Goal: Obtain resource: Download file/media

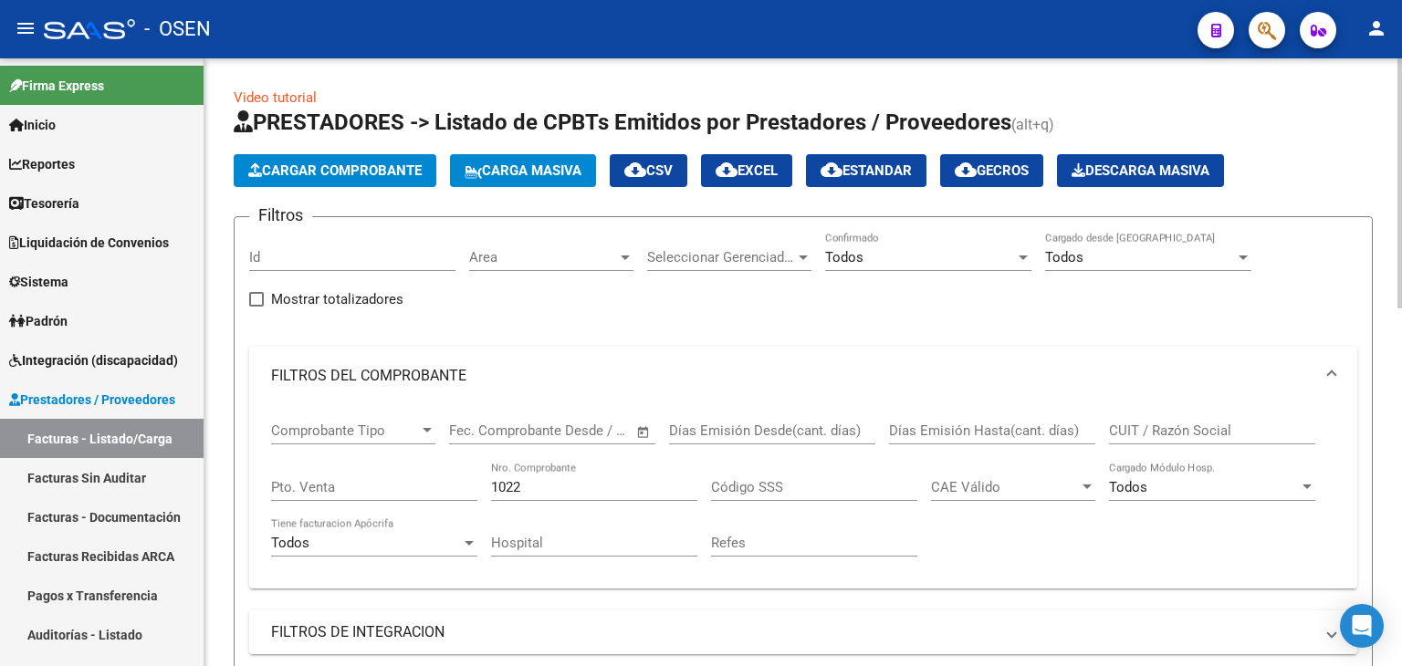
scroll to position [11, 0]
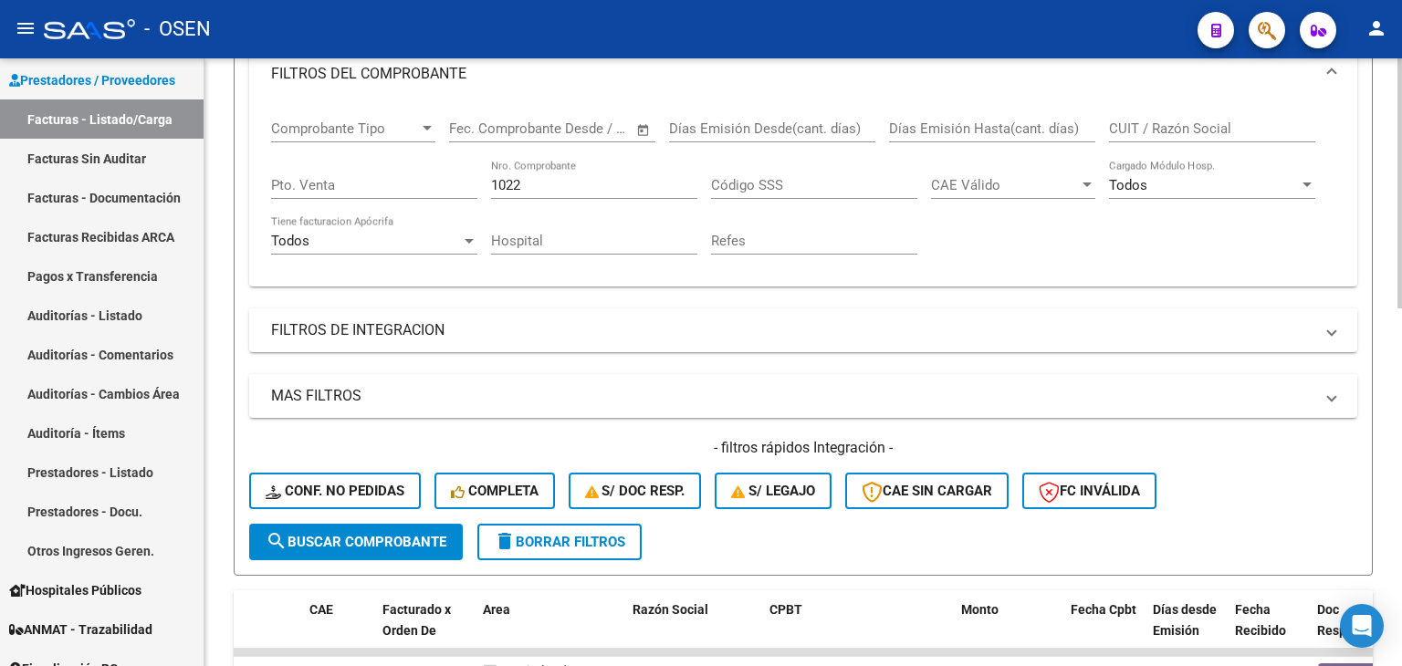
click at [1199, 130] on input "CUIT / Razón Social" at bounding box center [1212, 128] width 206 height 16
click at [526, 187] on input "1022" at bounding box center [594, 185] width 206 height 16
click at [522, 187] on input "1022" at bounding box center [594, 185] width 206 height 16
click at [523, 187] on input "1022" at bounding box center [594, 185] width 206 height 16
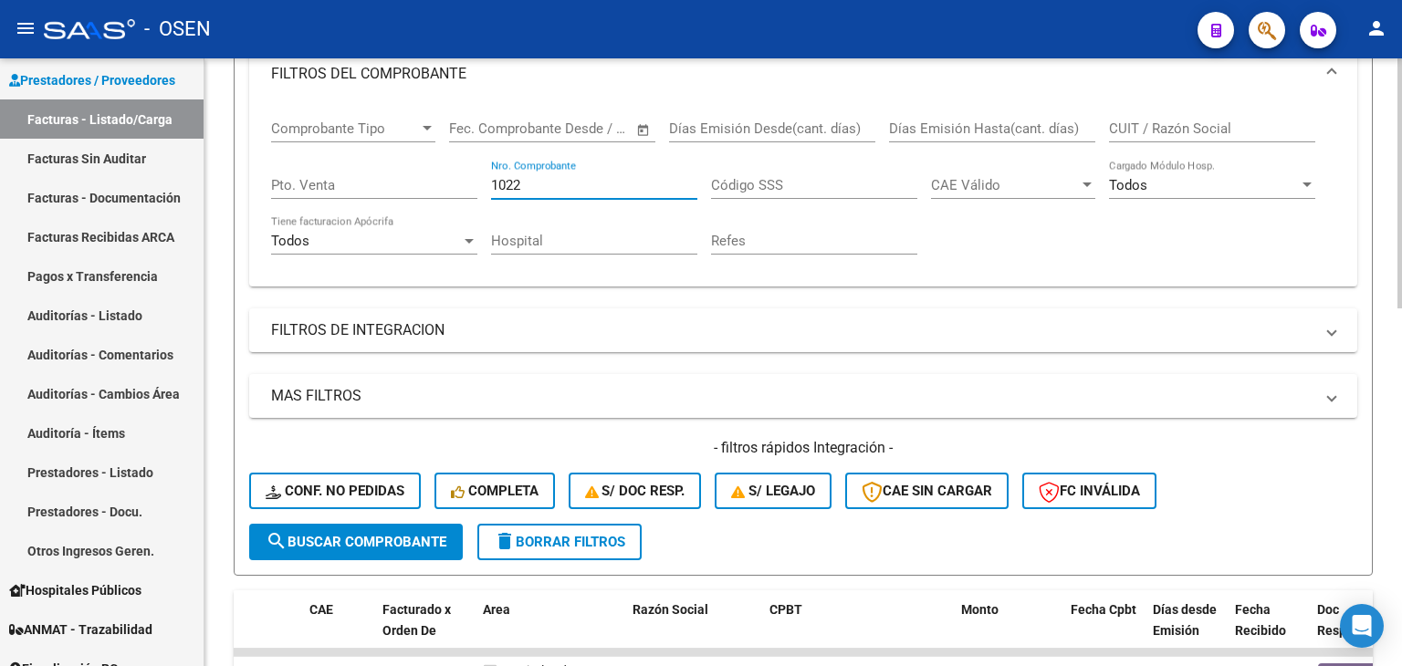
click at [523, 187] on input "1022" at bounding box center [594, 185] width 206 height 16
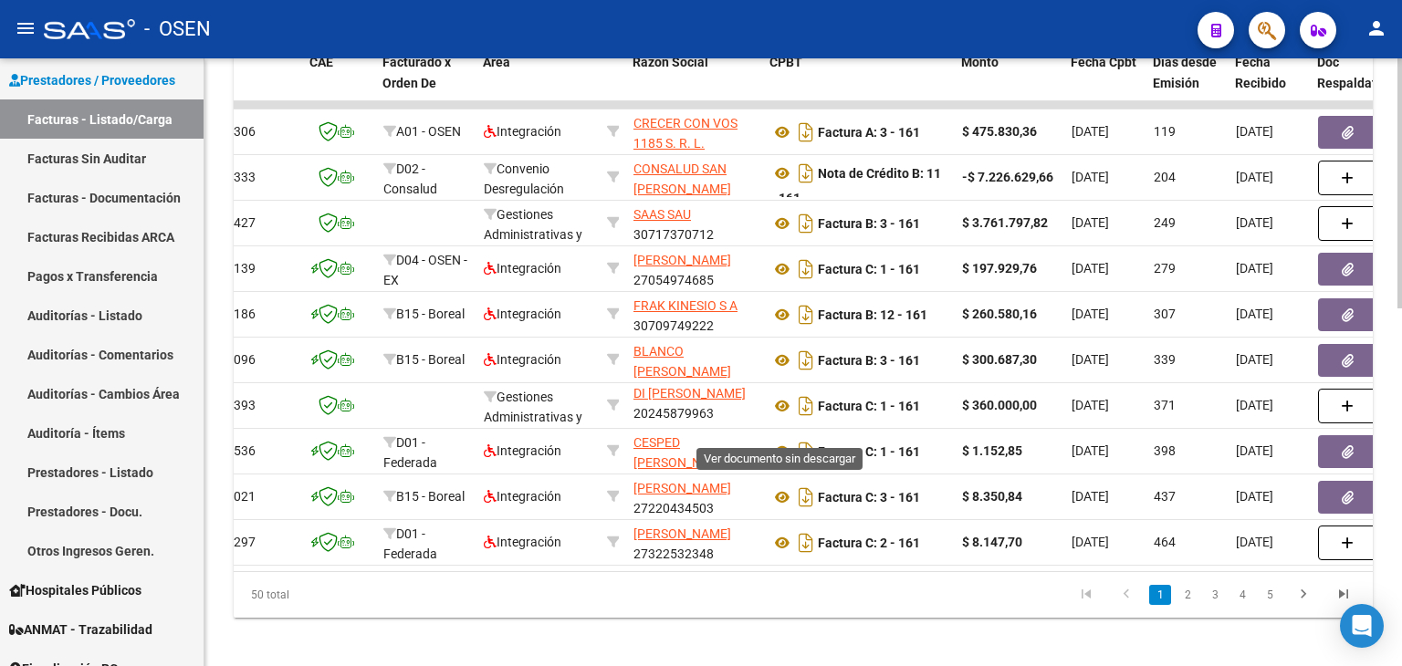
scroll to position [870, 0]
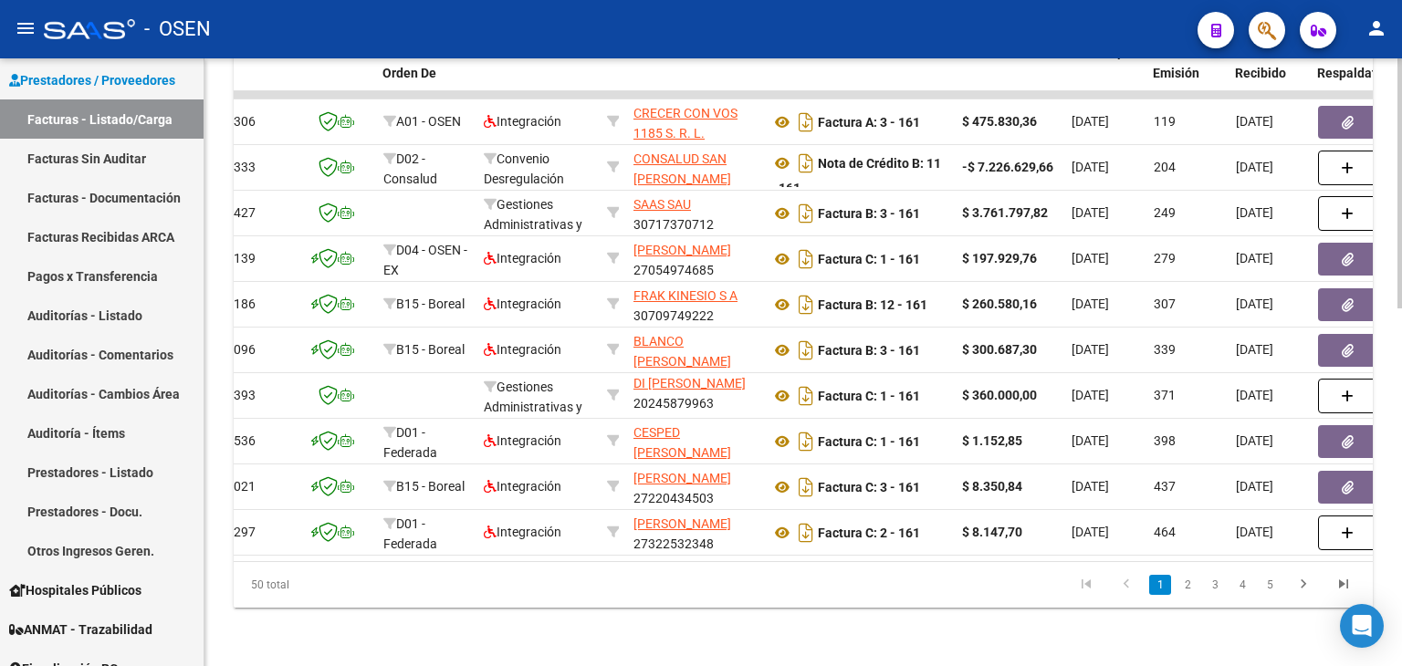
type input "161"
click at [1197, 589] on link "2" at bounding box center [1187, 585] width 22 height 20
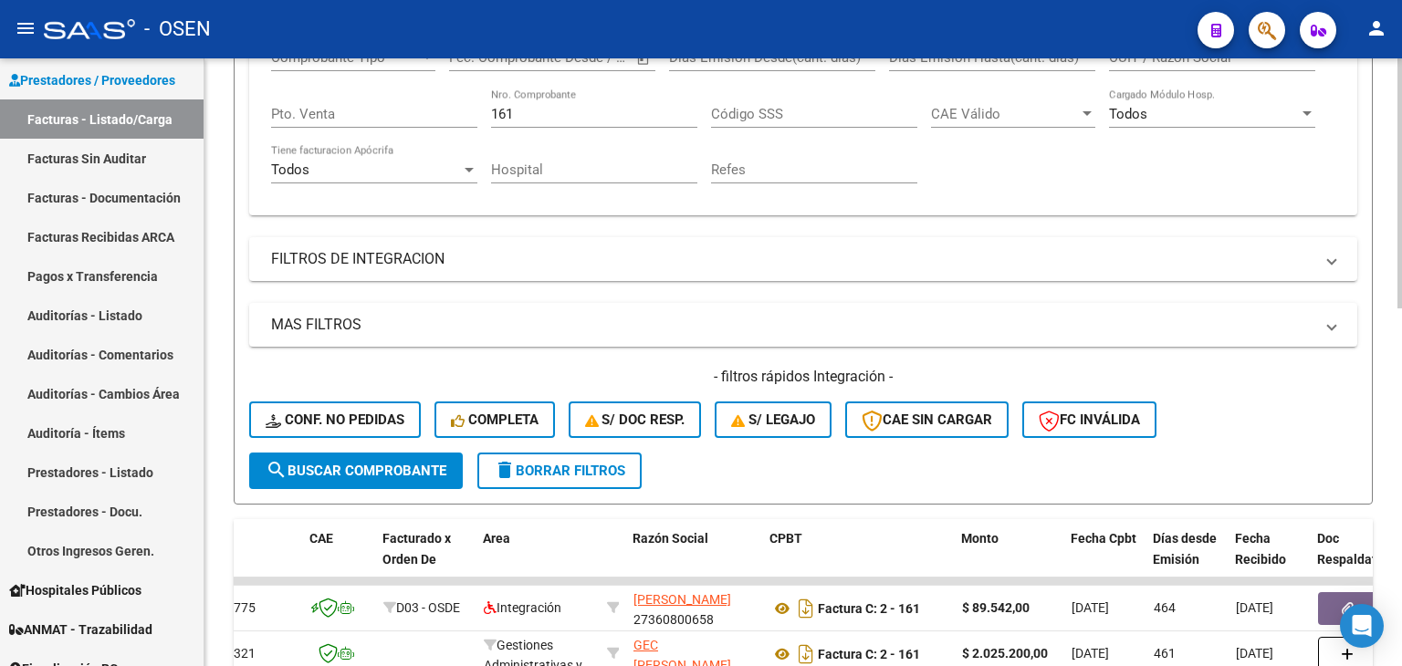
scroll to position [231, 0]
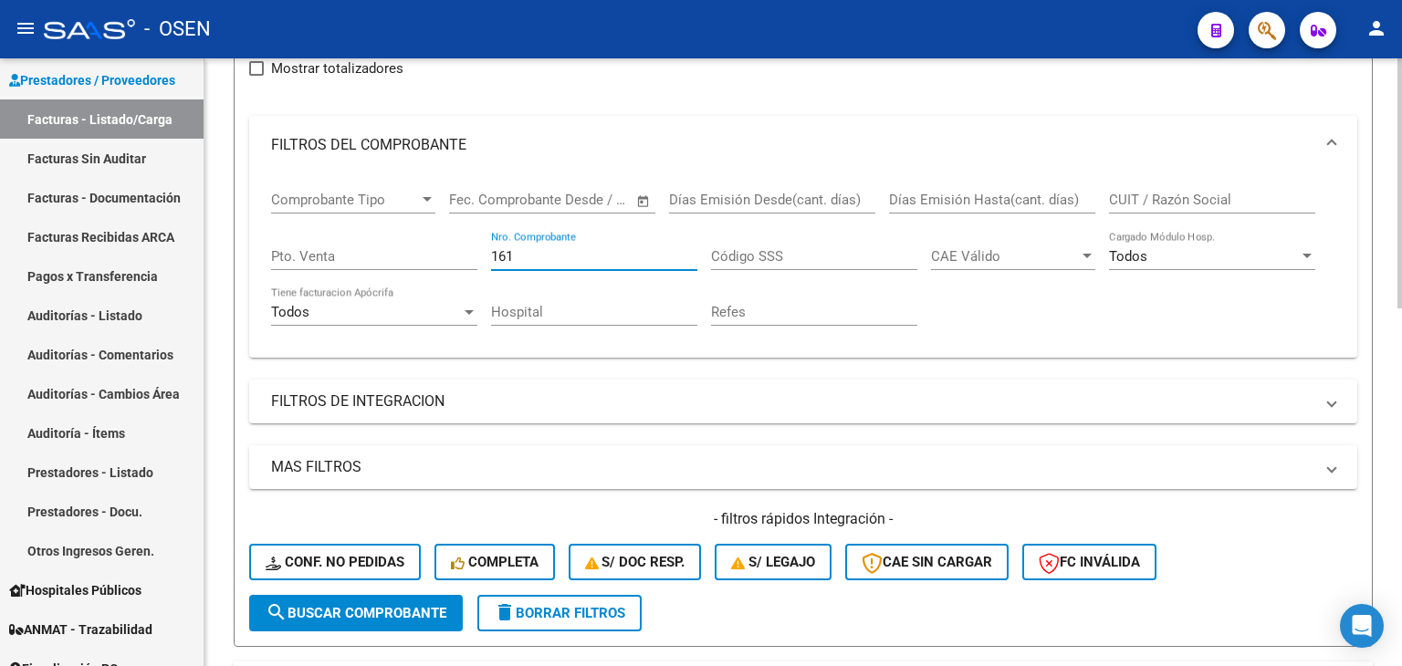
drag, startPoint x: 525, startPoint y: 252, endPoint x: 313, endPoint y: 245, distance: 211.8
click at [313, 245] on div "Comprobante Tipo Comprobante Tipo Fecha inicio – Fecha fin Fec. Comprobante Des…" at bounding box center [803, 258] width 1064 height 169
click at [1227, 195] on input "CUIT / Razón Social" at bounding box center [1212, 200] width 206 height 16
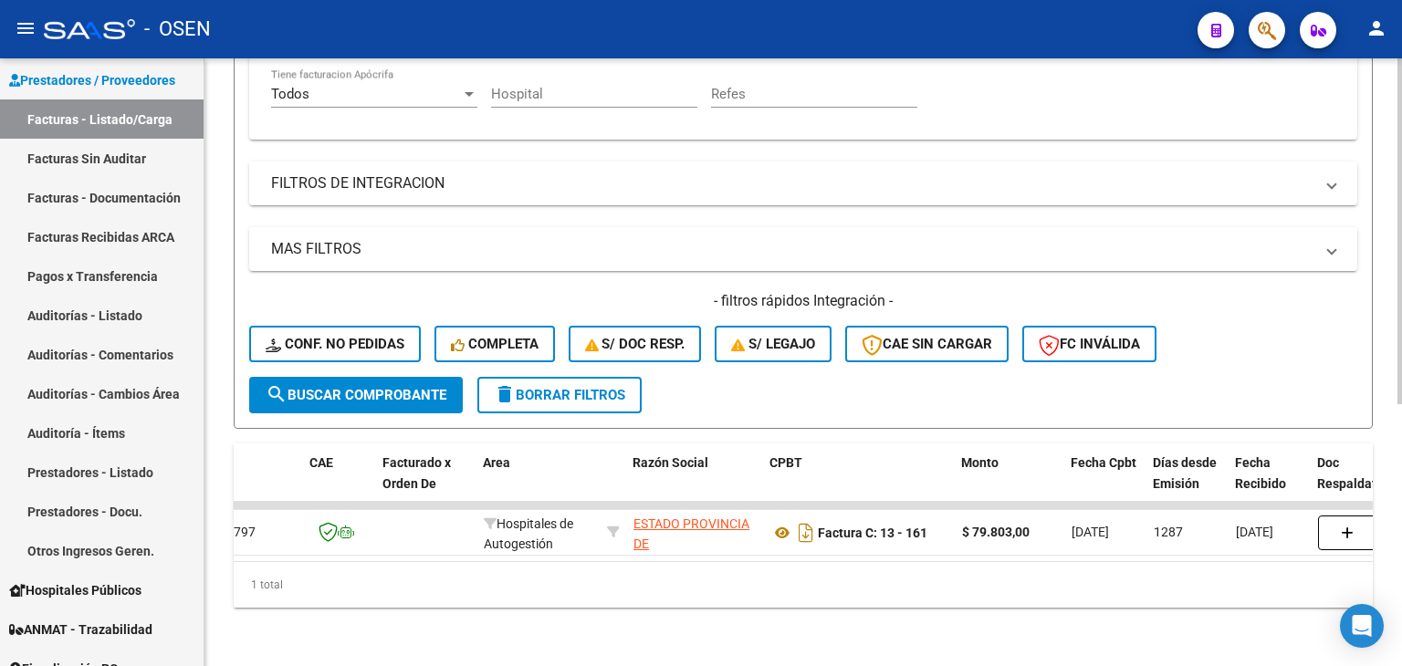
type input "san [PERSON_NAME]"
click at [781, 620] on div "Video tutorial PRESTADORES -> Listado de CPBTs Emitidos por Prestadores / Prove…" at bounding box center [802, 137] width 1197 height 1057
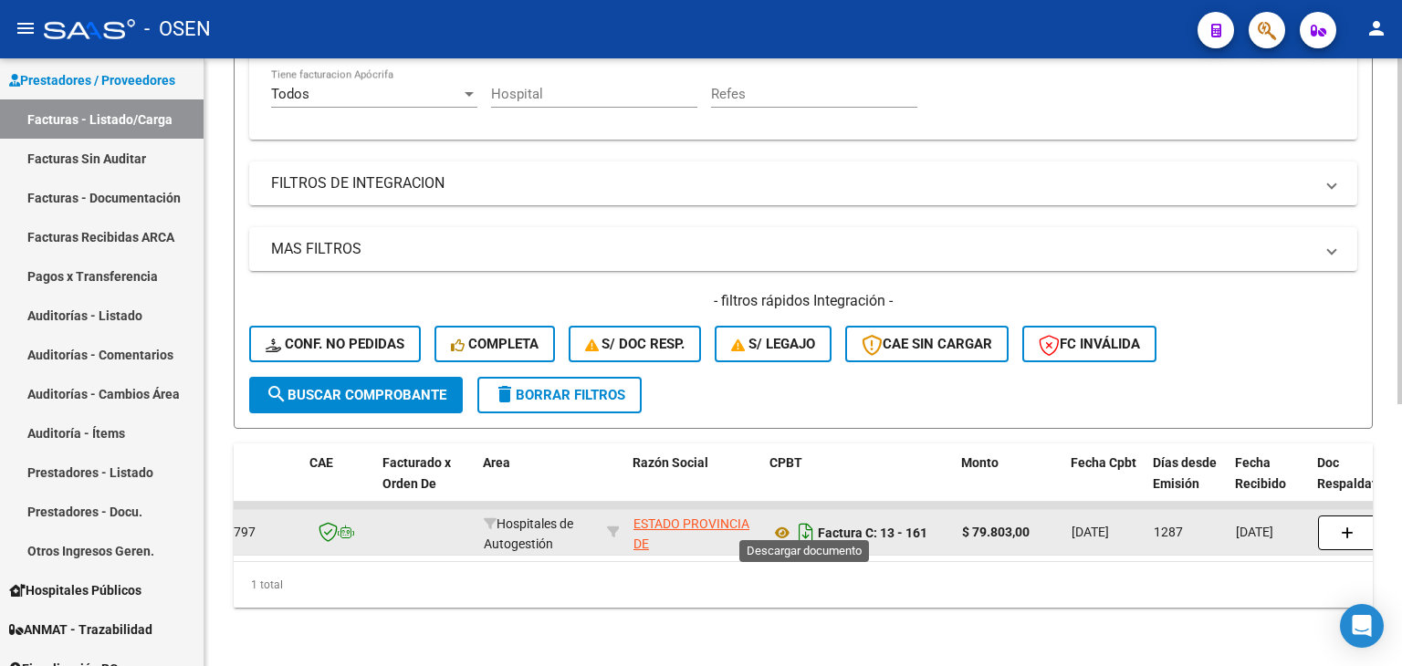
click at [807, 519] on icon "Descargar documento" at bounding box center [806, 532] width 24 height 29
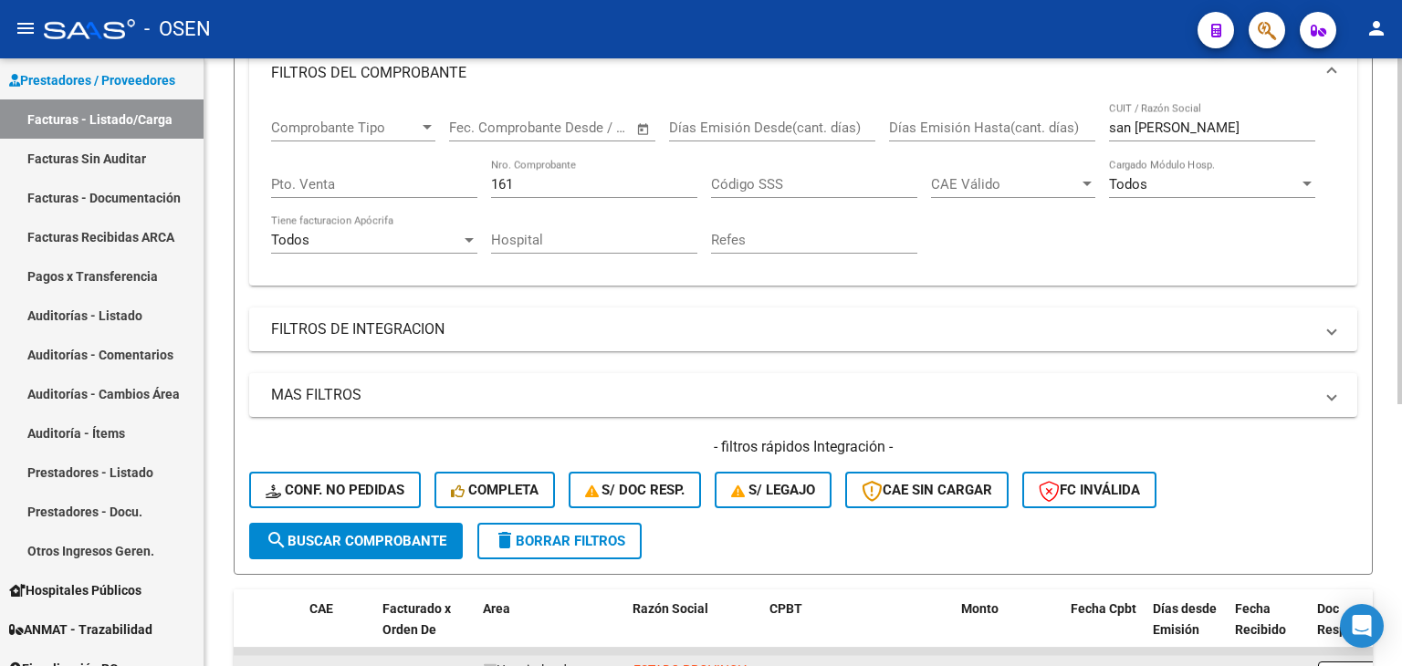
scroll to position [277, 0]
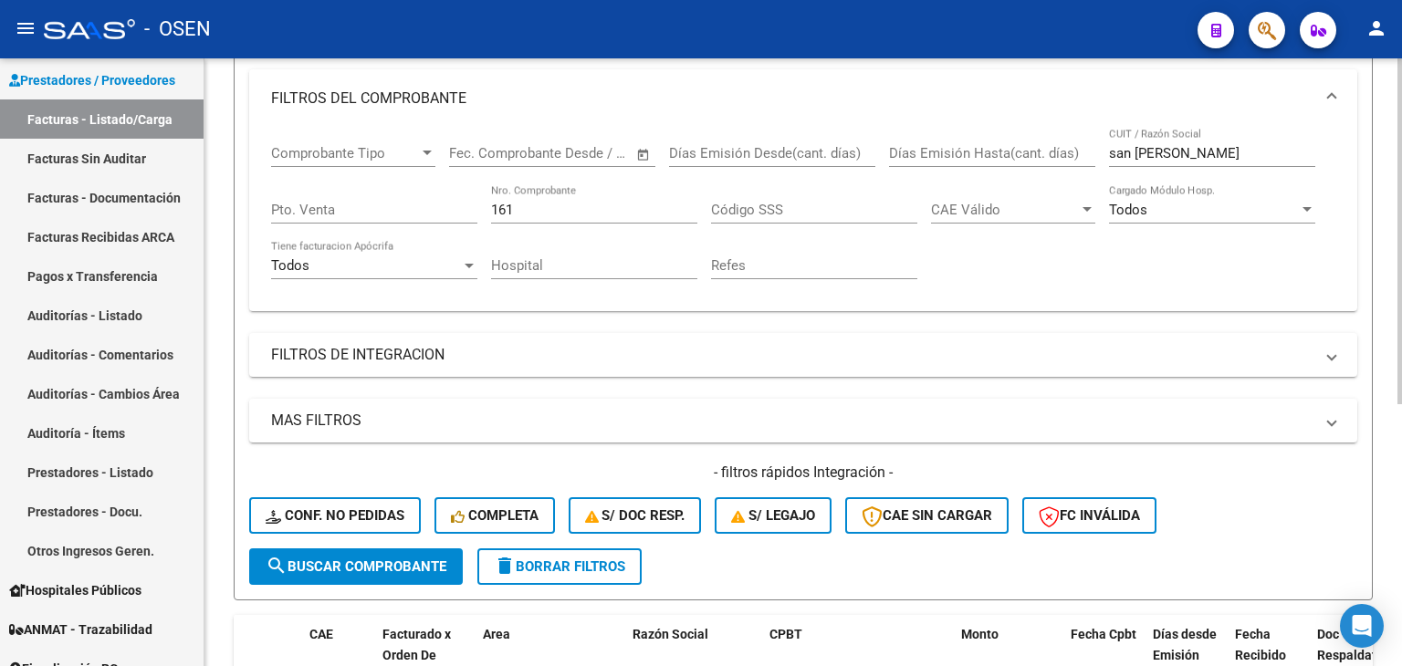
drag, startPoint x: 533, startPoint y: 208, endPoint x: 412, endPoint y: 229, distance: 123.2
click at [431, 227] on div "Comprobante Tipo Comprobante Tipo Fecha inicio – Fecha fin Fec. Comprobante Des…" at bounding box center [803, 212] width 1064 height 169
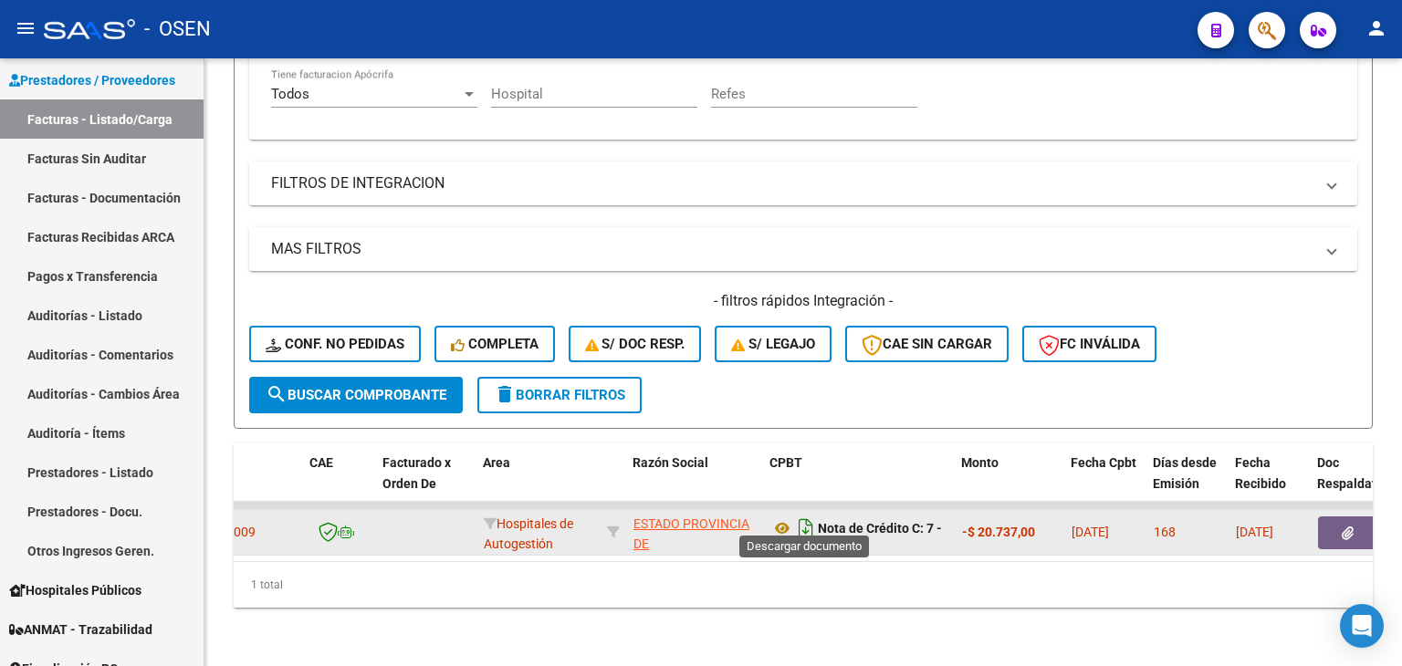
click at [803, 516] on icon "Descargar documento" at bounding box center [806, 528] width 24 height 29
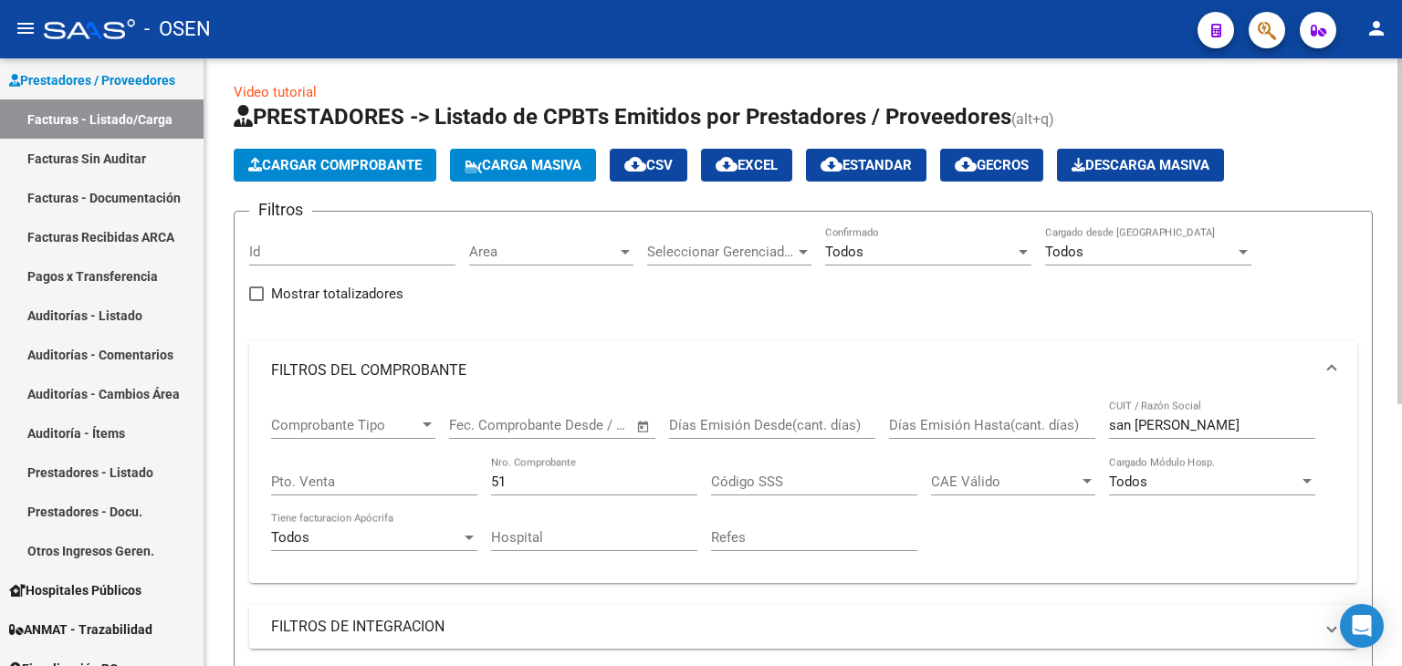
scroll to position [4, 0]
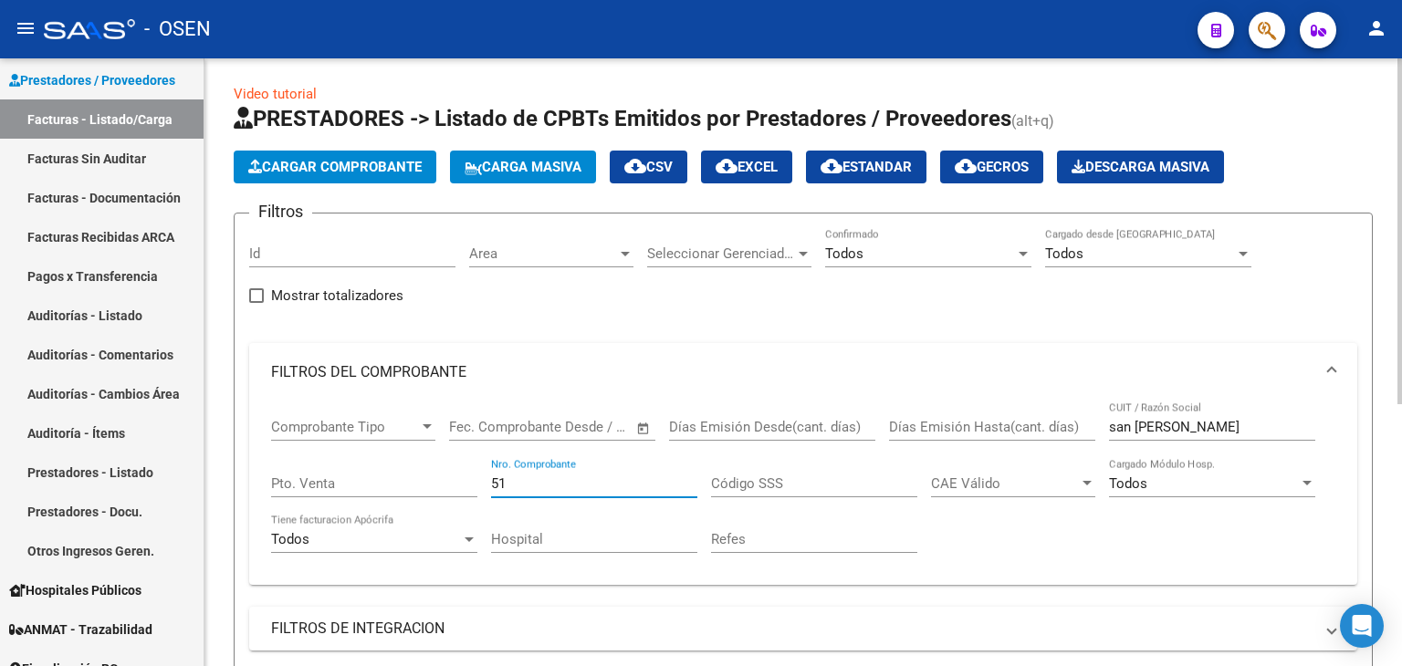
drag, startPoint x: 553, startPoint y: 488, endPoint x: 463, endPoint y: 484, distance: 90.4
click at [466, 486] on div "Comprobante Tipo Comprobante Tipo Fecha inicio – Fecha fin Fec. Comprobante Des…" at bounding box center [803, 485] width 1064 height 169
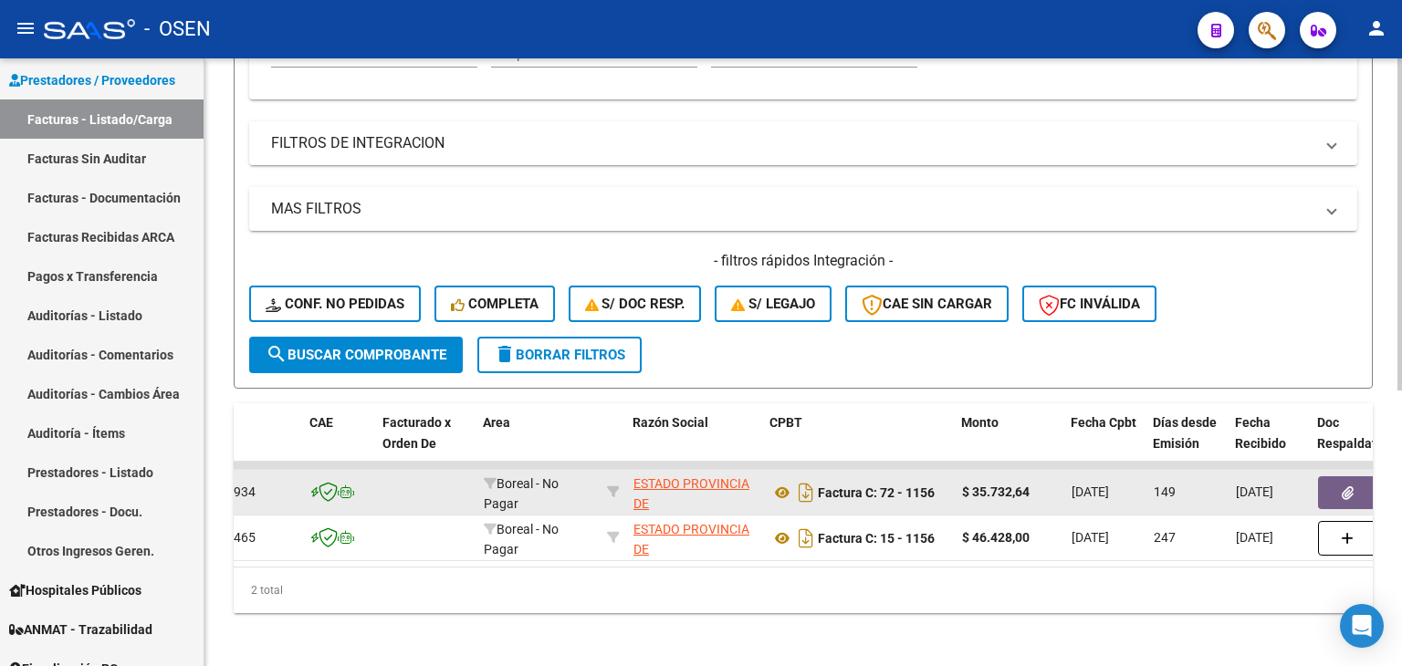
scroll to position [505, 0]
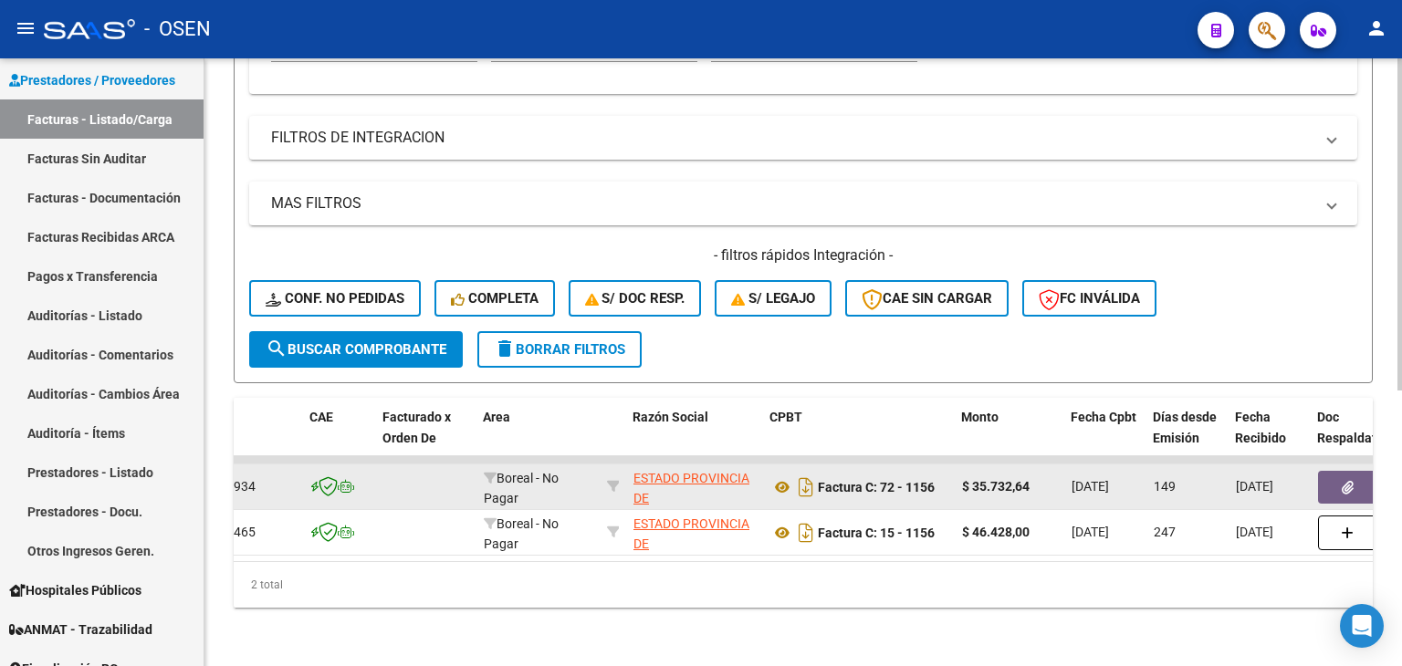
drag, startPoint x: 693, startPoint y: 317, endPoint x: 735, endPoint y: 384, distance: 79.0
click at [801, 473] on icon "Descargar documento" at bounding box center [806, 487] width 24 height 29
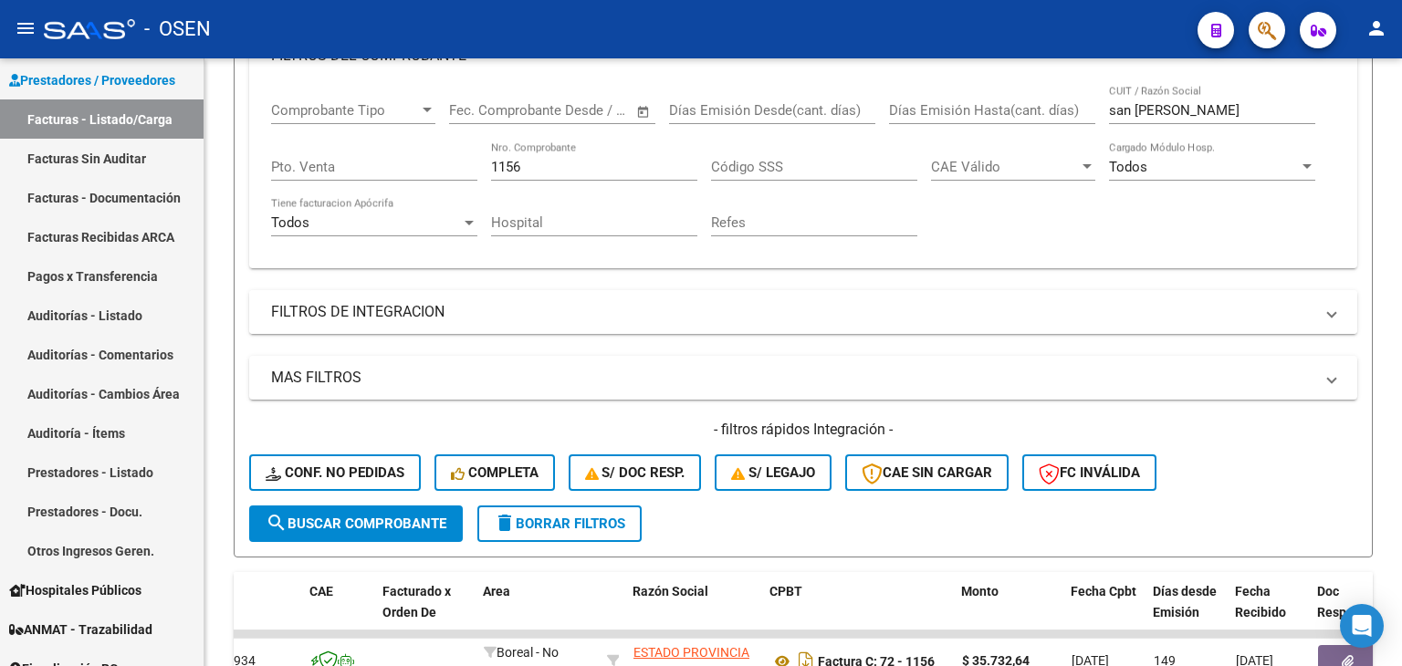
drag, startPoint x: 770, startPoint y: 351, endPoint x: 756, endPoint y: 243, distance: 109.6
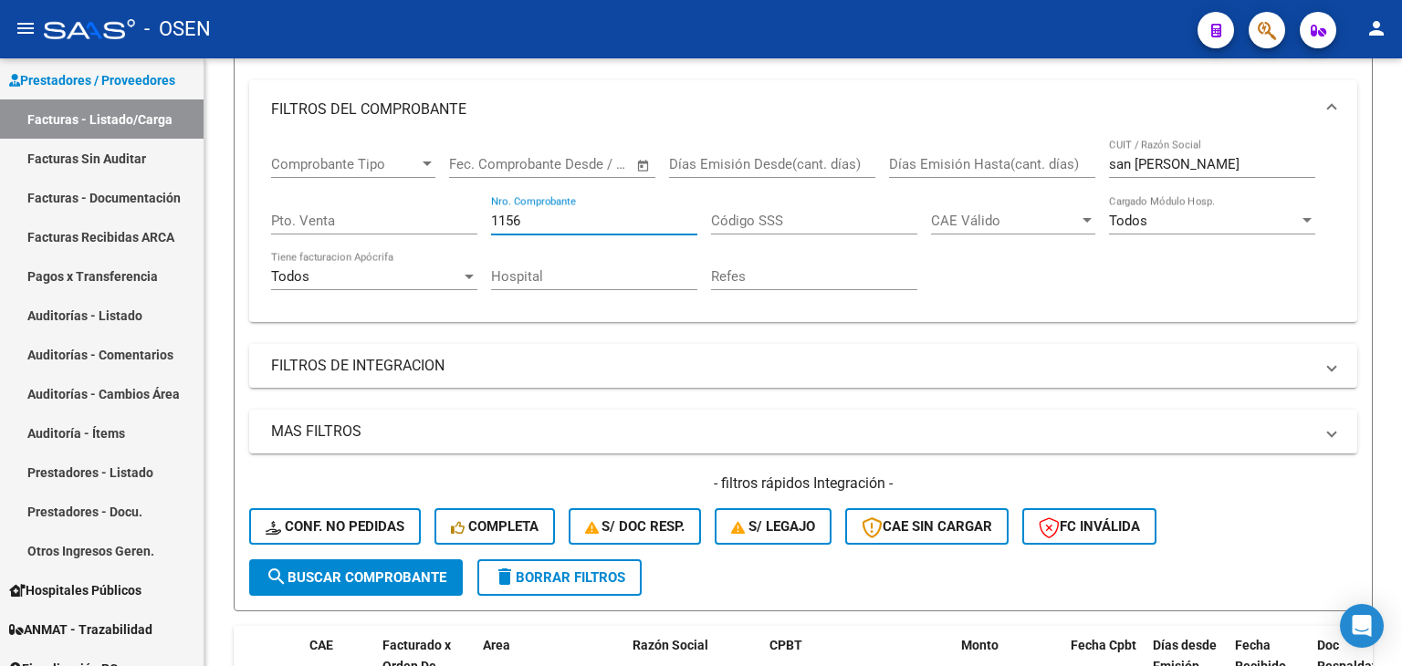
drag, startPoint x: 526, startPoint y: 218, endPoint x: 418, endPoint y: 232, distance: 108.5
click at [418, 232] on div "Comprobante Tipo Comprobante Tipo Fecha inicio – Fecha fin Fec. Comprobante Des…" at bounding box center [803, 223] width 1064 height 169
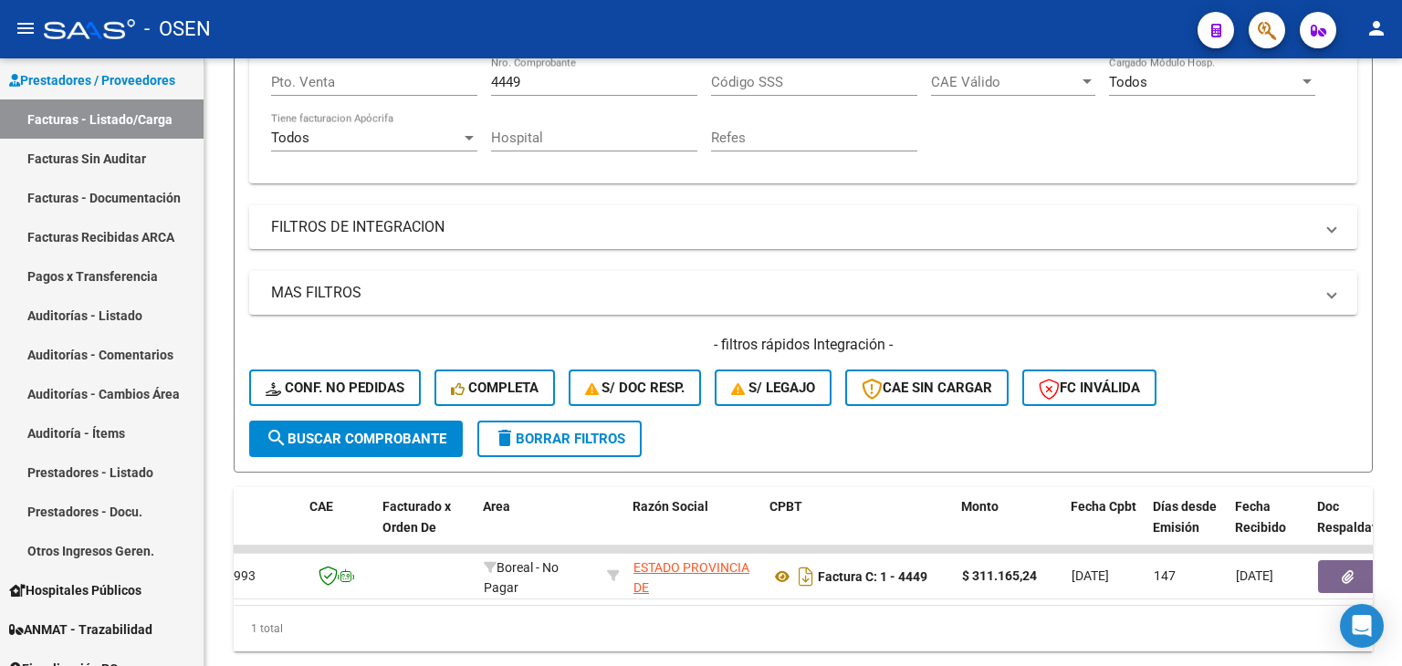
scroll to position [460, 0]
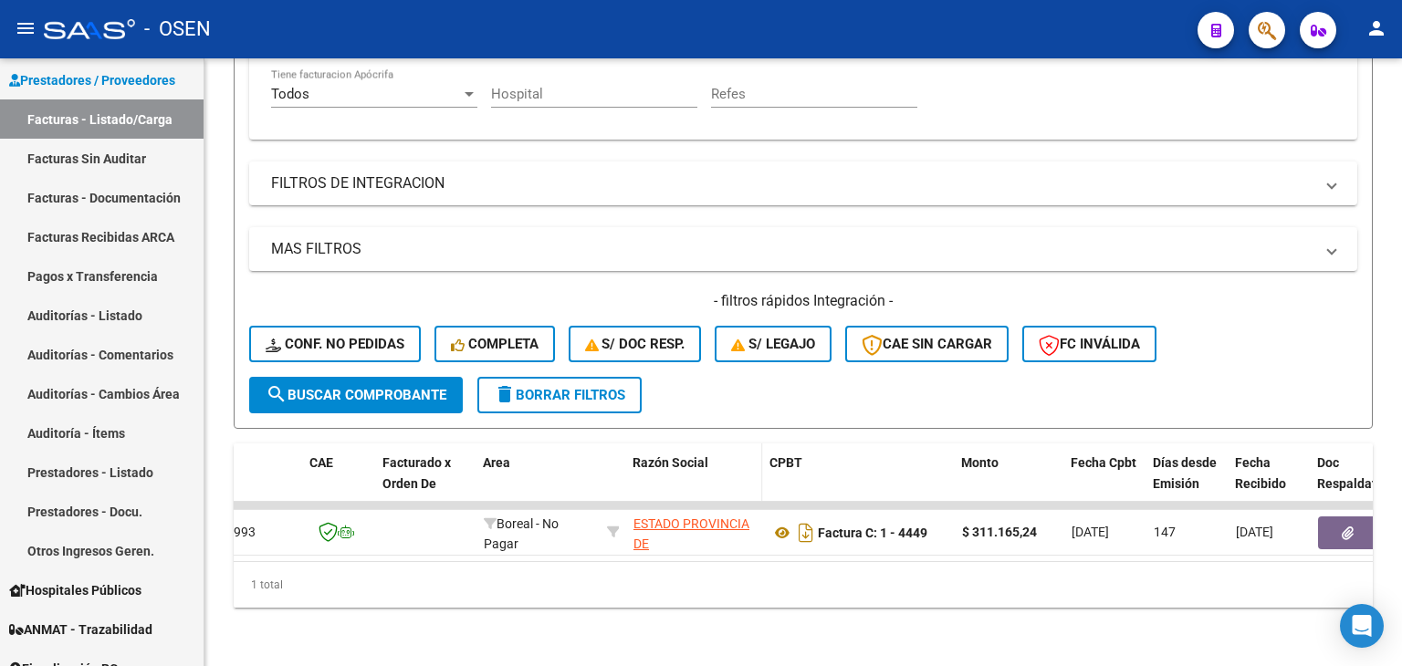
drag, startPoint x: 700, startPoint y: 336, endPoint x: 701, endPoint y: 439, distance: 103.1
click at [811, 518] on icon "Descargar documento" at bounding box center [806, 532] width 24 height 29
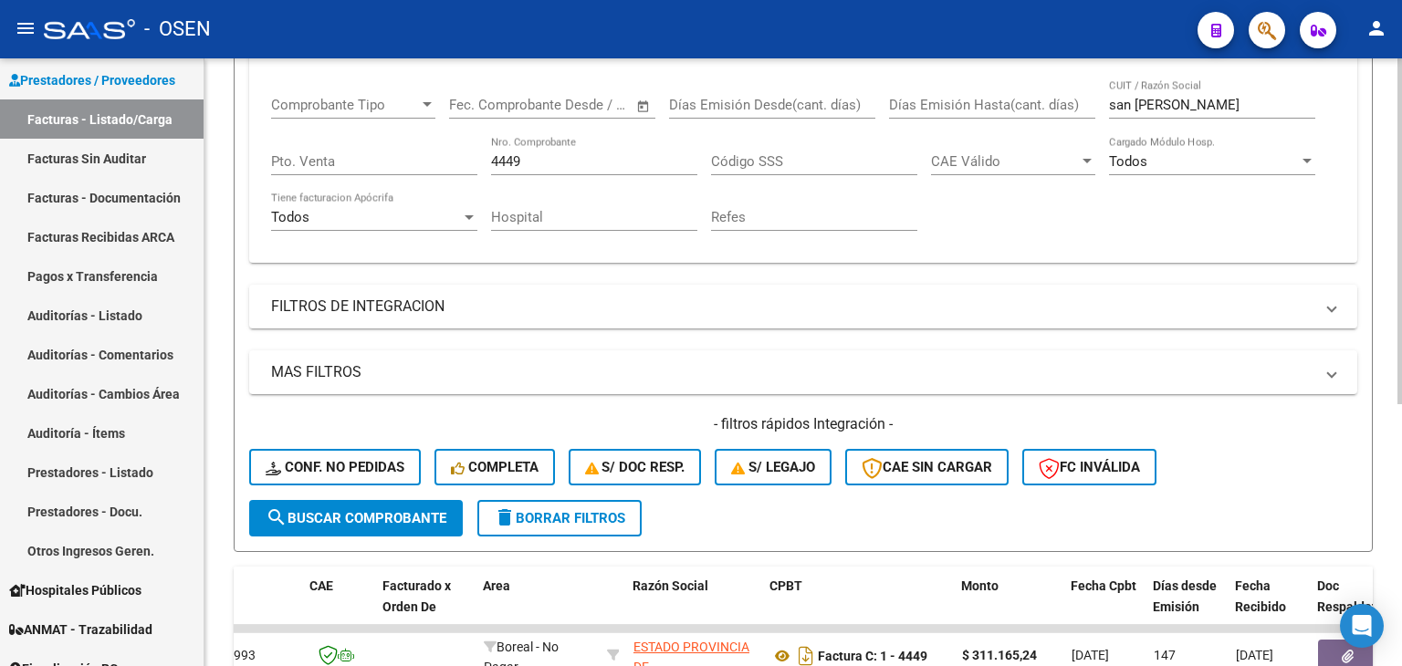
drag, startPoint x: 703, startPoint y: 194, endPoint x: 682, endPoint y: 169, distance: 33.1
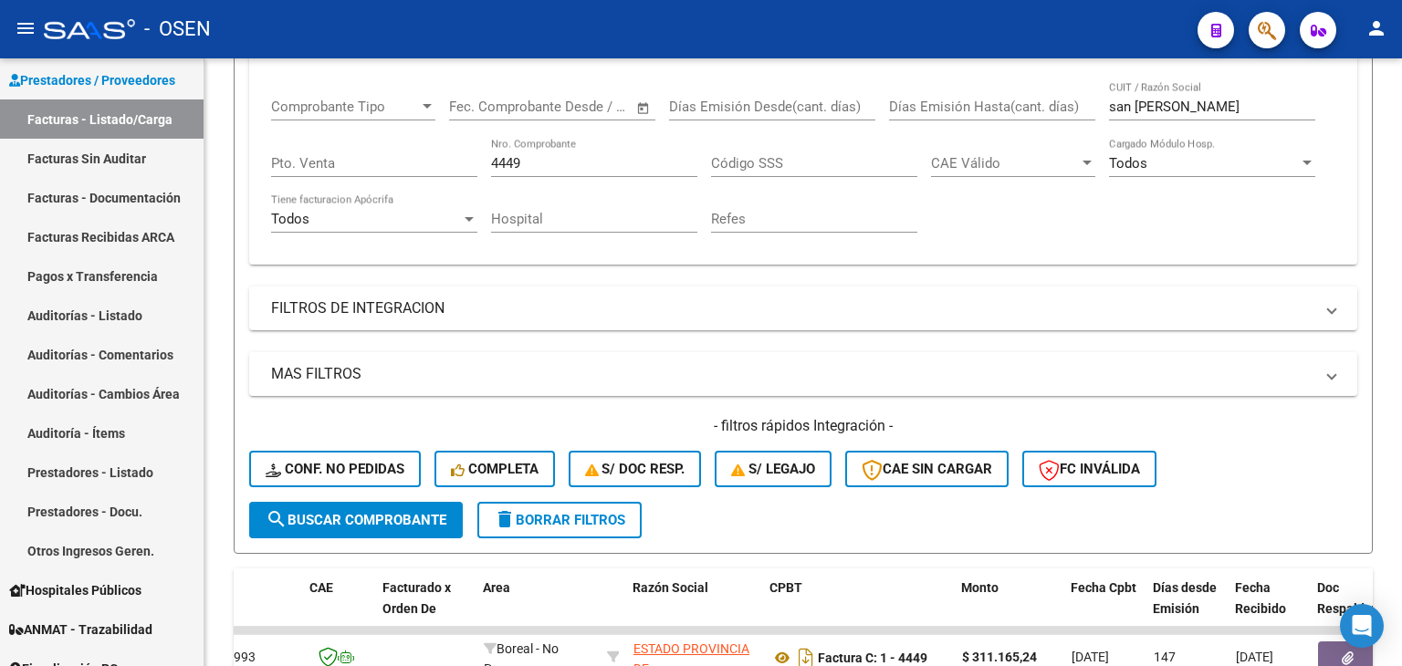
drag, startPoint x: 742, startPoint y: 182, endPoint x: 688, endPoint y: 26, distance: 165.1
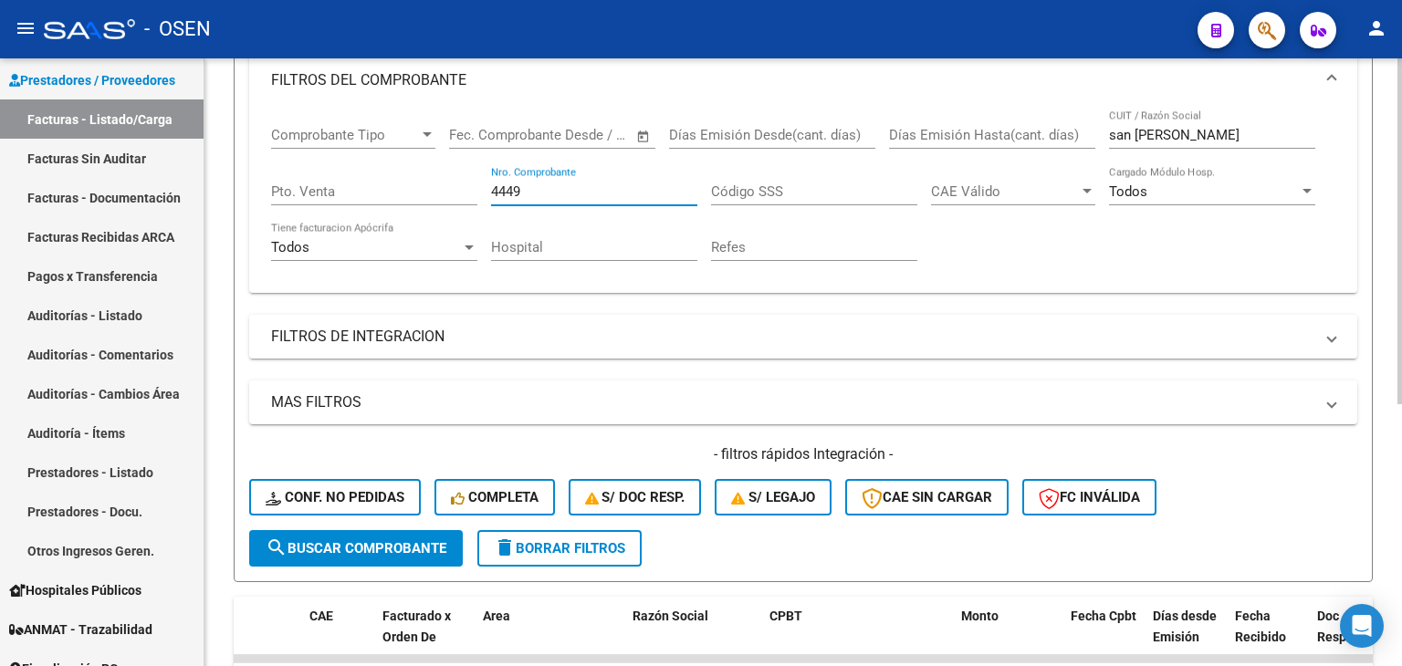
click at [536, 194] on input "4449" at bounding box center [594, 191] width 206 height 16
click at [533, 193] on input "4449" at bounding box center [594, 191] width 206 height 16
type input "4"
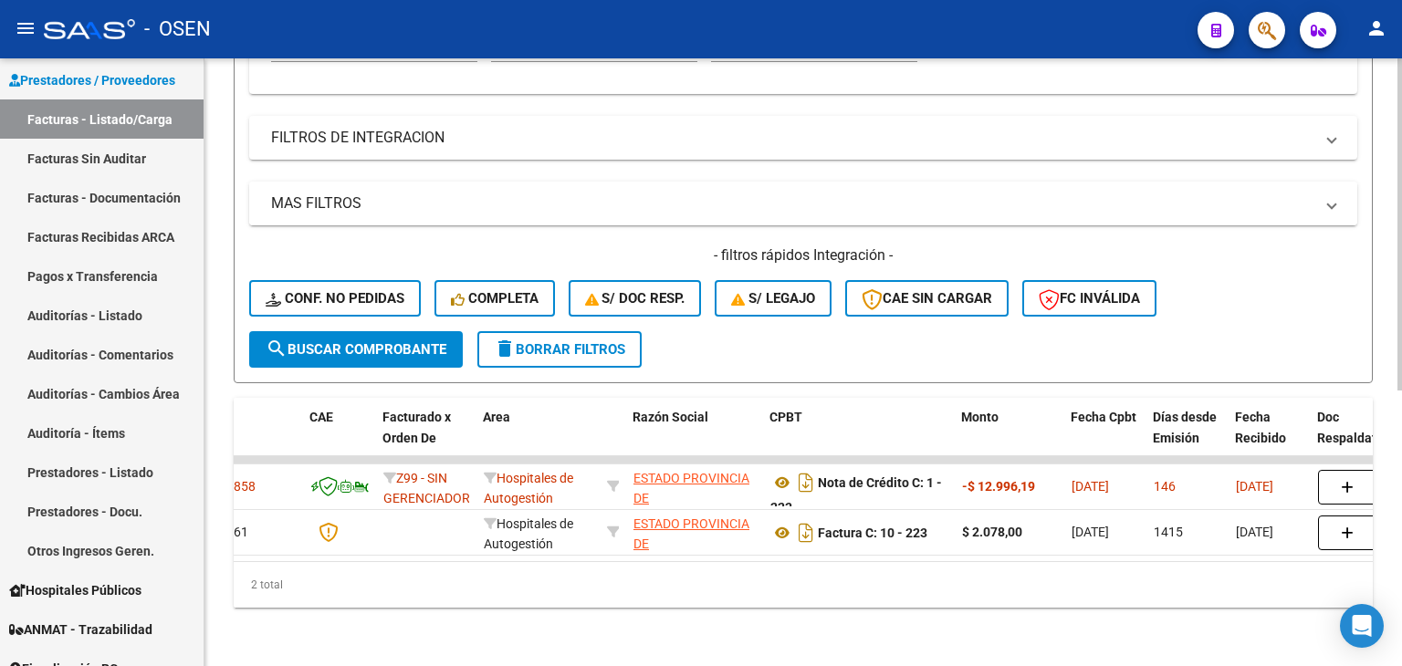
drag, startPoint x: 836, startPoint y: 287, endPoint x: 841, endPoint y: 355, distance: 67.7
click at [799, 475] on icon "Descargar documento" at bounding box center [806, 482] width 24 height 29
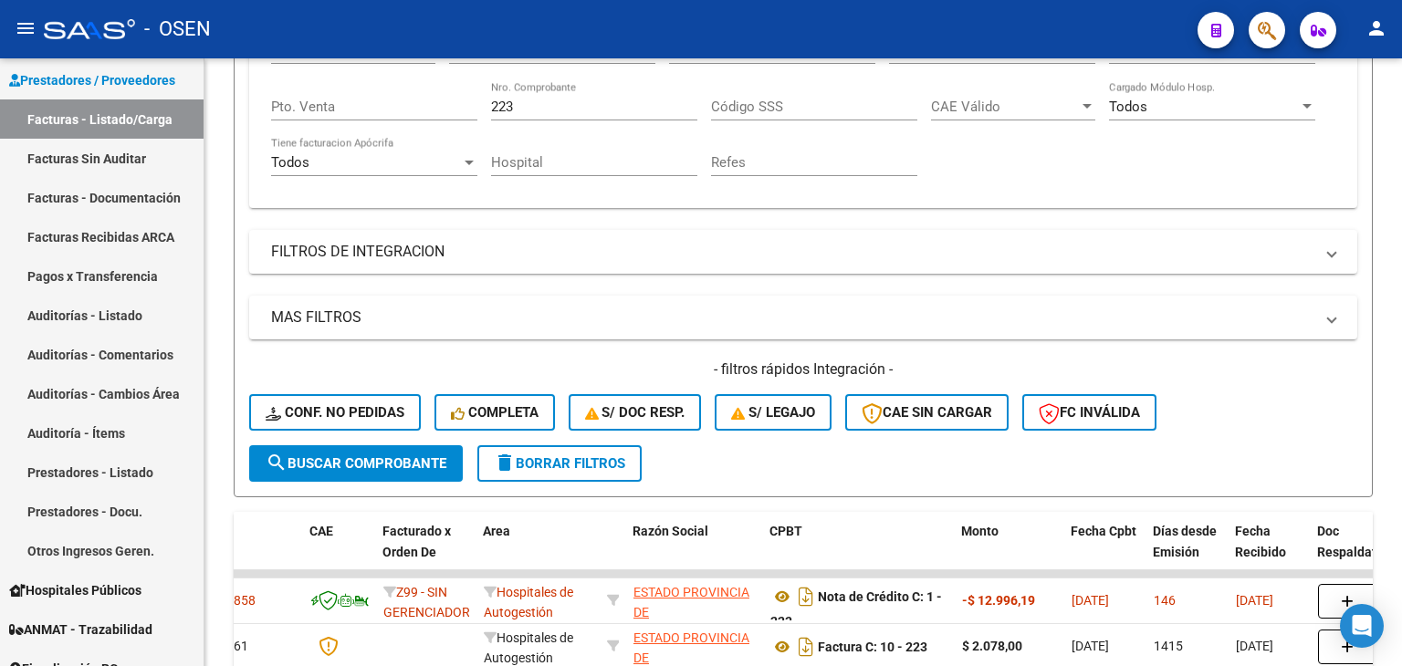
drag, startPoint x: 739, startPoint y: 152, endPoint x: 612, endPoint y: 178, distance: 129.4
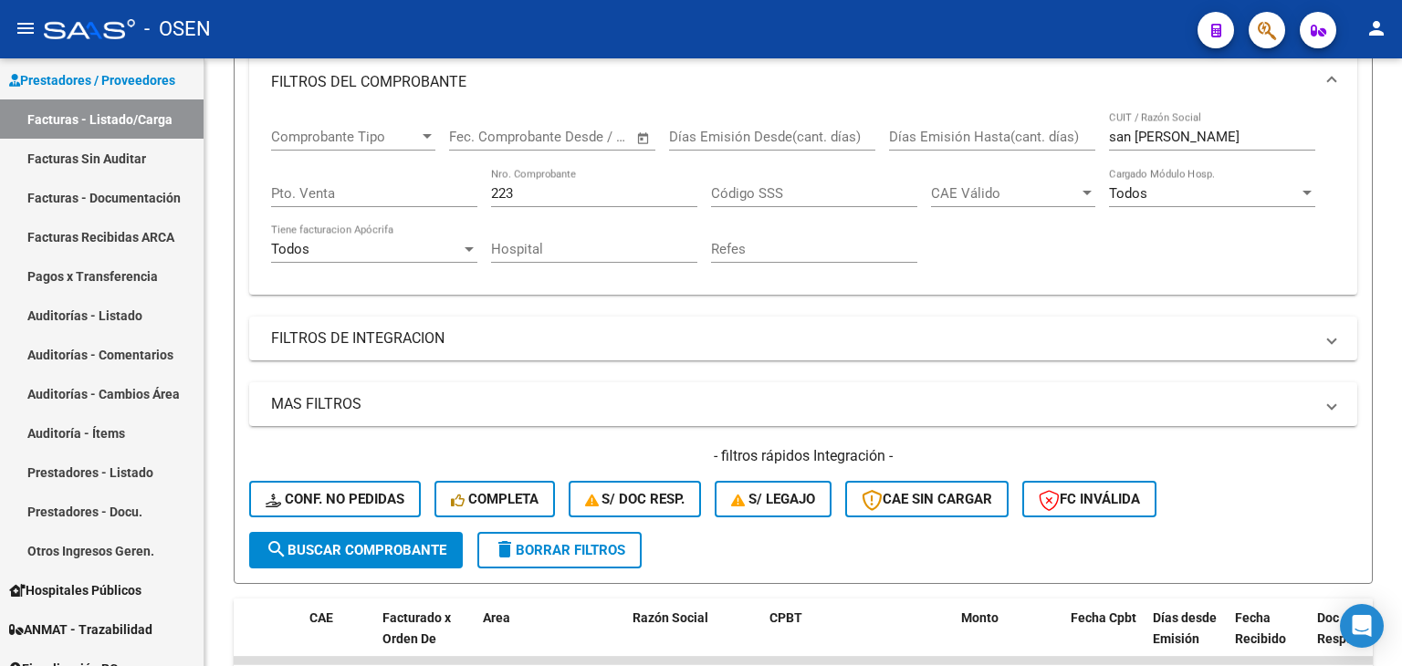
click at [555, 179] on div "223 Nro. Comprobante" at bounding box center [594, 187] width 206 height 39
click at [526, 189] on input "223" at bounding box center [594, 193] width 206 height 16
click at [525, 189] on input "223" at bounding box center [594, 193] width 206 height 16
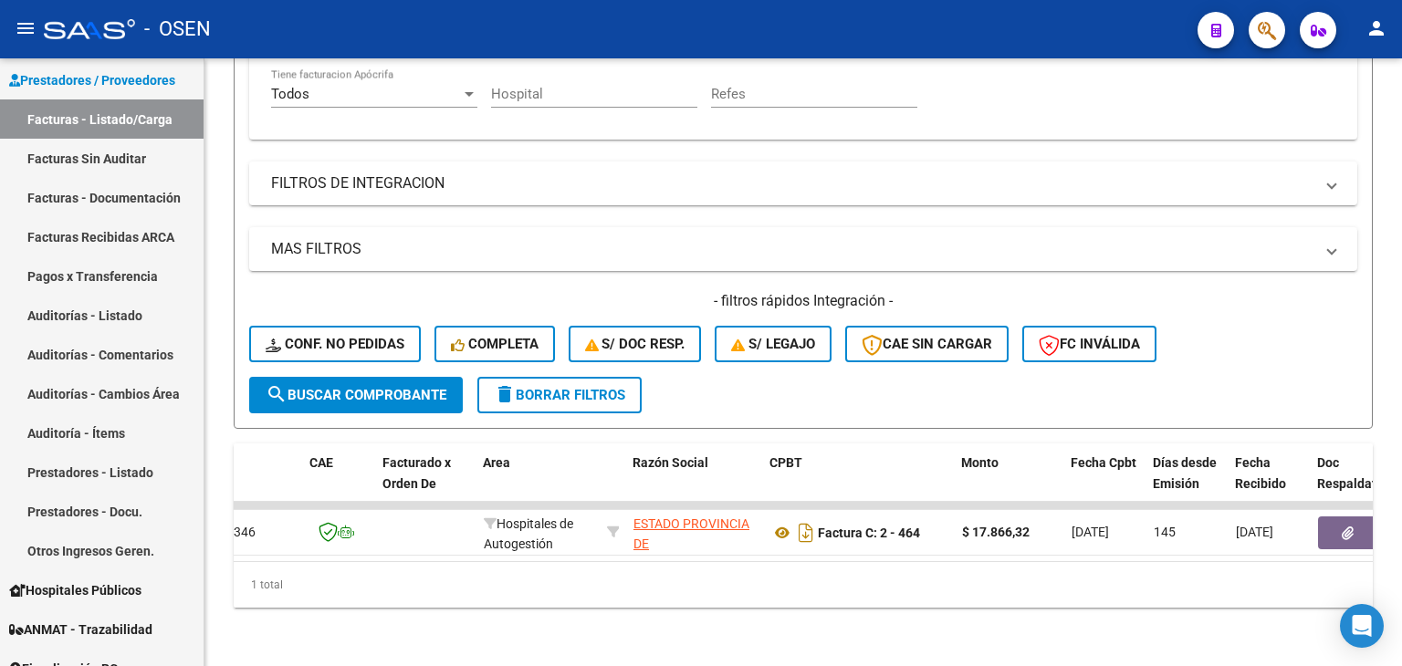
scroll to position [460, 0]
drag, startPoint x: 711, startPoint y: 271, endPoint x: 713, endPoint y: 364, distance: 93.1
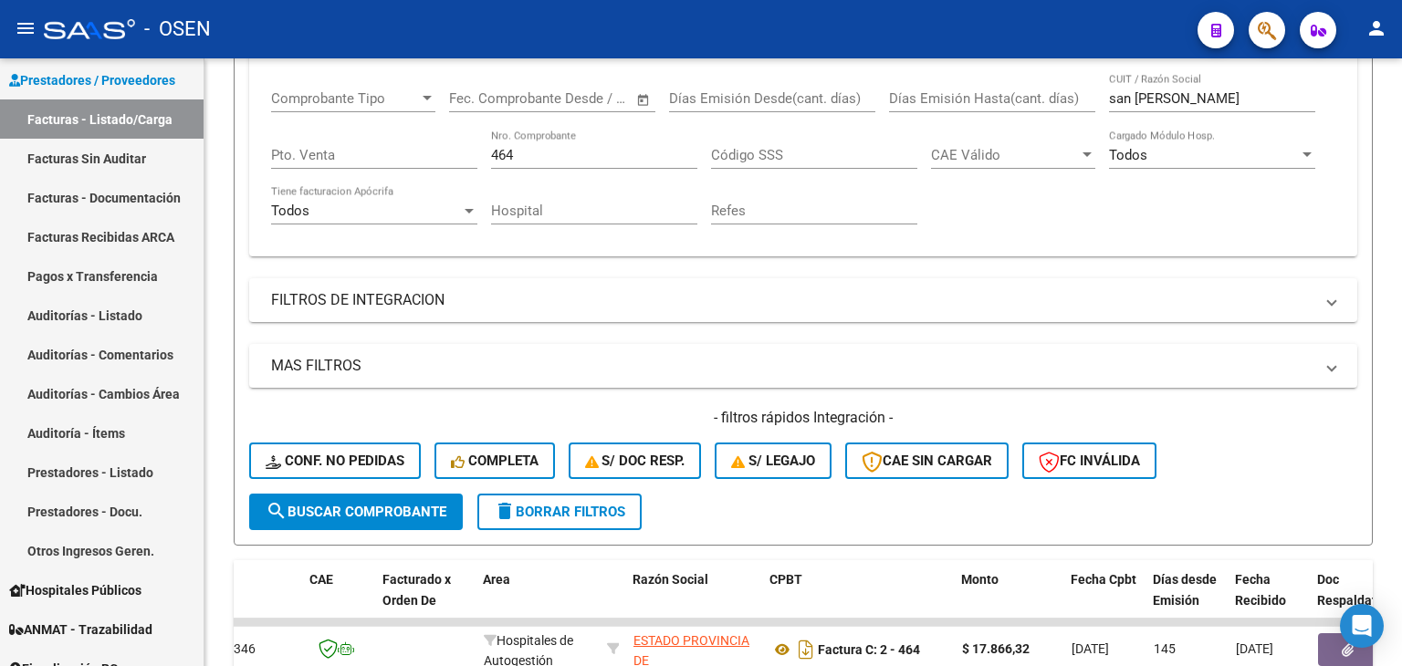
drag, startPoint x: 938, startPoint y: 129, endPoint x: 831, endPoint y: 136, distance: 107.0
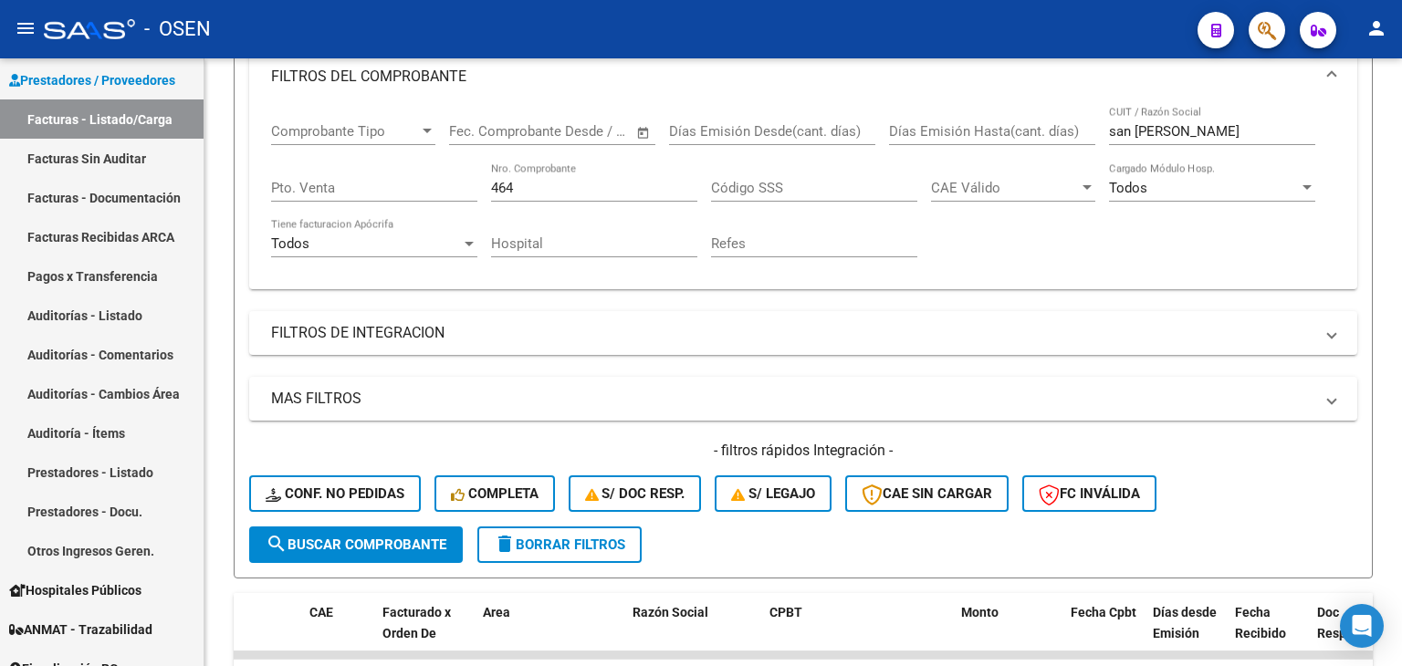
scroll to position [296, 0]
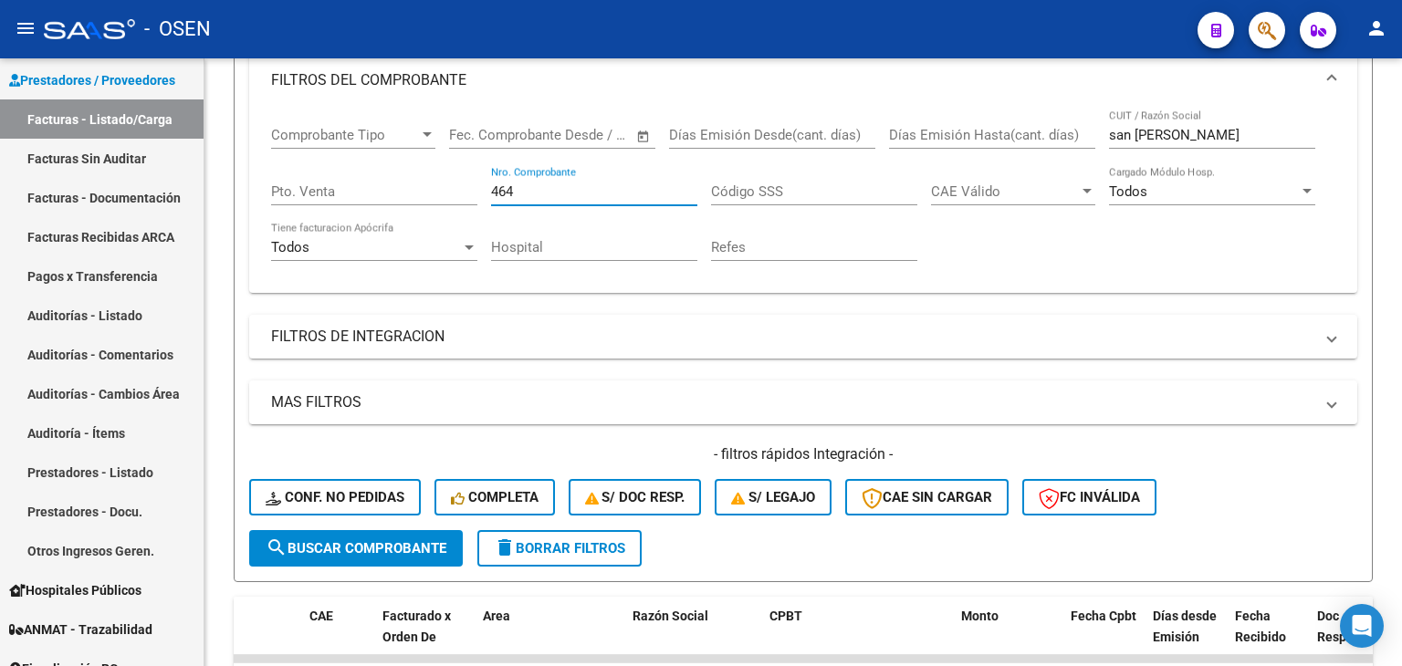
drag, startPoint x: 464, startPoint y: 196, endPoint x: 396, endPoint y: 202, distance: 67.7
click at [396, 202] on div "Comprobante Tipo Comprobante Tipo Fecha inicio – Fecha fin Fec. Comprobante Des…" at bounding box center [803, 193] width 1064 height 169
click at [373, 547] on span "search Buscar Comprobante" at bounding box center [356, 548] width 181 height 16
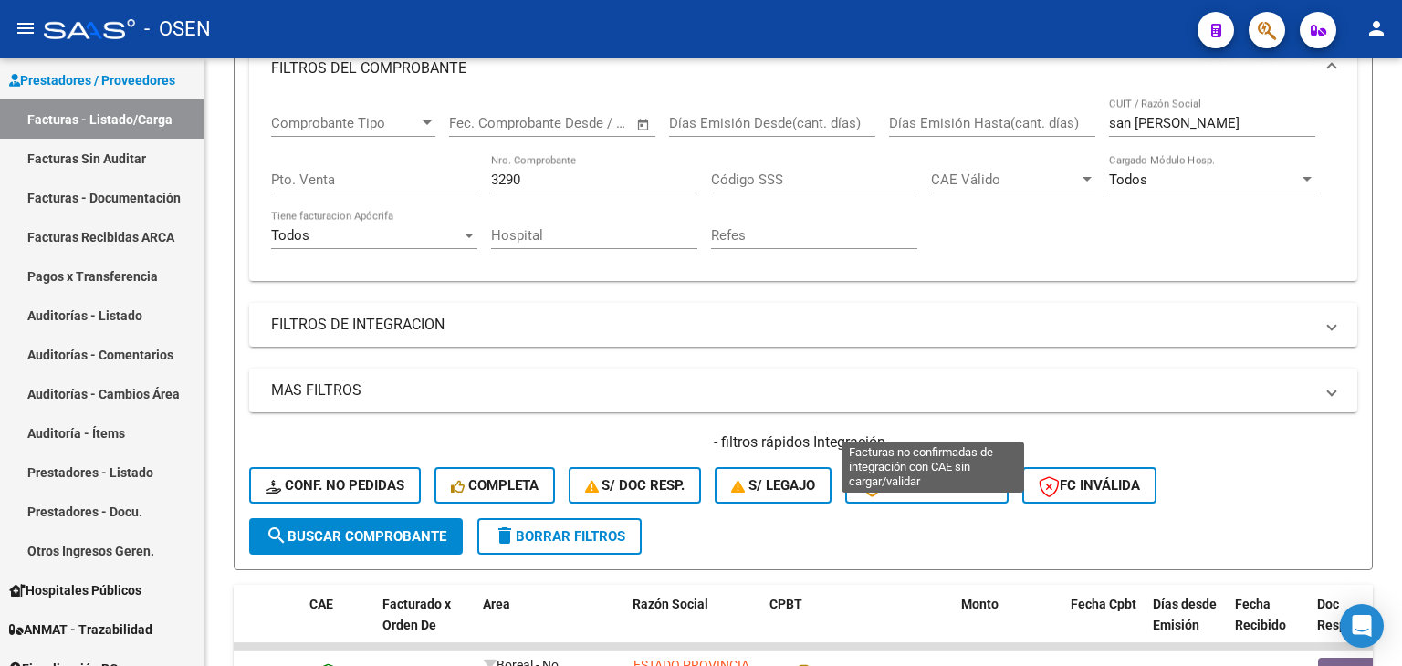
scroll to position [460, 0]
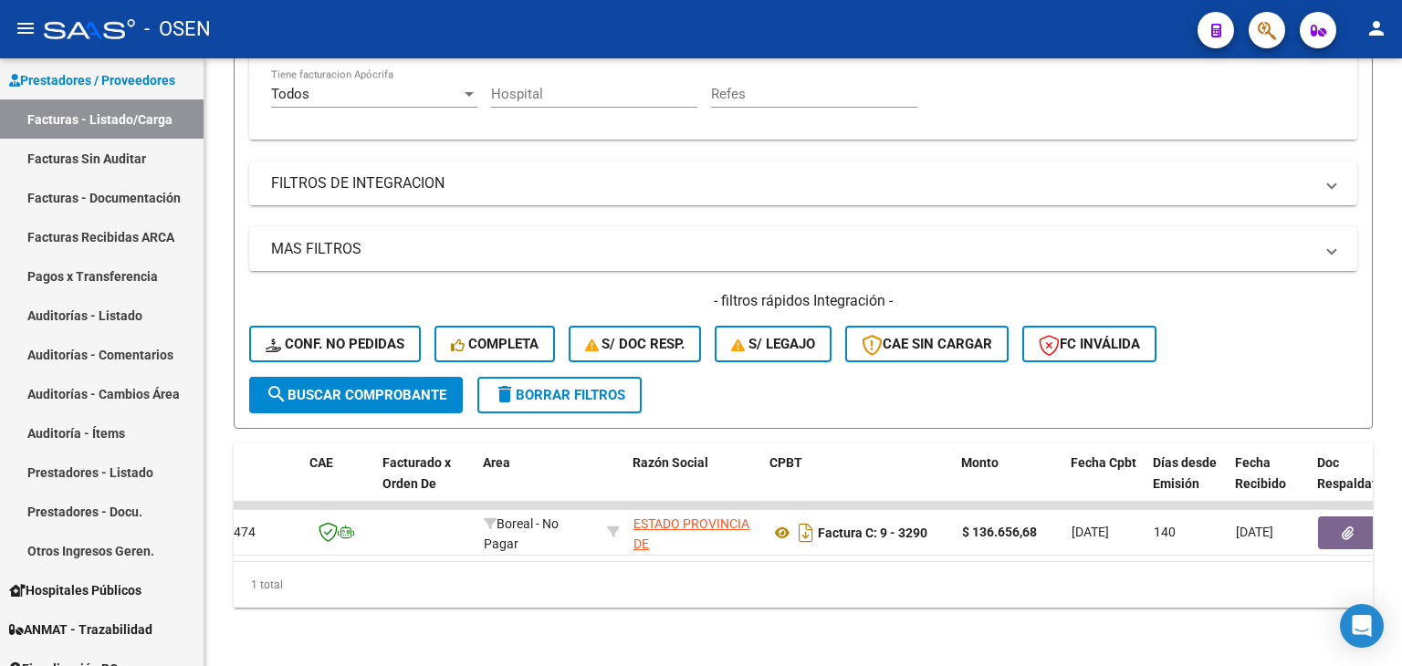
drag, startPoint x: 891, startPoint y: 282, endPoint x: 874, endPoint y: 406, distance: 125.2
click at [807, 523] on icon "Descargar documento" at bounding box center [806, 532] width 24 height 29
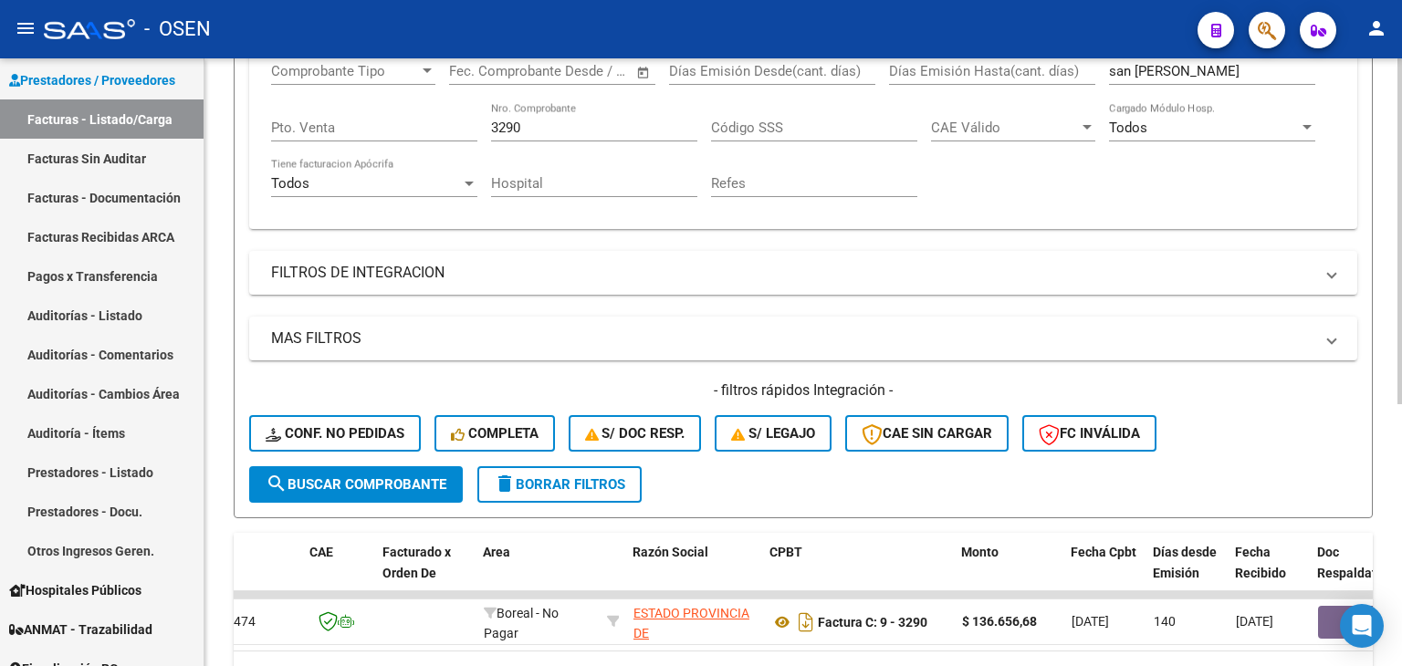
drag, startPoint x: 693, startPoint y: 196, endPoint x: 628, endPoint y: 163, distance: 72.6
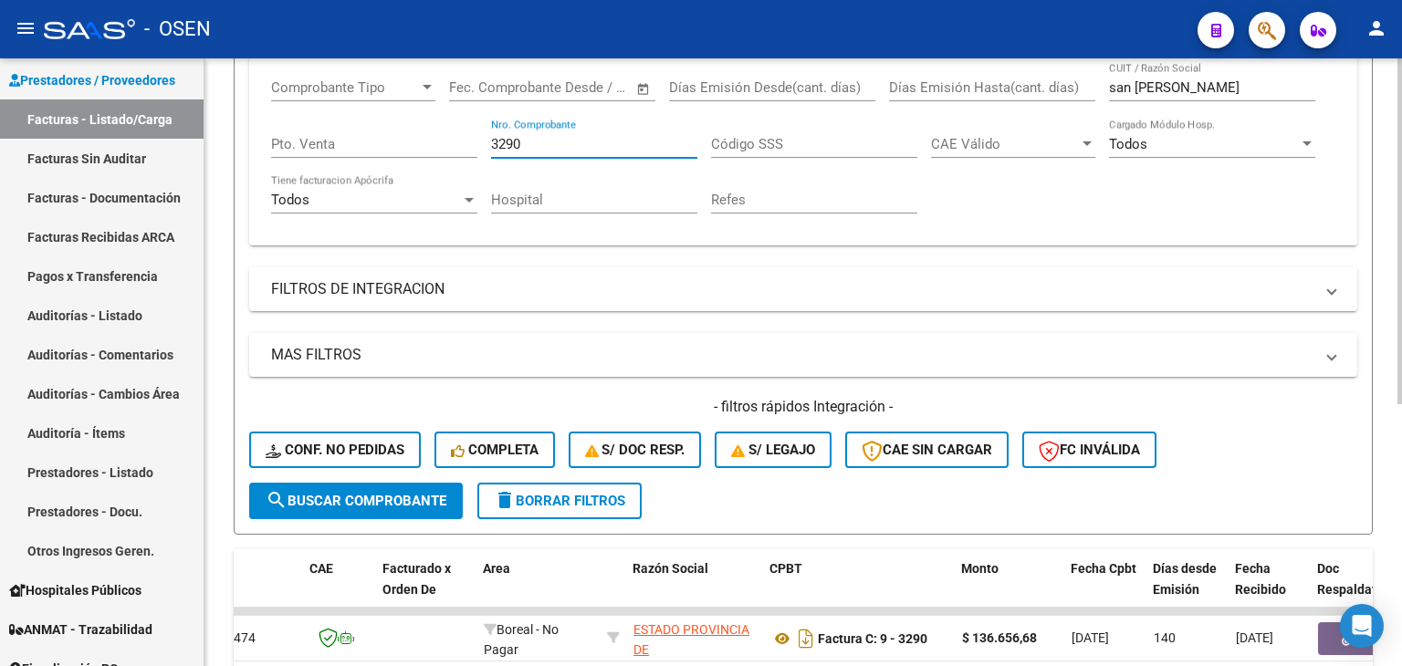
drag, startPoint x: 515, startPoint y: 147, endPoint x: 366, endPoint y: 151, distance: 148.8
click at [376, 151] on div "Comprobante Tipo Comprobante Tipo Fecha inicio – Fecha fin Fec. Comprobante Des…" at bounding box center [803, 146] width 1064 height 169
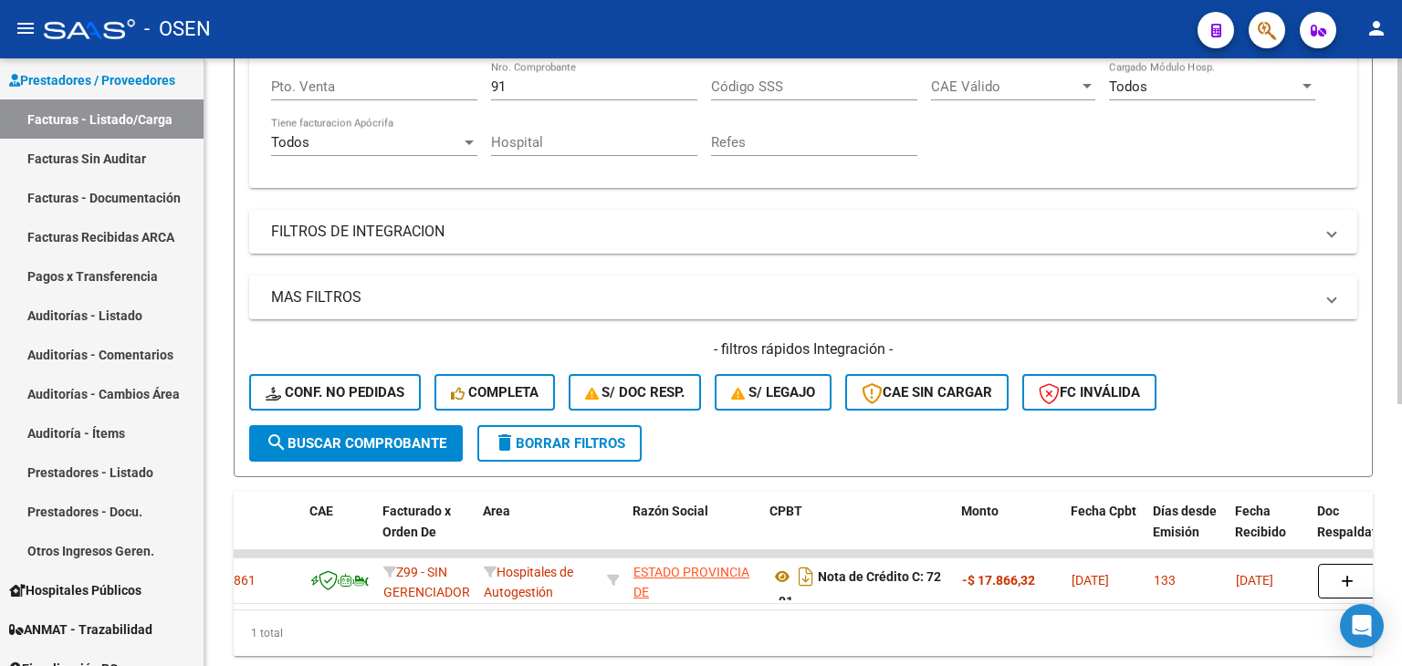
scroll to position [460, 0]
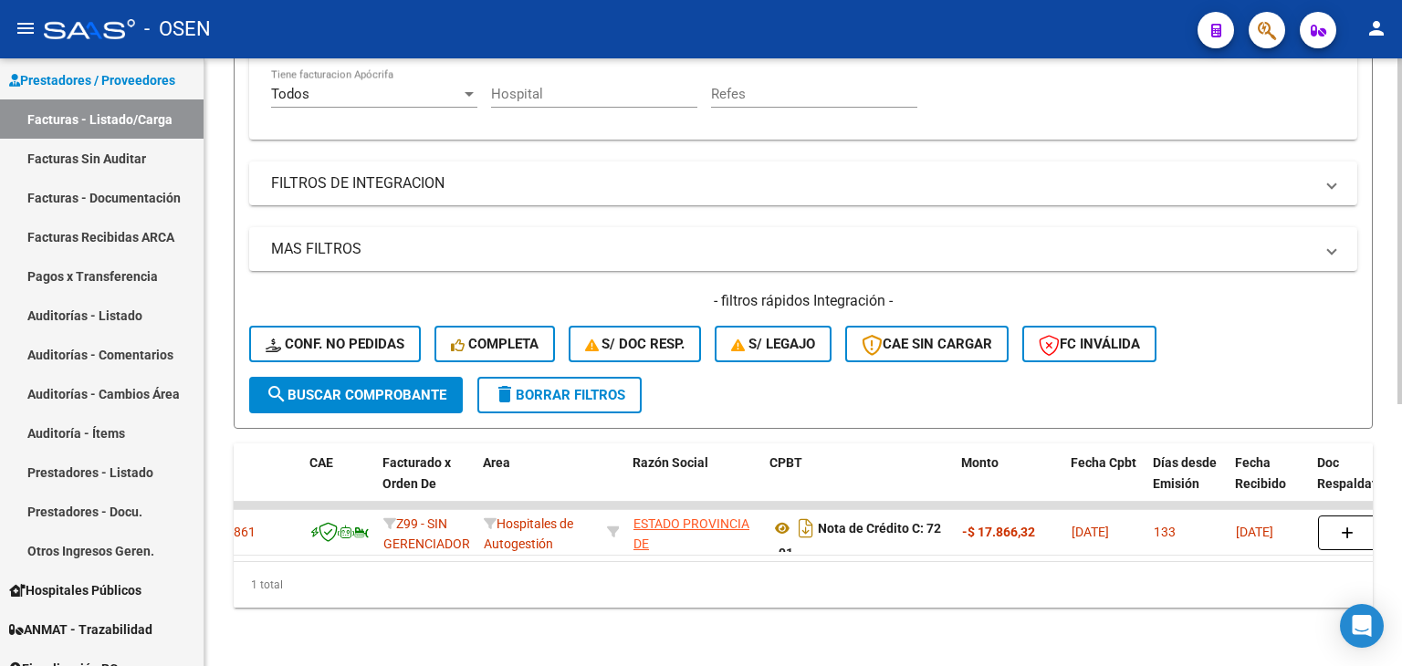
drag, startPoint x: 771, startPoint y: 261, endPoint x: 777, endPoint y: 281, distance: 21.1
click at [808, 517] on icon "Descargar documento" at bounding box center [806, 528] width 24 height 29
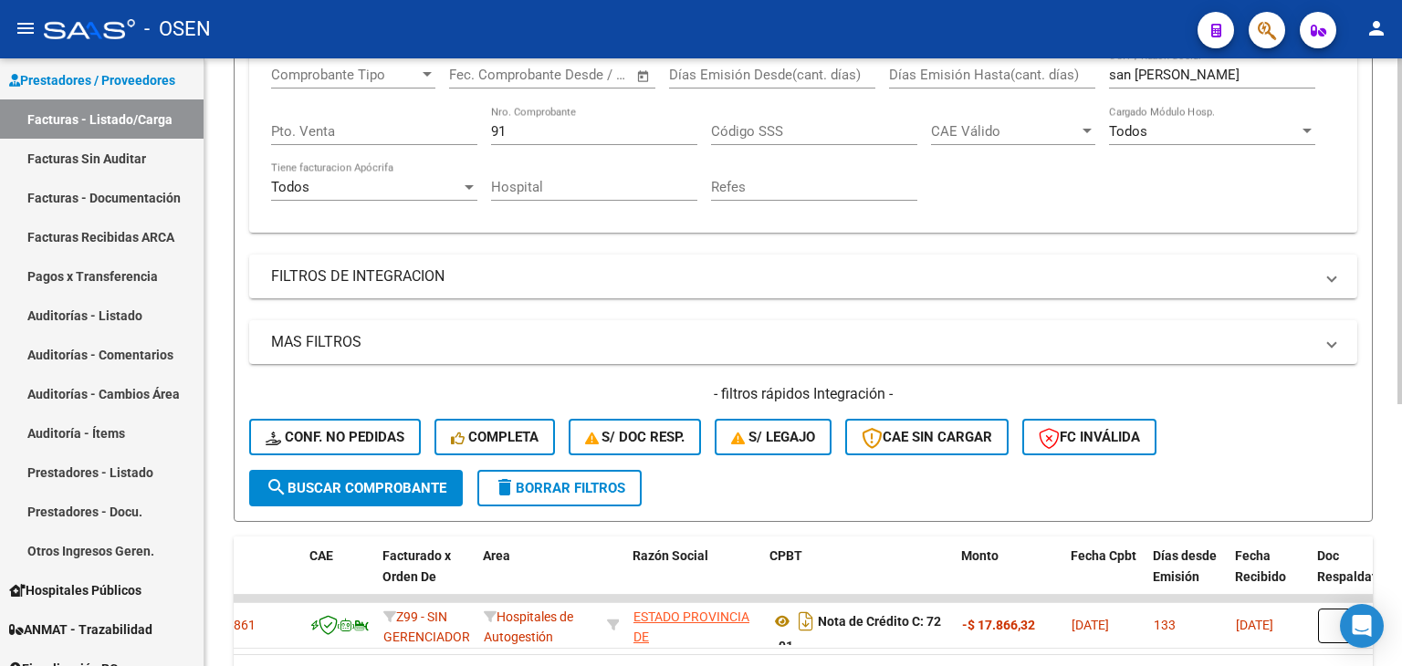
drag, startPoint x: 530, startPoint y: 197, endPoint x: 518, endPoint y: 139, distance: 59.6
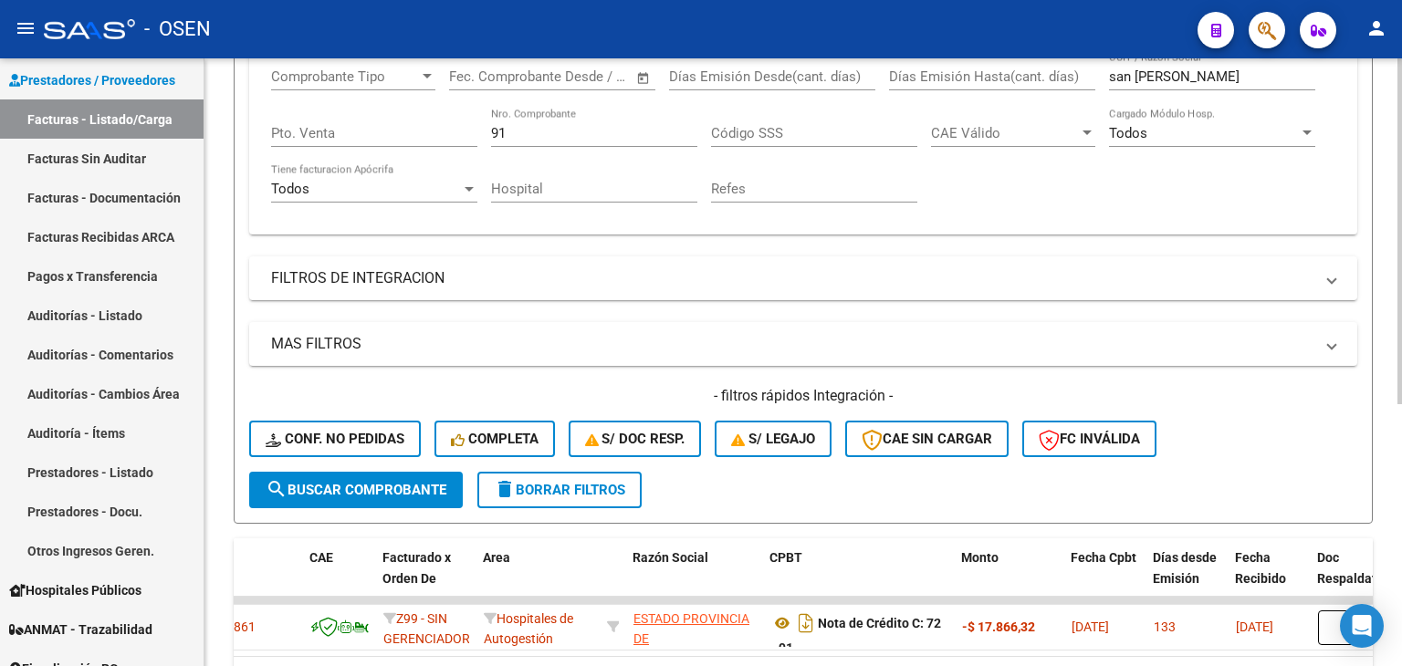
scroll to position [350, 0]
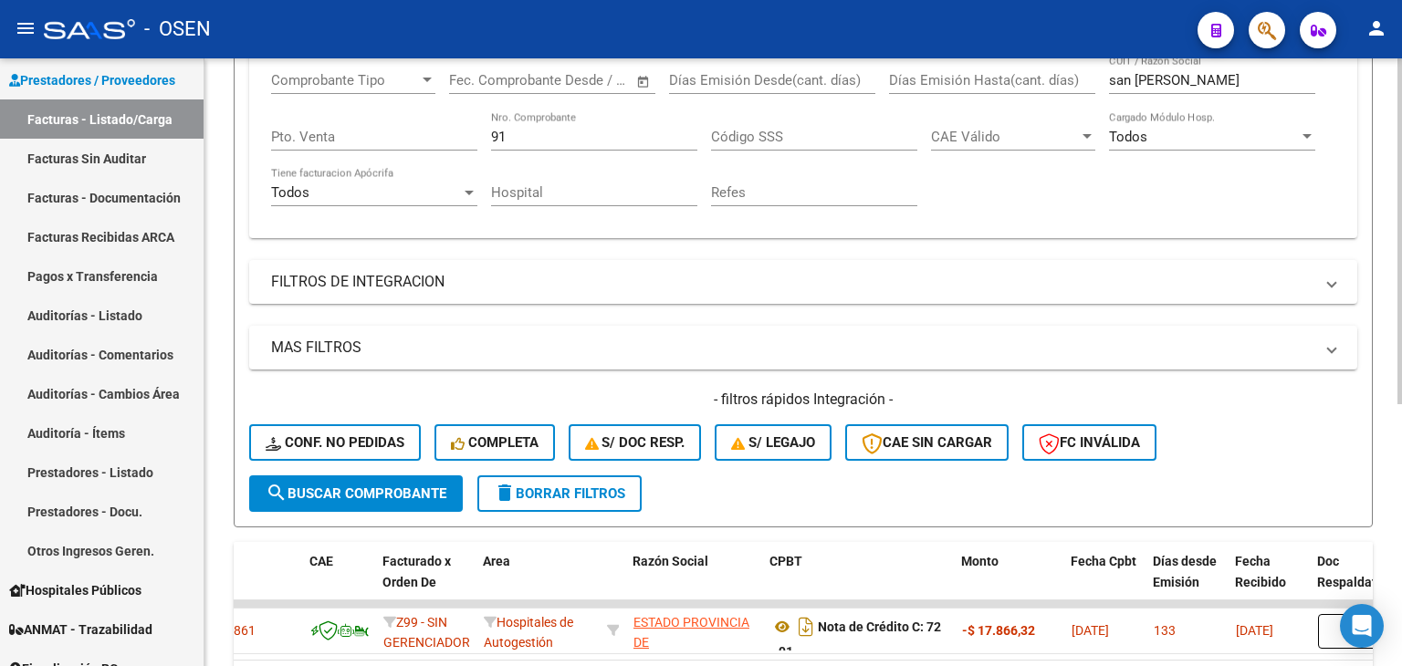
click at [516, 138] on input "91" at bounding box center [594, 137] width 206 height 16
click at [514, 137] on input "91" at bounding box center [594, 137] width 206 height 16
type input "9"
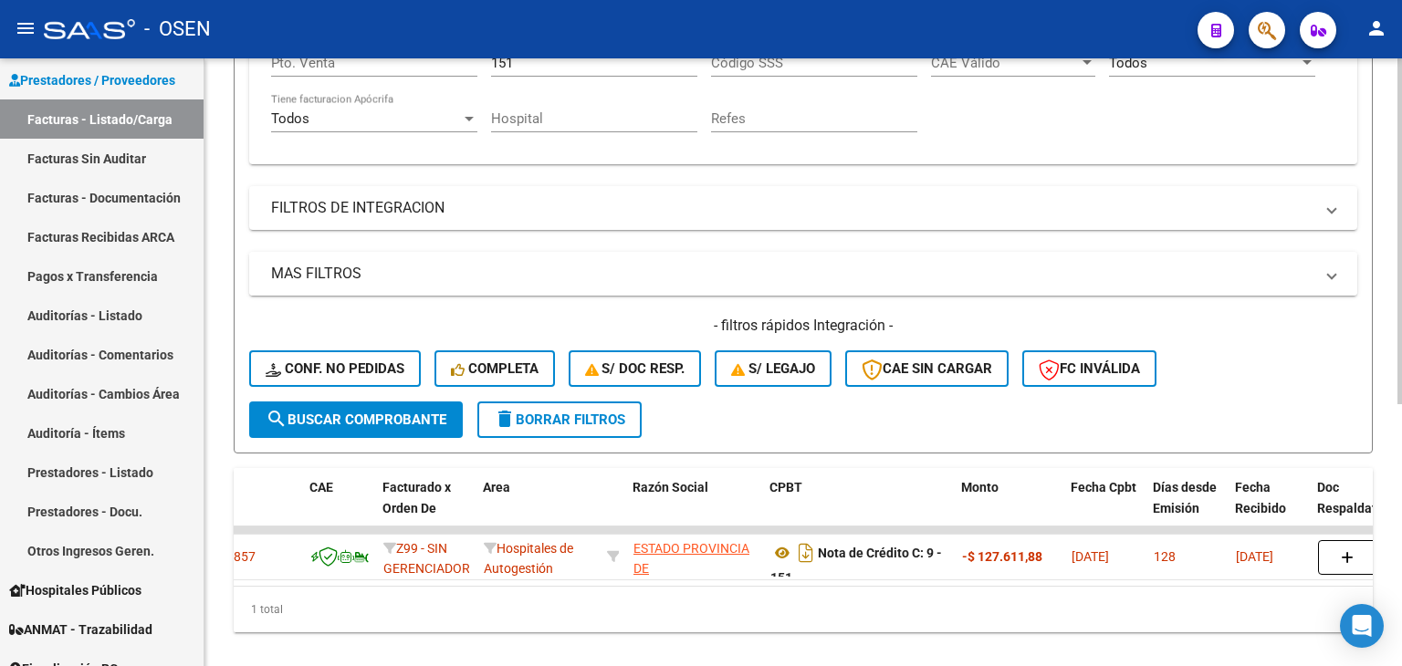
scroll to position [460, 0]
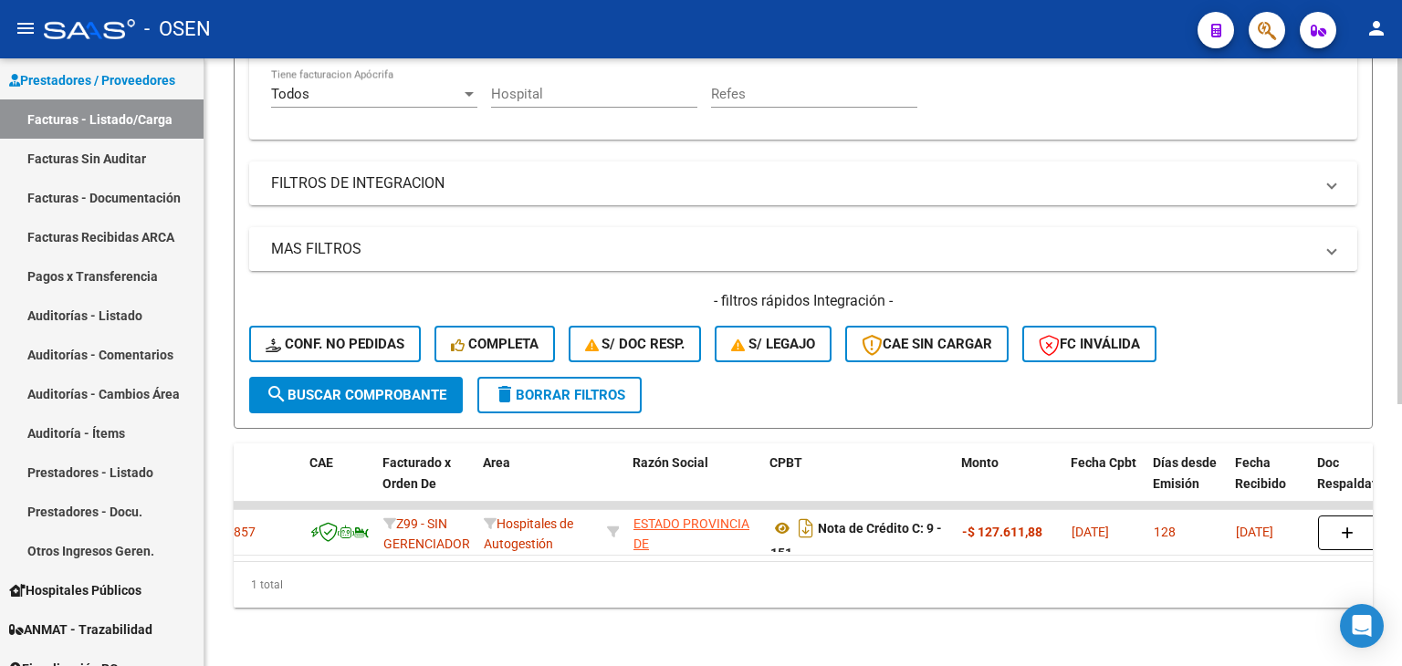
drag, startPoint x: 624, startPoint y: 245, endPoint x: 625, endPoint y: 318, distance: 73.0
click at [807, 516] on icon "Descargar documento" at bounding box center [806, 528] width 24 height 29
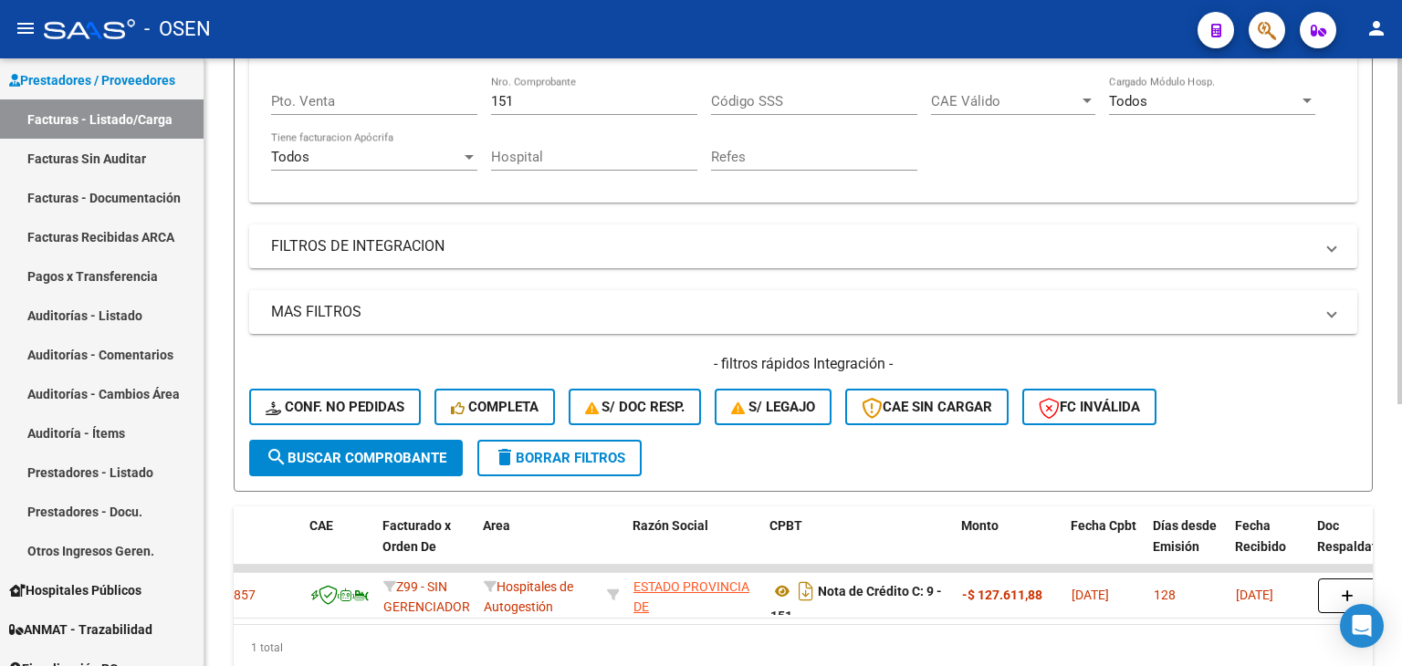
scroll to position [62, 0]
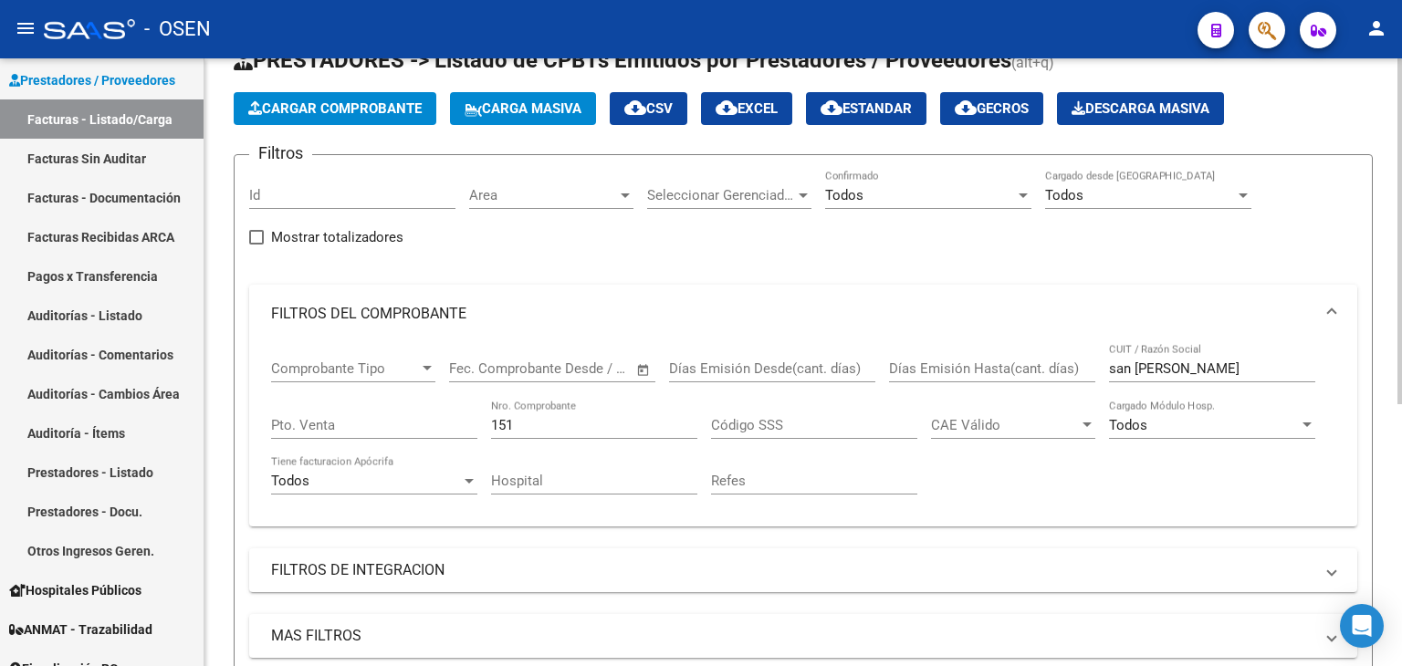
drag, startPoint x: 693, startPoint y: 227, endPoint x: 670, endPoint y: 89, distance: 139.8
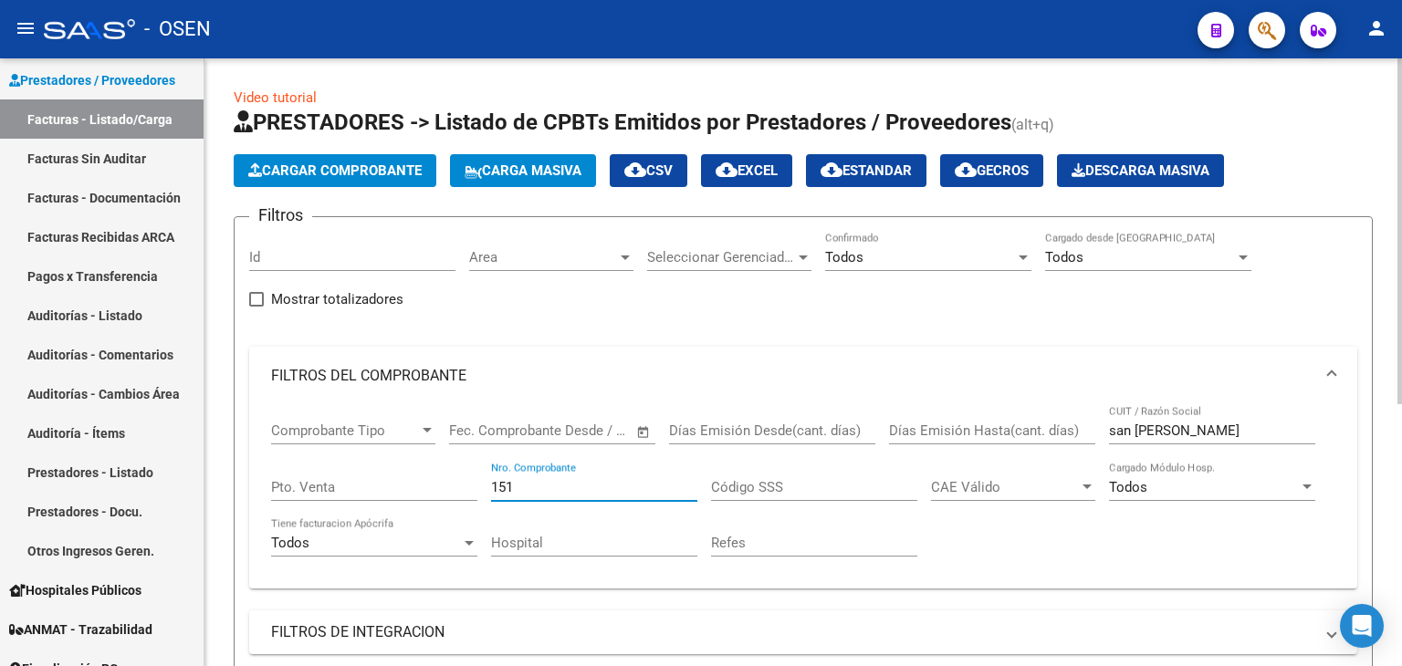
drag, startPoint x: 540, startPoint y: 485, endPoint x: 387, endPoint y: 517, distance: 156.6
click at [398, 505] on div "Comprobante Tipo Comprobante Tipo Fecha inicio – Fecha fin Fec. Comprobante Des…" at bounding box center [803, 489] width 1064 height 169
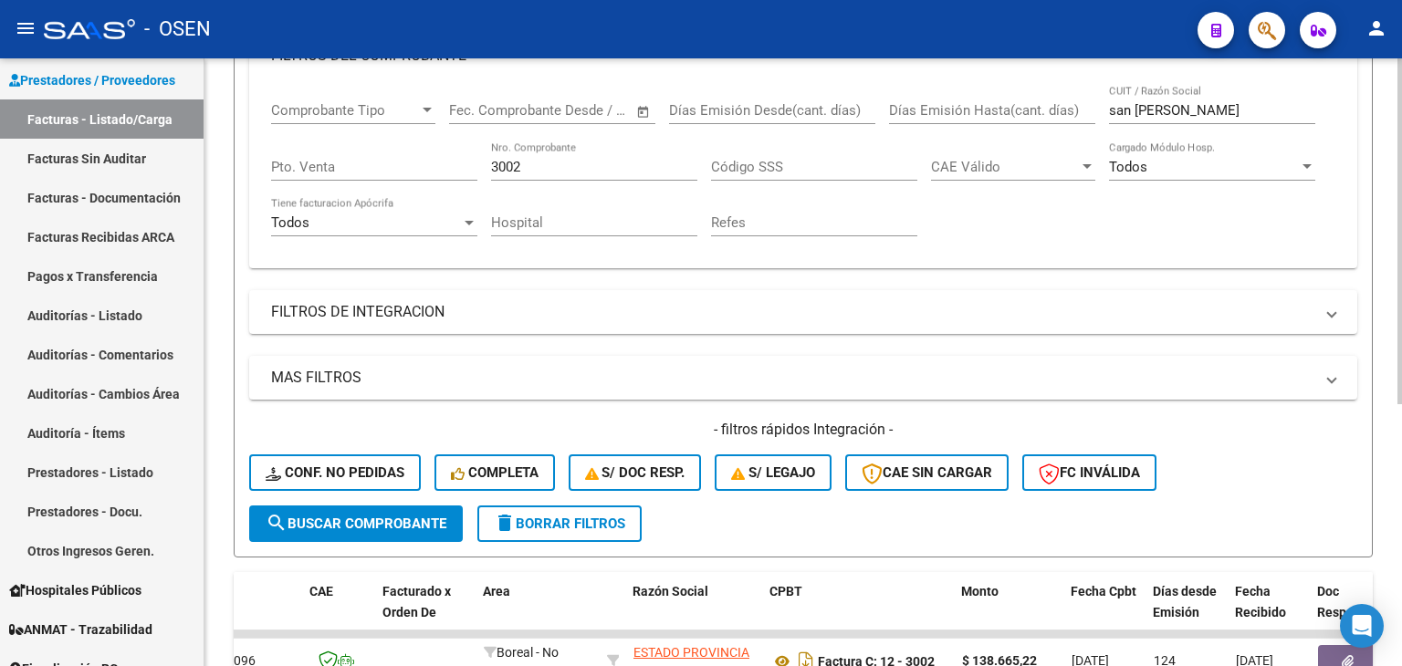
drag, startPoint x: 676, startPoint y: 338, endPoint x: 774, endPoint y: 406, distance: 119.2
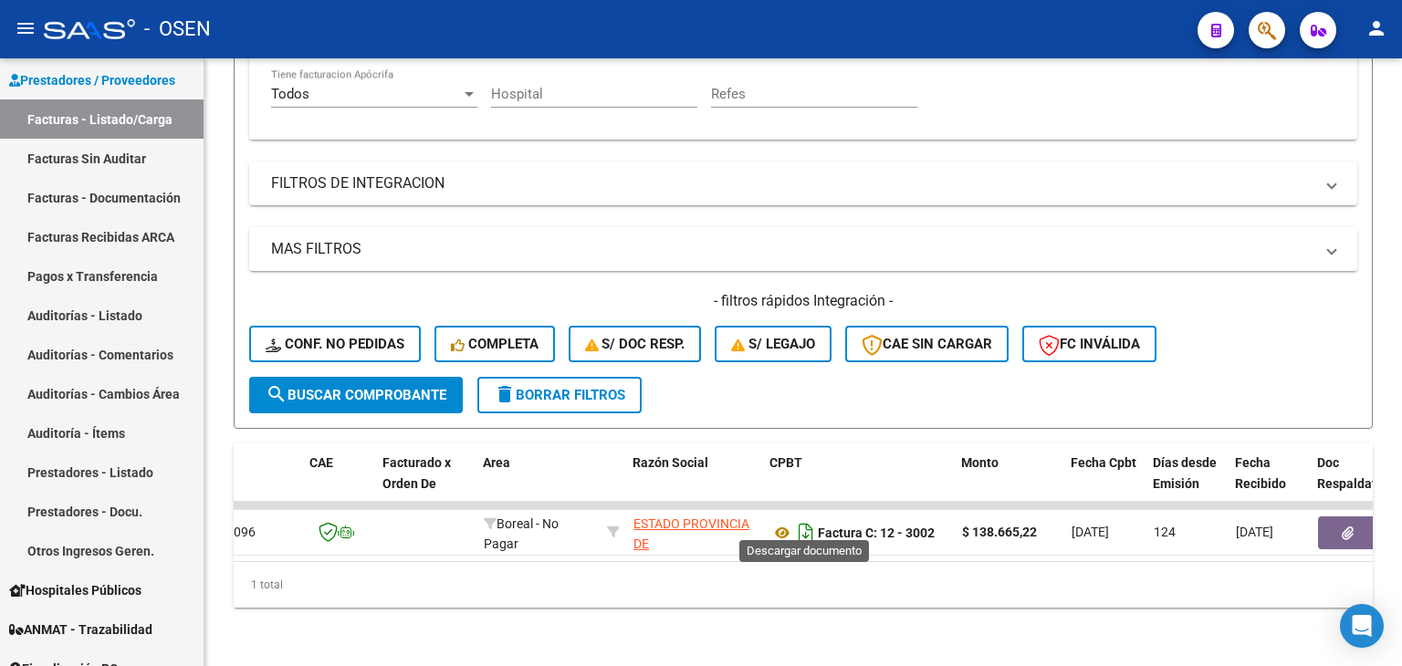
click at [807, 518] on icon "Descargar documento" at bounding box center [806, 532] width 24 height 29
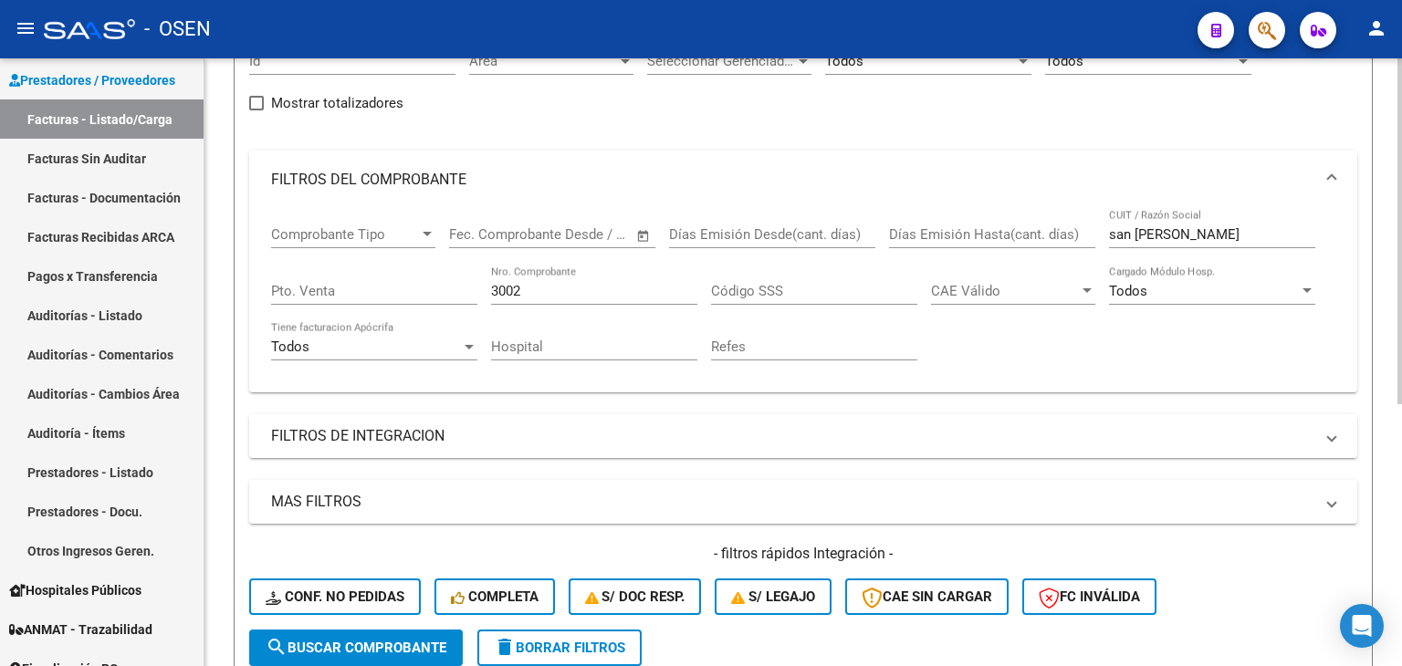
drag, startPoint x: 650, startPoint y: 96, endPoint x: 616, endPoint y: 82, distance: 36.4
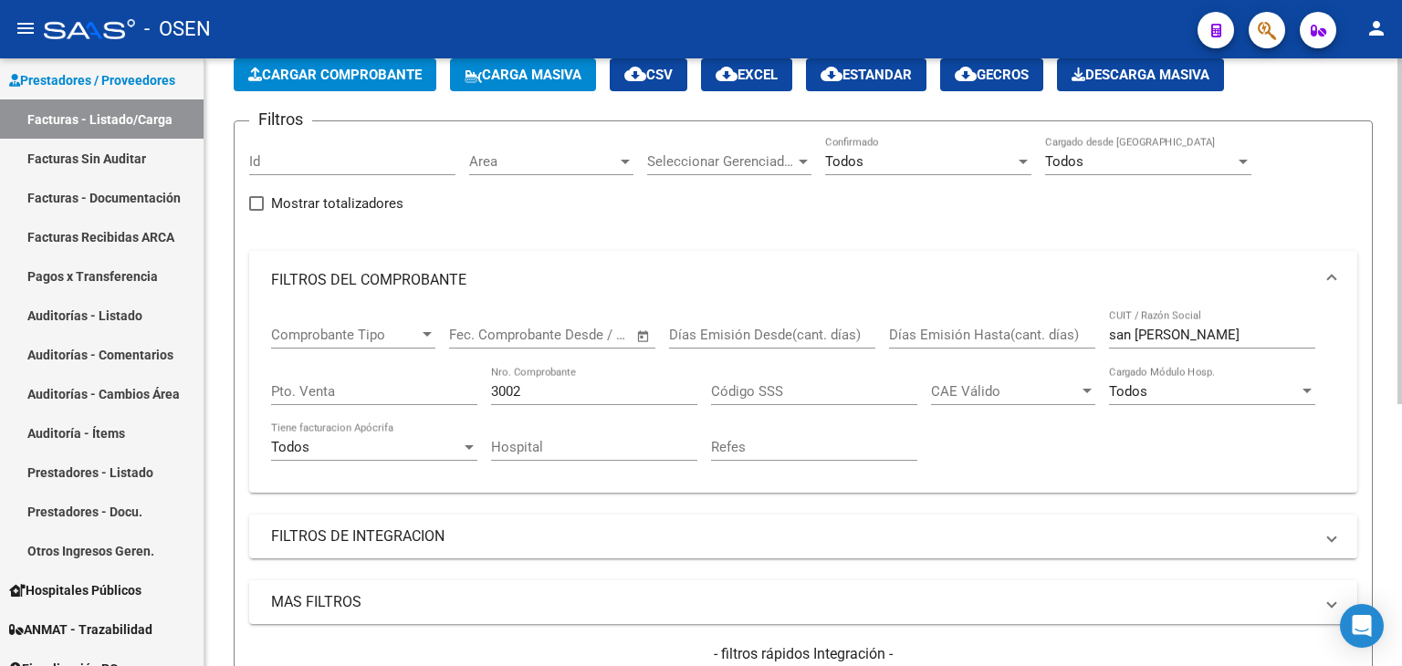
drag, startPoint x: 518, startPoint y: 392, endPoint x: 424, endPoint y: 394, distance: 94.0
click at [426, 394] on div "Comprobante Tipo Comprobante Tipo Fecha inicio – Fecha fin Fec. Comprobante Des…" at bounding box center [803, 393] width 1064 height 169
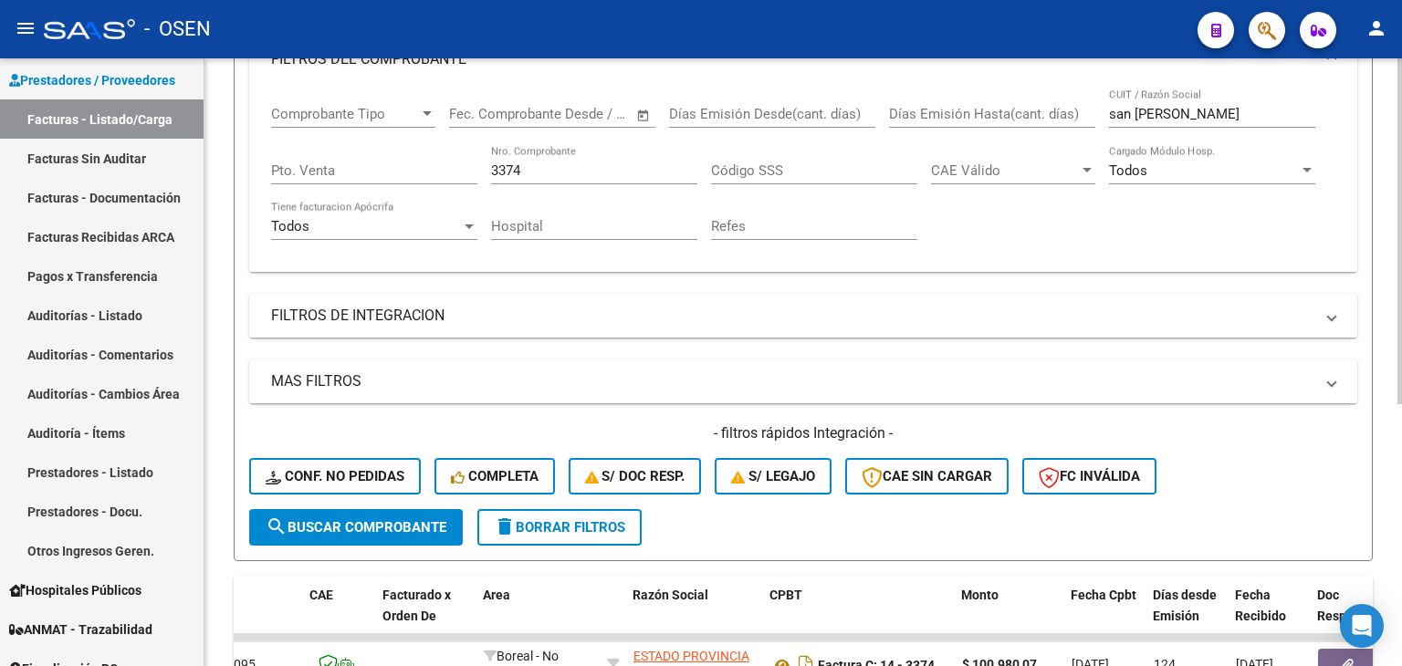
scroll to position [460, 0]
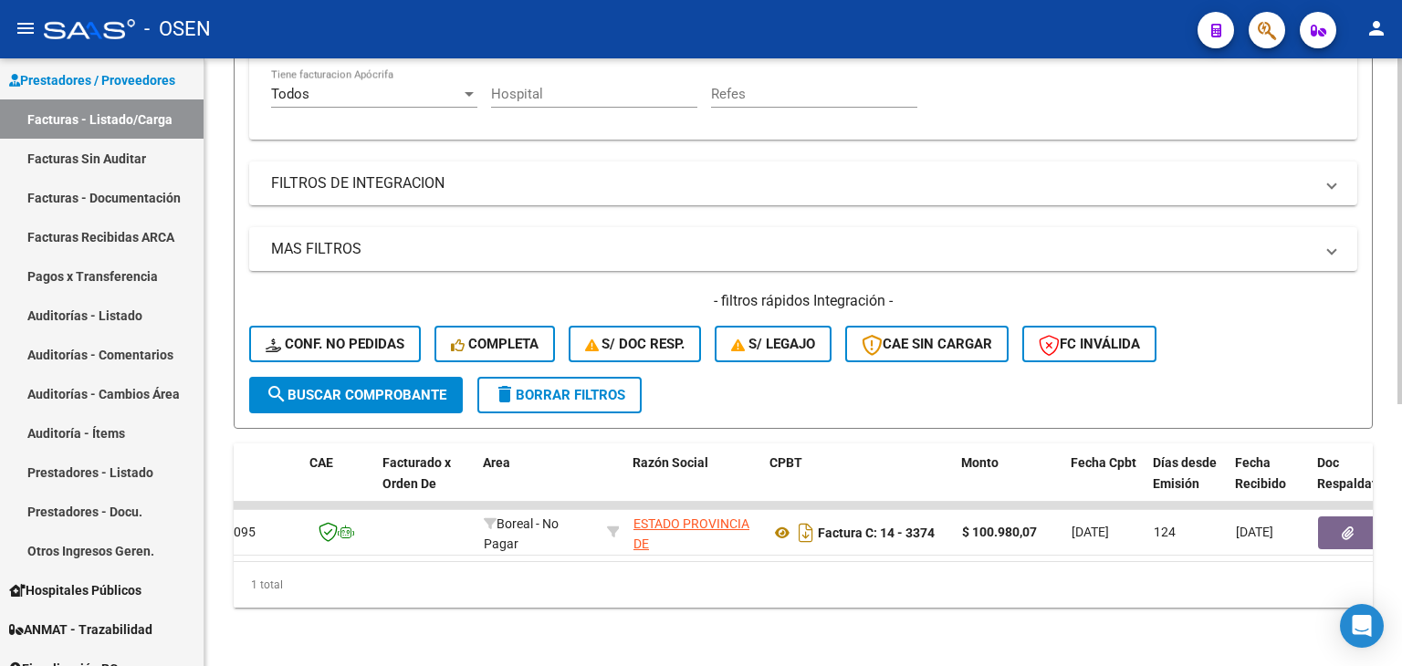
drag, startPoint x: 850, startPoint y: 231, endPoint x: 849, endPoint y: 391, distance: 159.7
click at [807, 523] on icon "Descargar documento" at bounding box center [806, 532] width 24 height 29
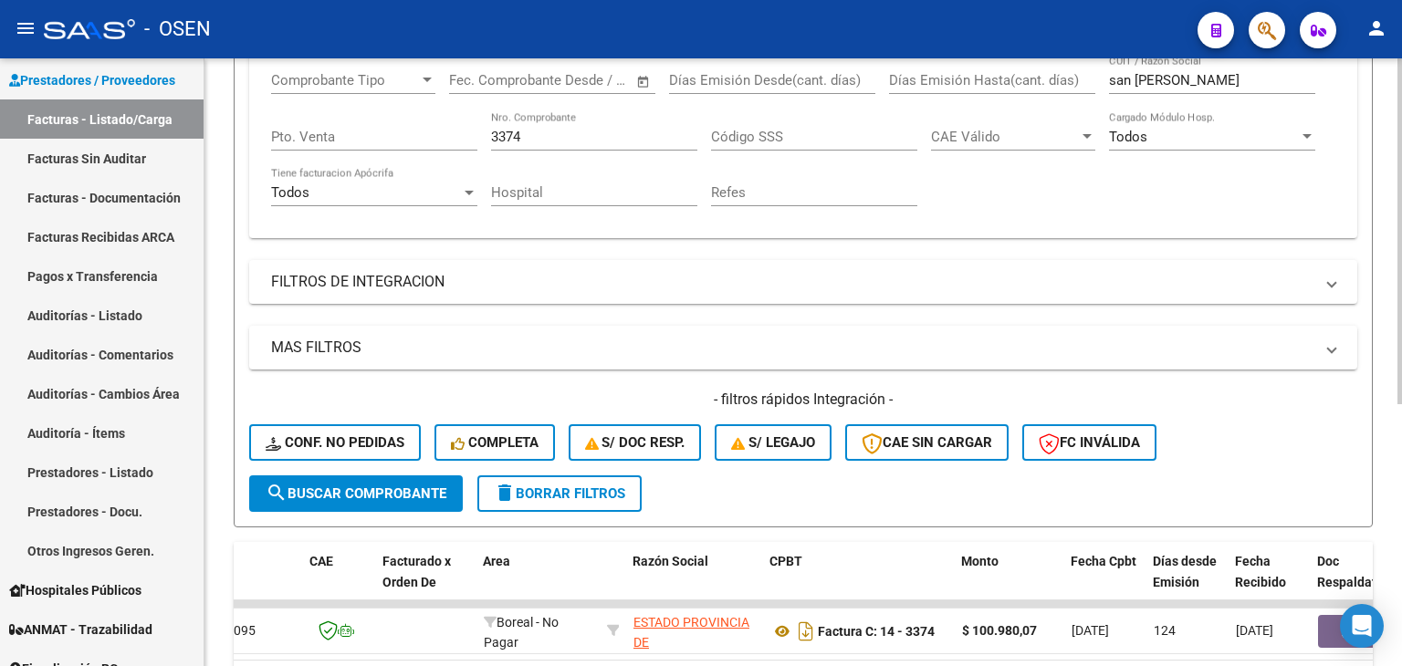
drag, startPoint x: 568, startPoint y: 142, endPoint x: 537, endPoint y: 119, distance: 39.1
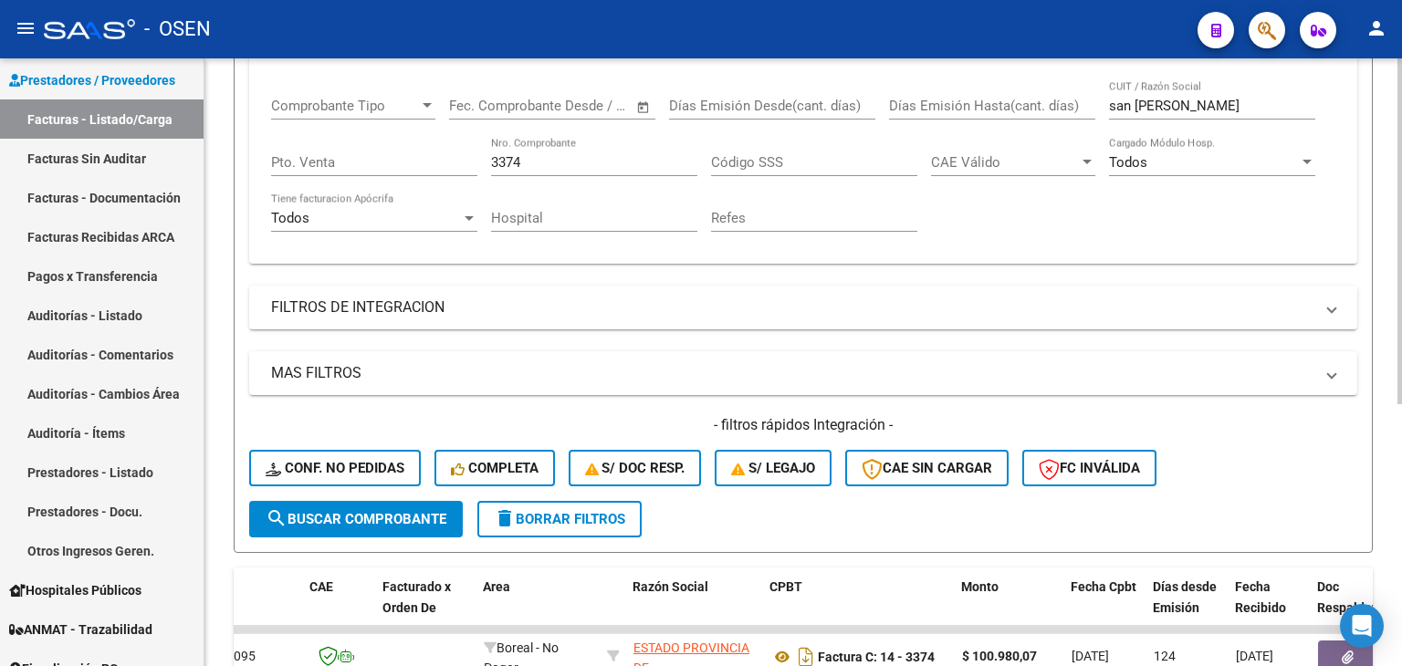
drag, startPoint x: 545, startPoint y: 162, endPoint x: 331, endPoint y: 159, distance: 213.5
click at [339, 162] on div "Comprobante Tipo Comprobante Tipo Fecha inicio – Fecha fin Fec. Comprobante Des…" at bounding box center [803, 164] width 1064 height 169
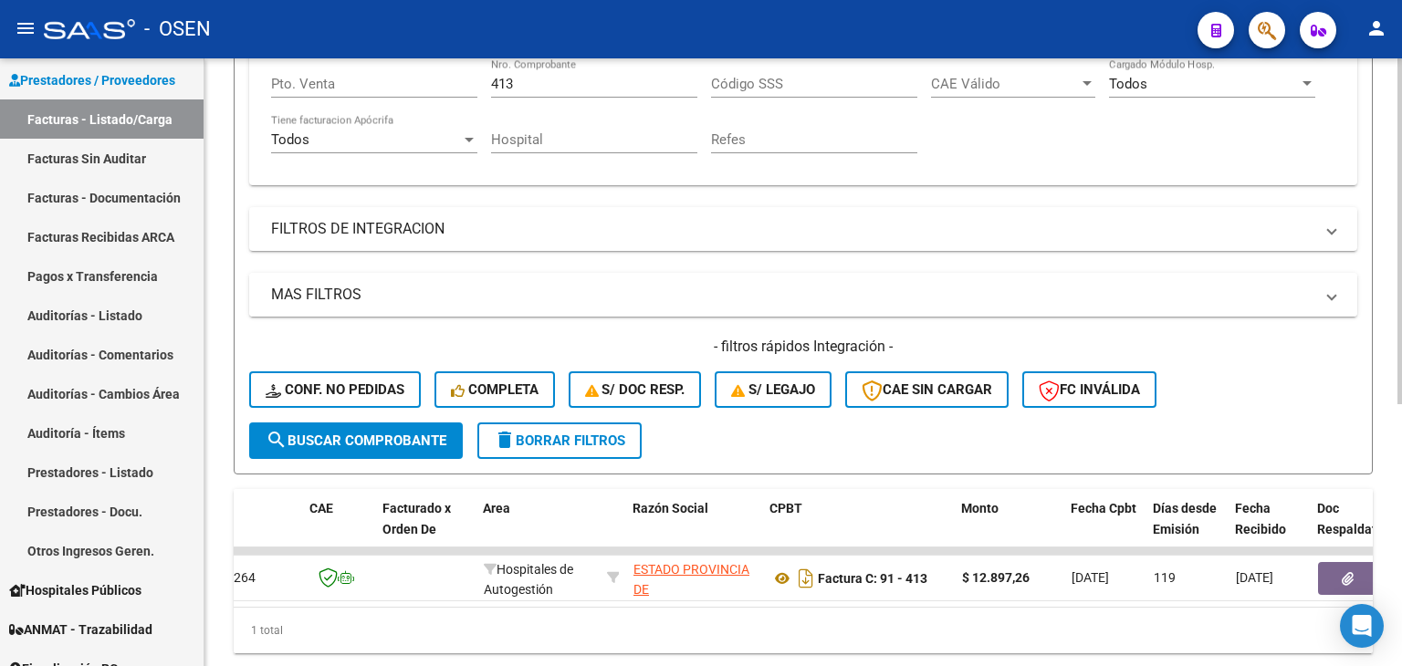
drag, startPoint x: 672, startPoint y: 316, endPoint x: 672, endPoint y: 348, distance: 31.9
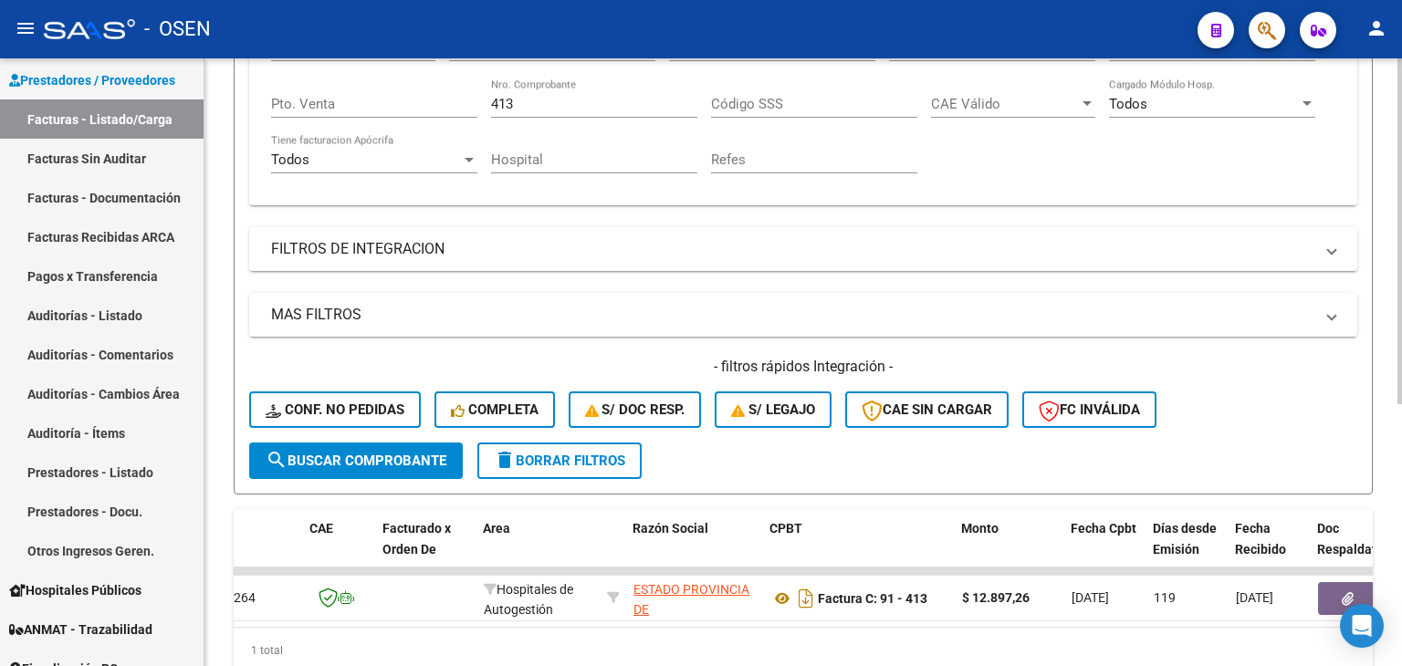
drag, startPoint x: 1003, startPoint y: 172, endPoint x: 518, endPoint y: 179, distance: 484.6
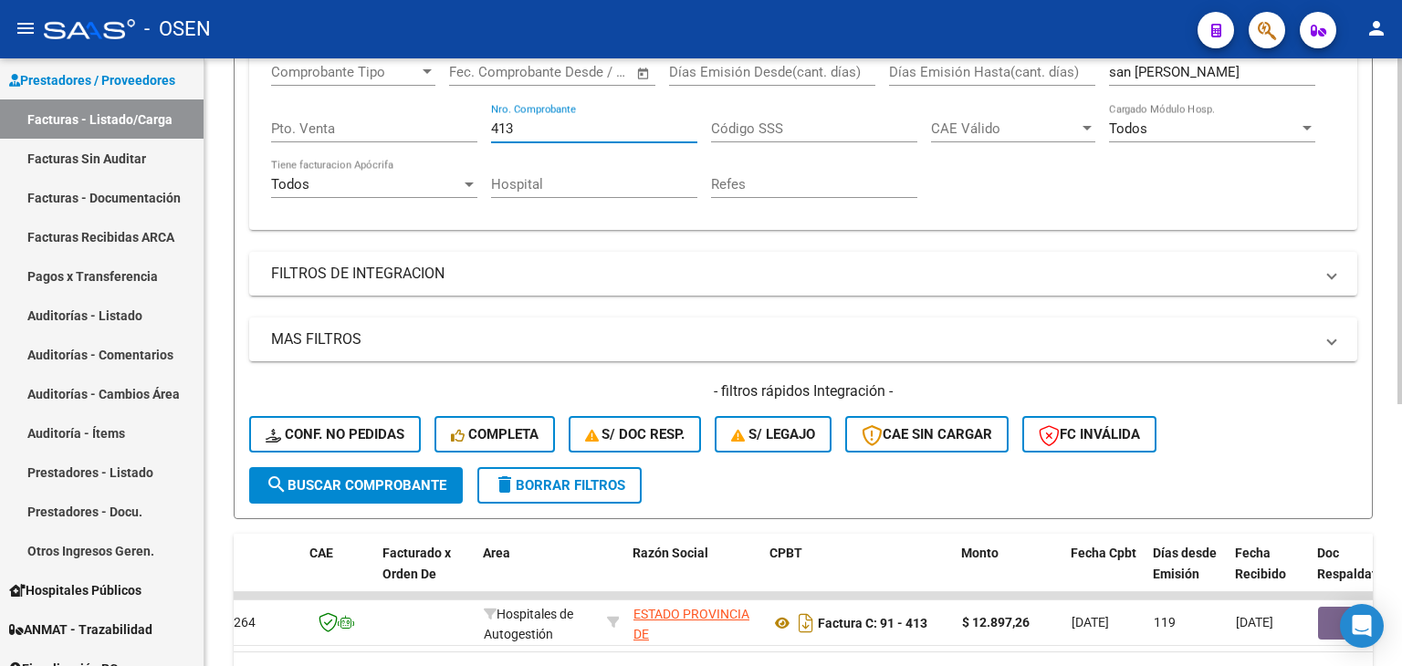
drag, startPoint x: 514, startPoint y: 129, endPoint x: 346, endPoint y: 136, distance: 168.0
click at [409, 132] on div "Comprobante Tipo Comprobante Tipo Fecha inicio – Fecha fin Fec. Comprobante Des…" at bounding box center [803, 131] width 1064 height 169
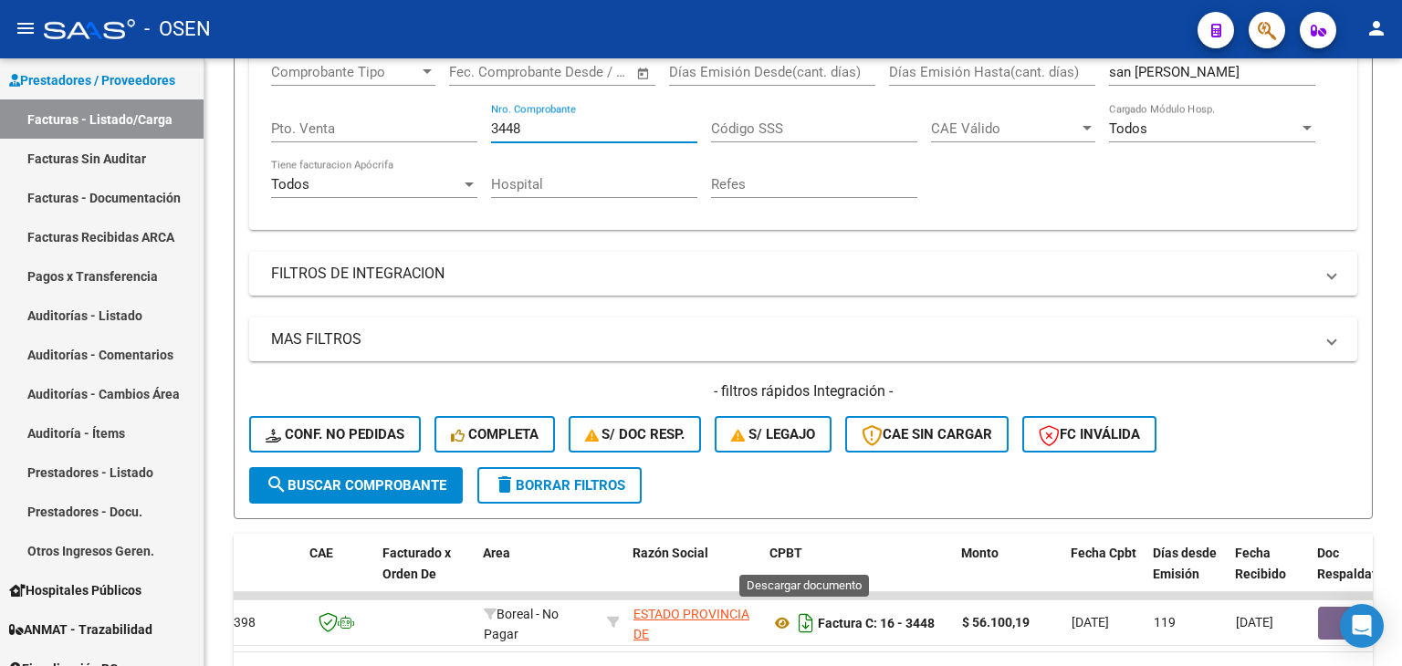
click at [807, 627] on icon "Descargar documento" at bounding box center [806, 623] width 24 height 29
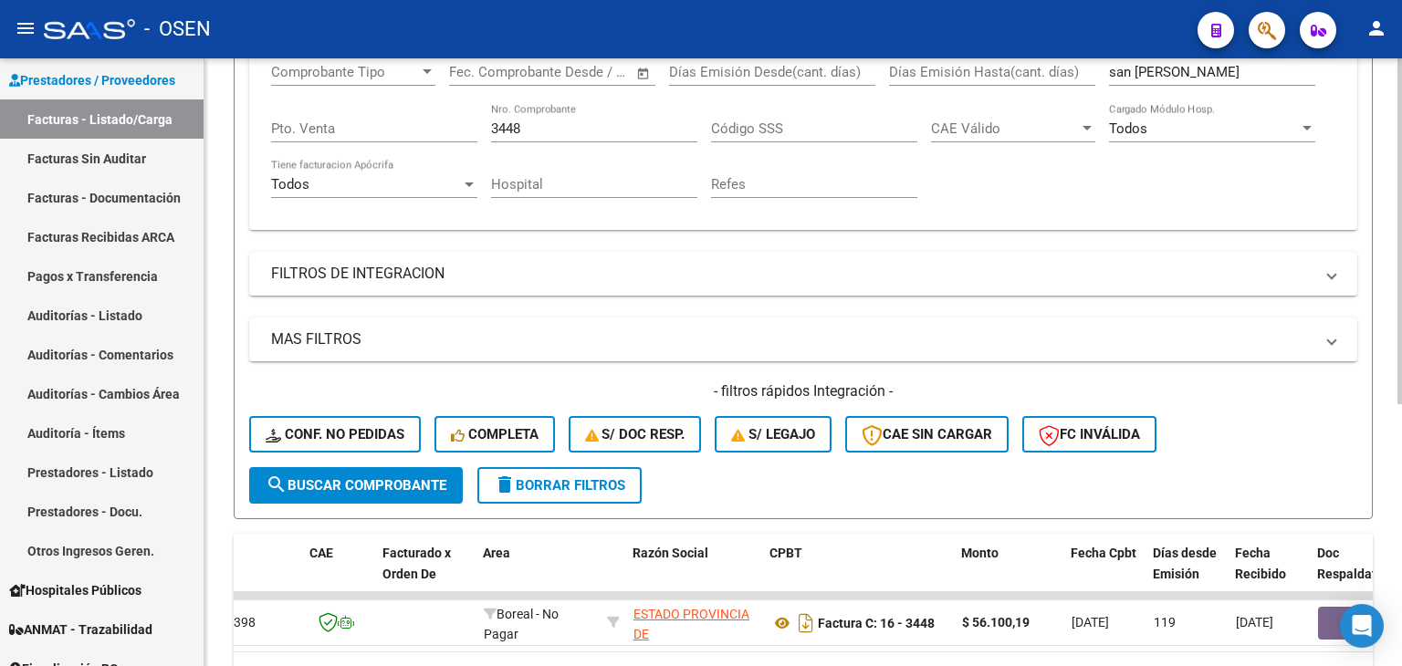
click at [397, 125] on div "Comprobante Tipo Comprobante Tipo Fecha inicio – Fecha fin Fec. Comprobante Des…" at bounding box center [803, 131] width 1064 height 169
click at [394, 126] on input "Pto. Venta" at bounding box center [374, 128] width 206 height 16
click at [507, 129] on input "3448" at bounding box center [594, 128] width 206 height 16
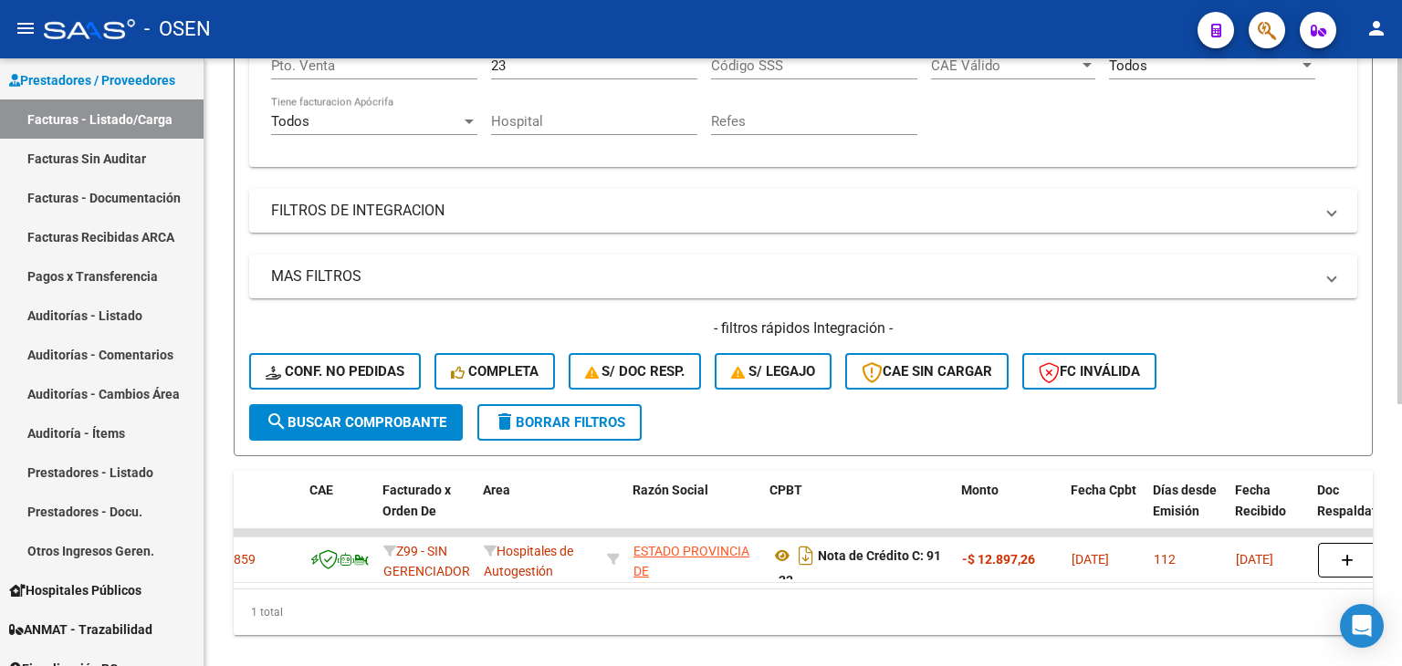
scroll to position [460, 0]
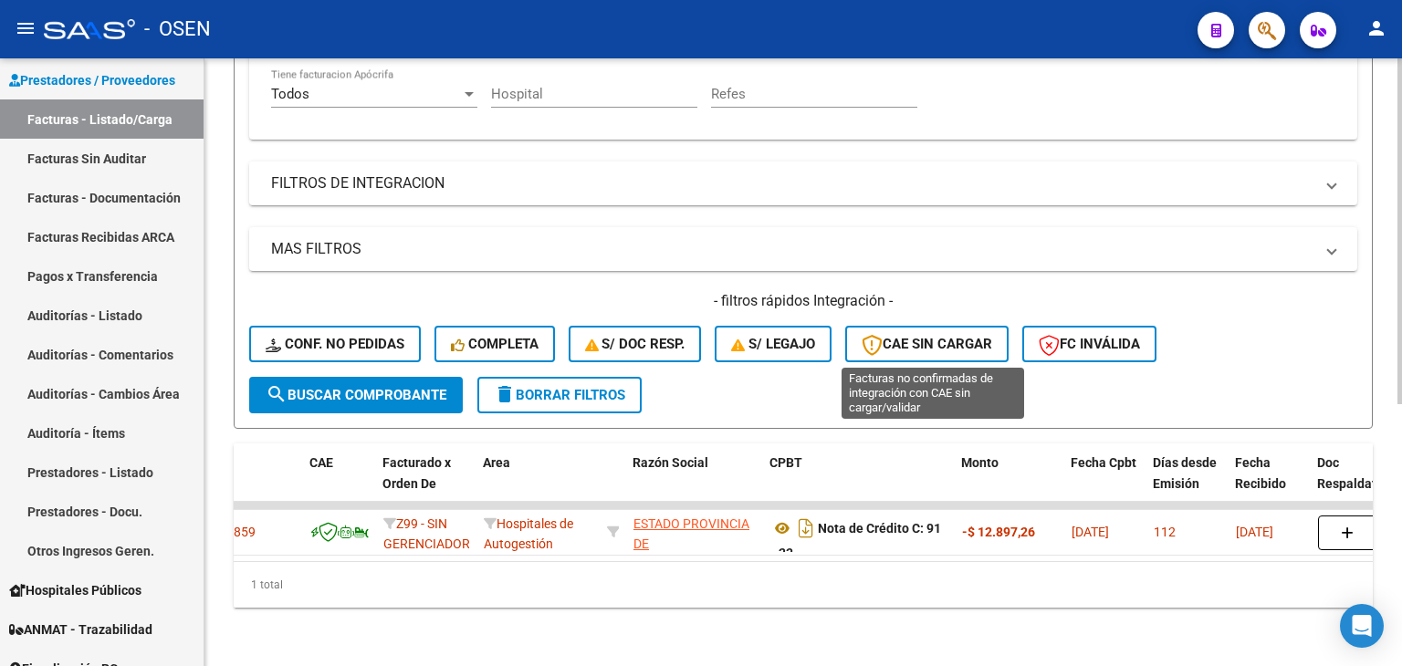
drag, startPoint x: 942, startPoint y: 278, endPoint x: 845, endPoint y: 439, distance: 187.5
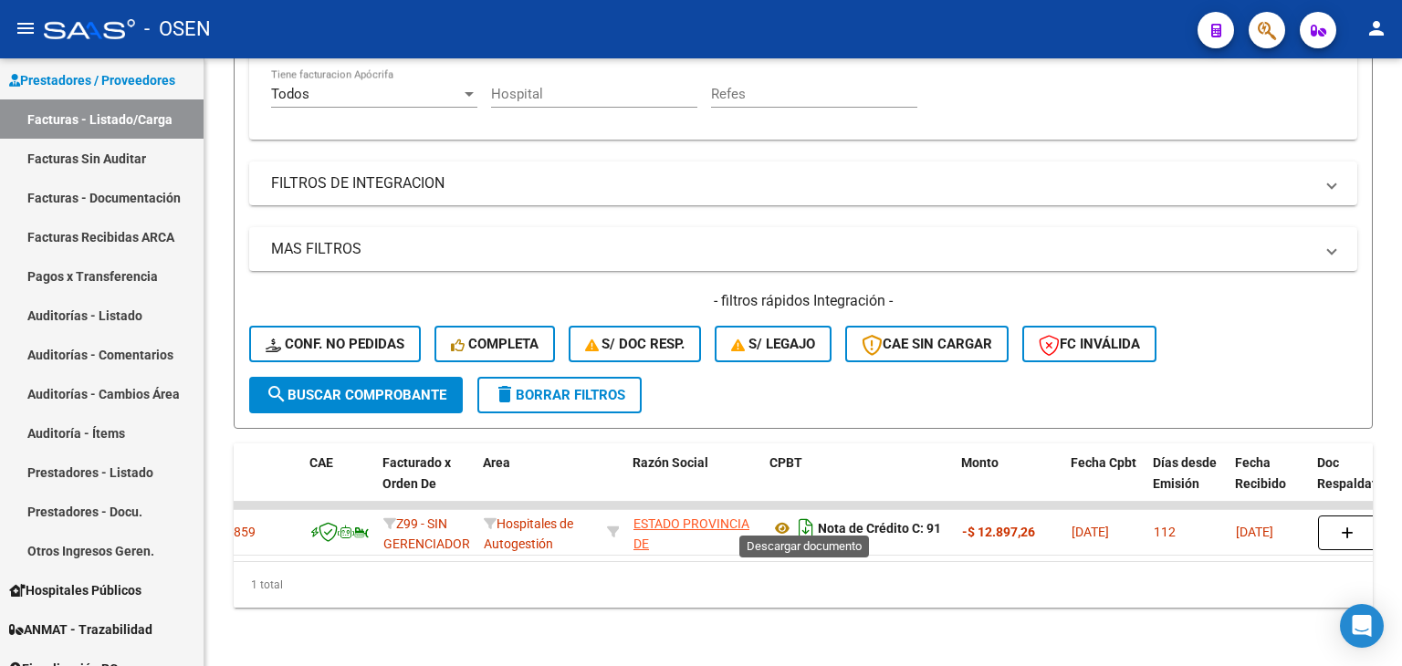
click at [805, 521] on icon "Descargar documento" at bounding box center [806, 528] width 24 height 29
drag, startPoint x: 844, startPoint y: 514, endPoint x: 855, endPoint y: 547, distance: 34.6
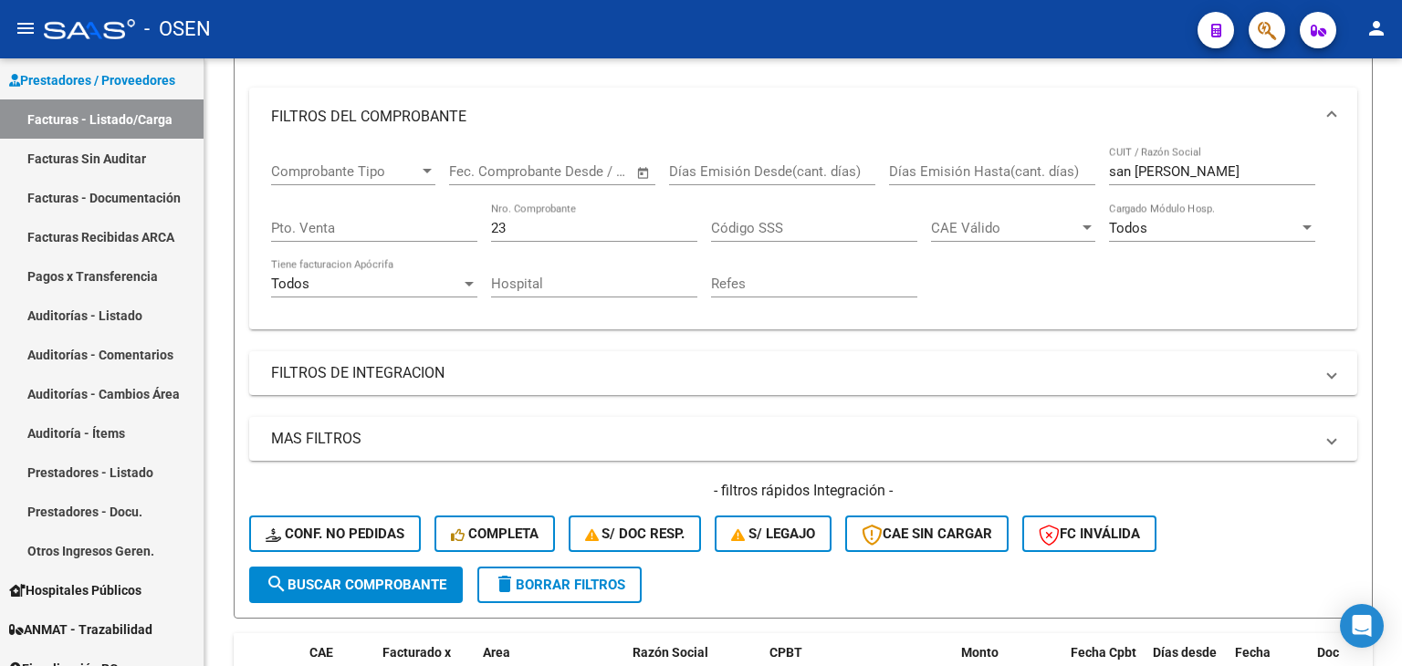
scroll to position [88, 0]
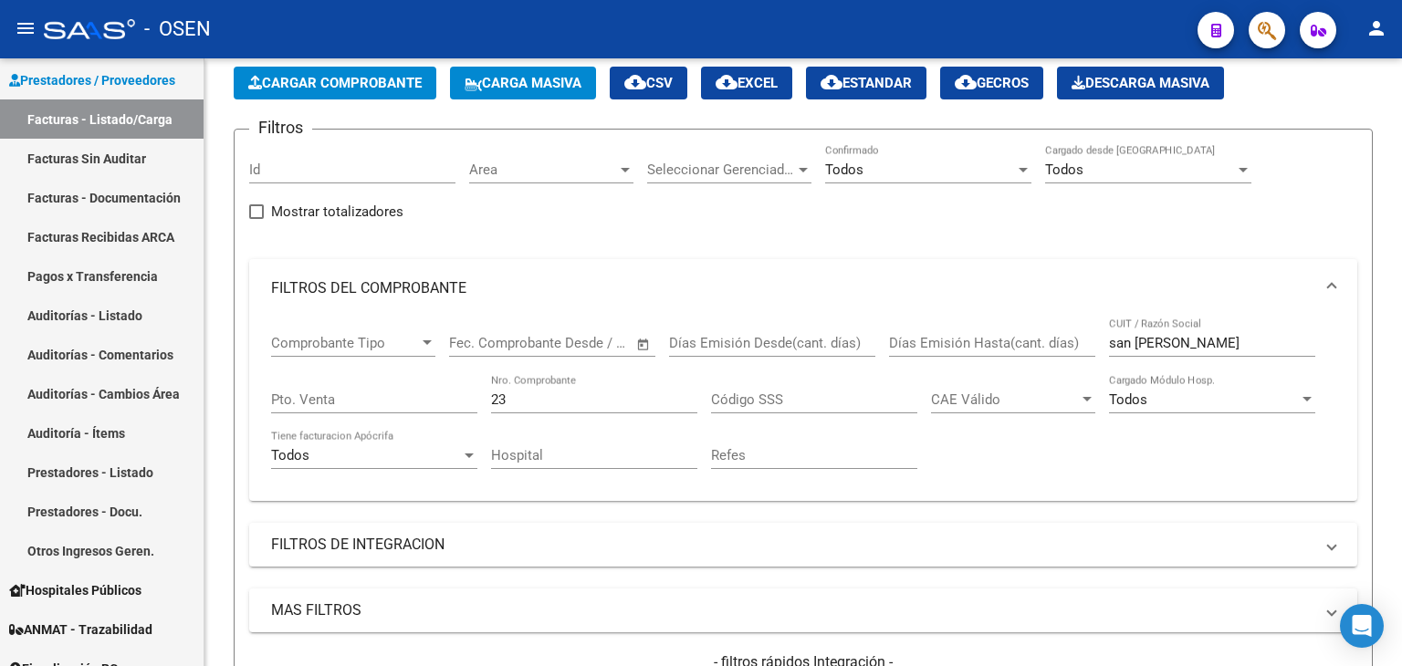
drag, startPoint x: 868, startPoint y: 286, endPoint x: 818, endPoint y: 155, distance: 139.8
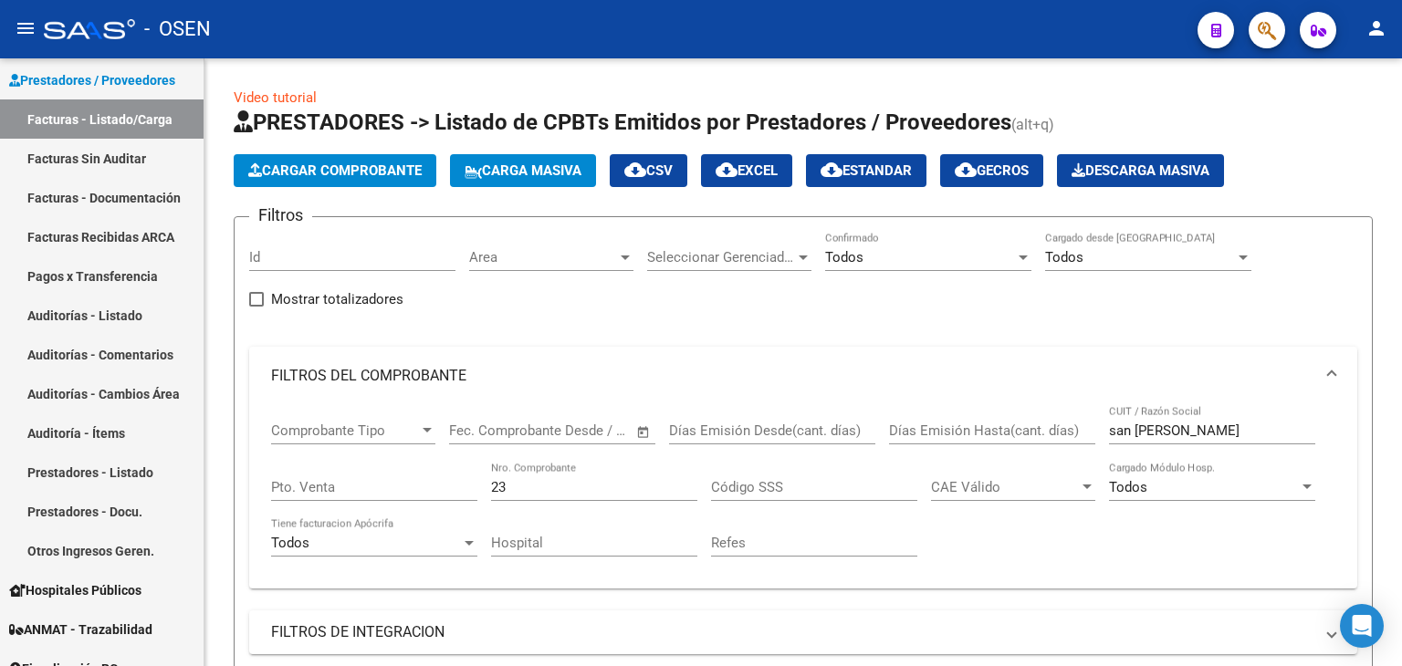
scroll to position [91, 0]
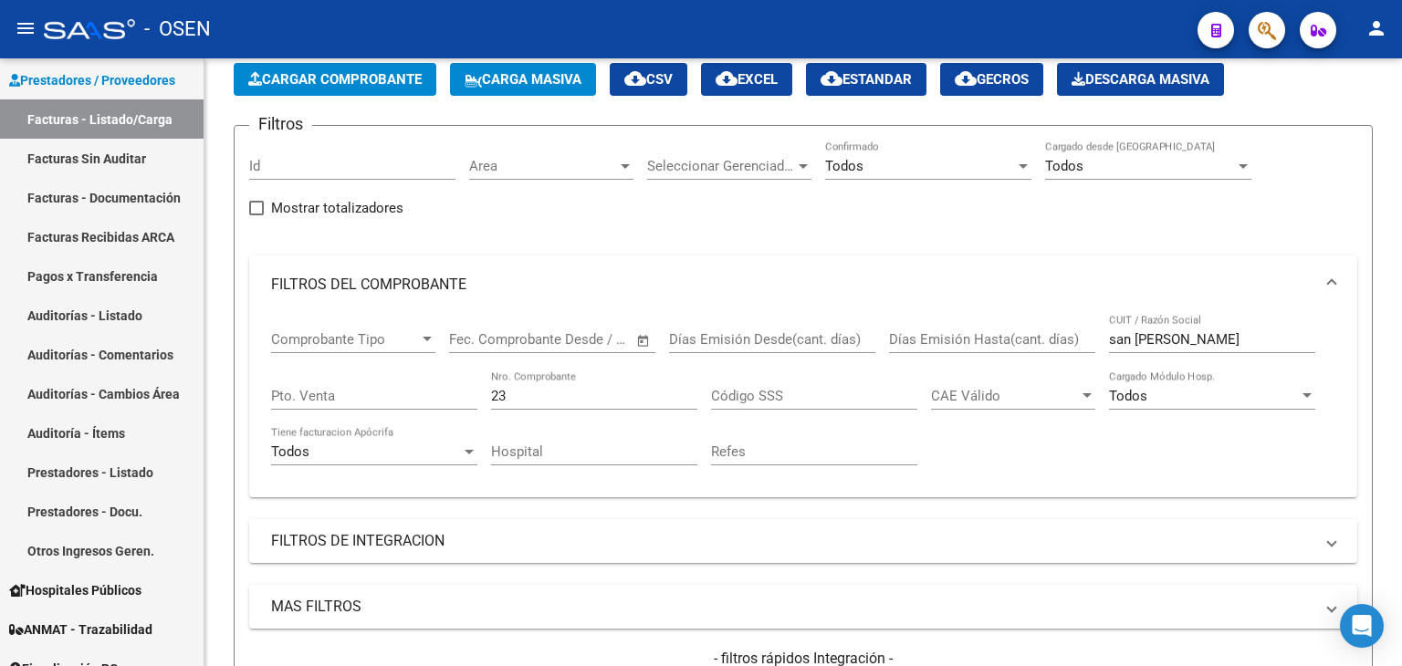
click at [621, 395] on input "23" at bounding box center [594, 396] width 206 height 16
click at [621, 394] on input "23" at bounding box center [594, 396] width 206 height 16
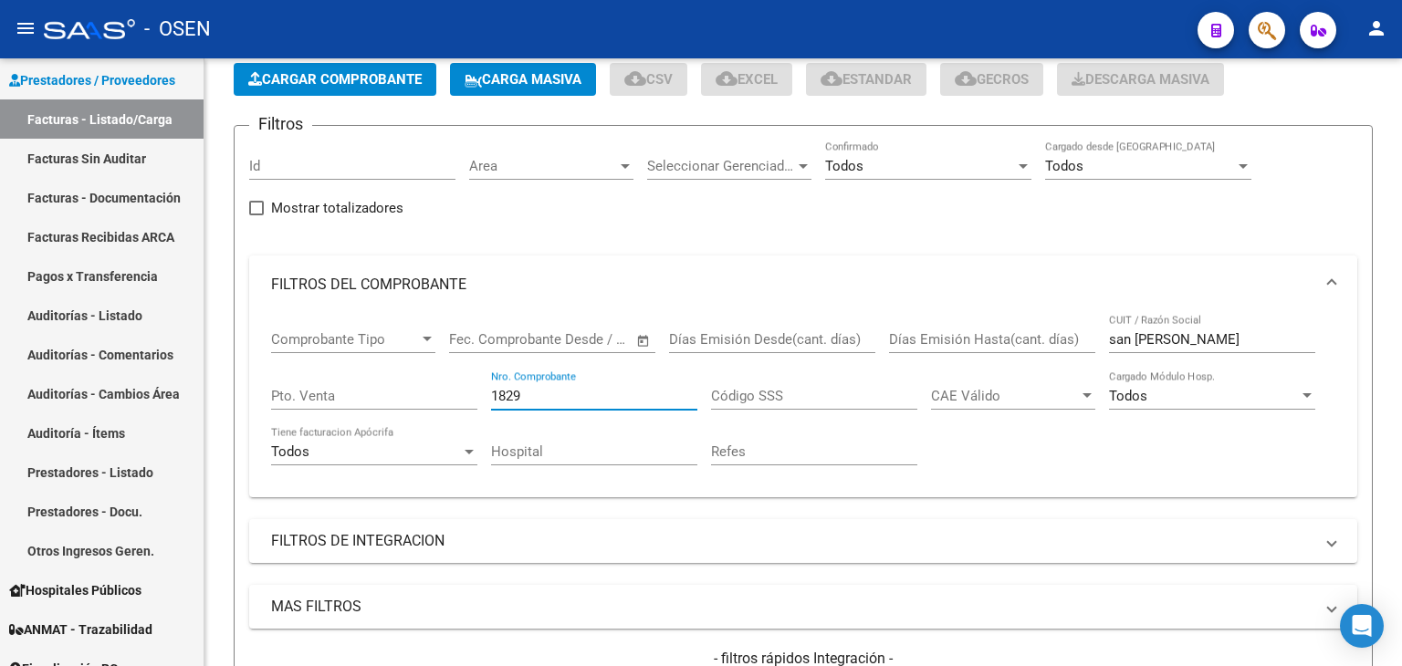
scroll to position [0, 0]
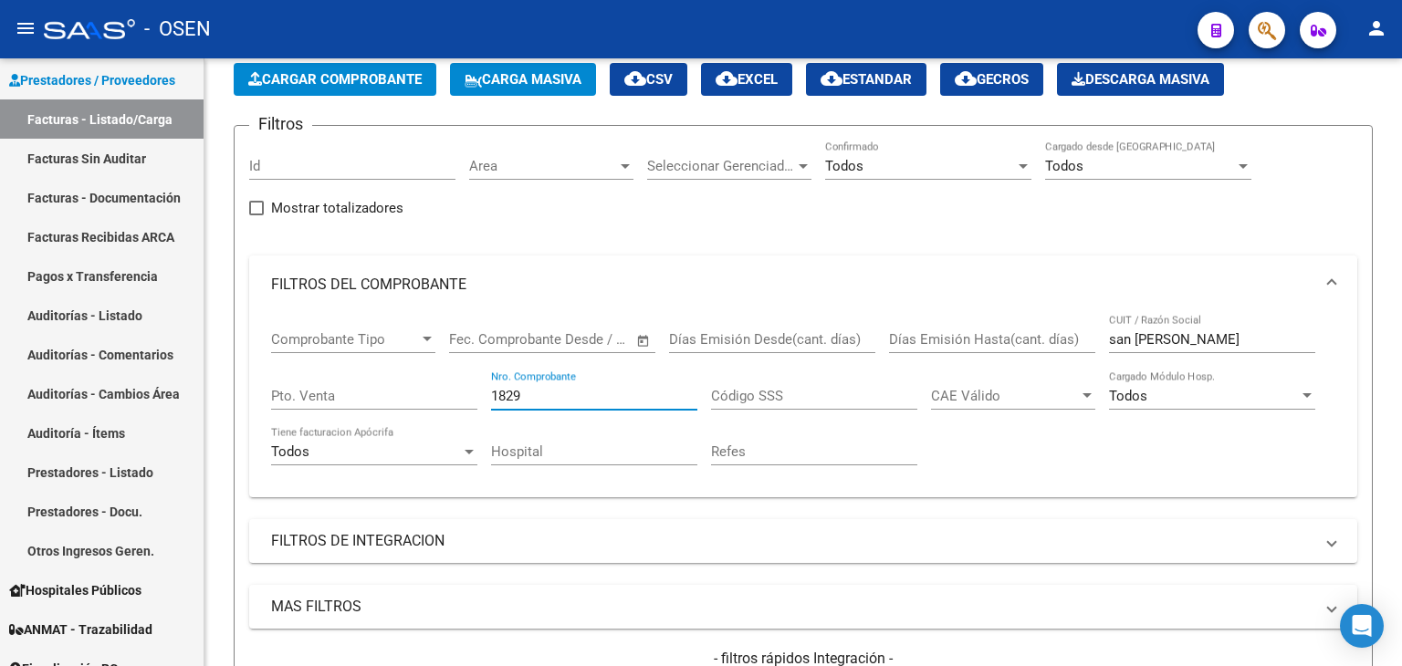
type input "1829"
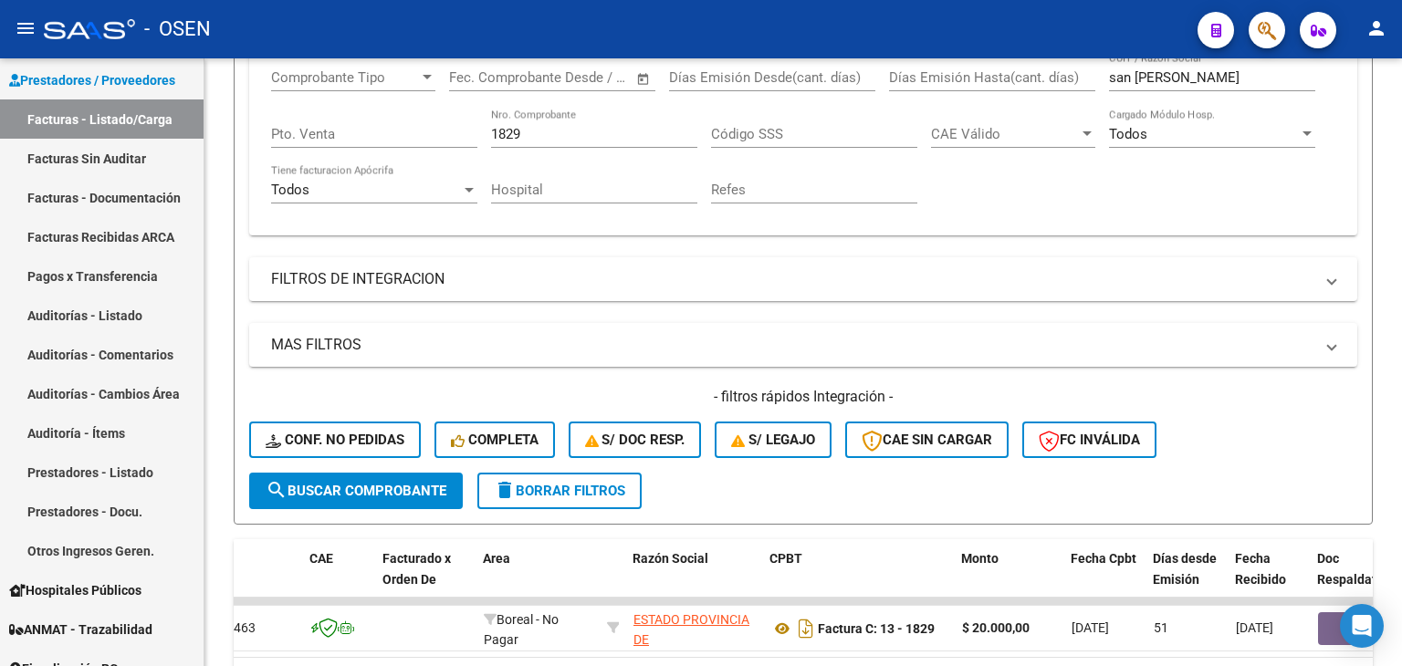
drag, startPoint x: 631, startPoint y: 245, endPoint x: 648, endPoint y: 307, distance: 64.2
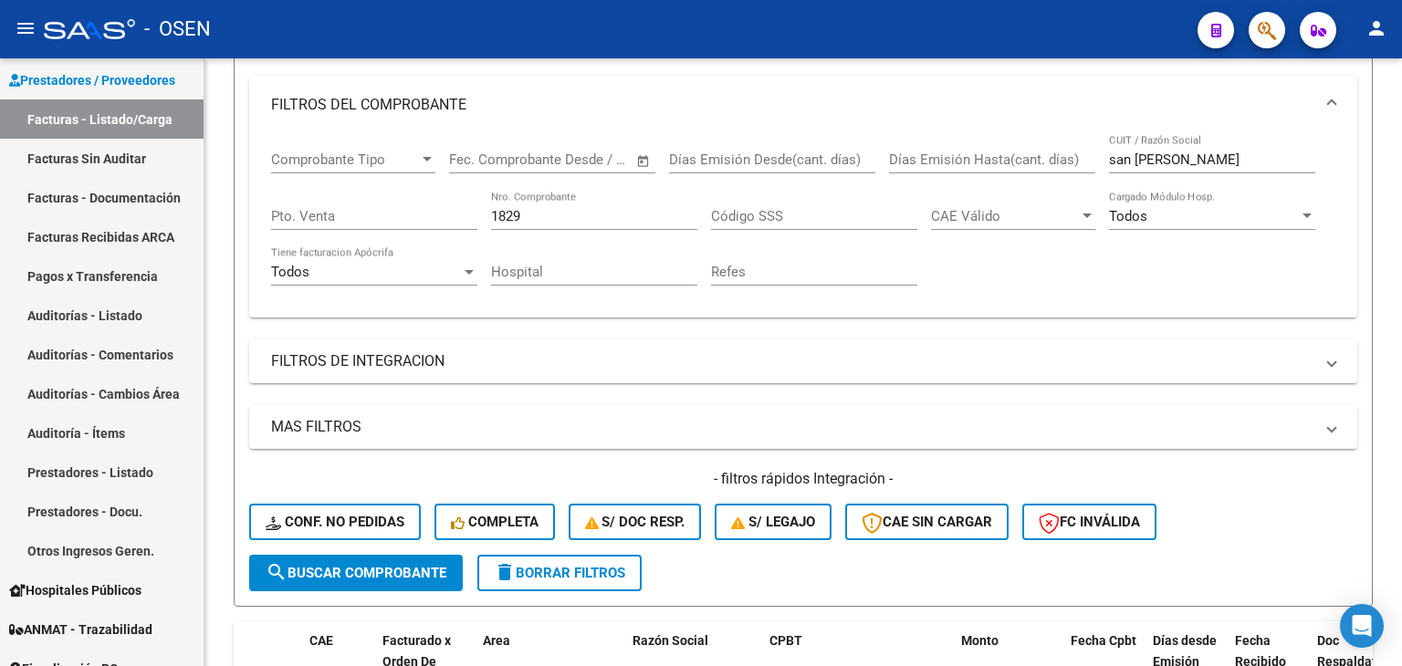
drag, startPoint x: 666, startPoint y: 204, endPoint x: 661, endPoint y: 244, distance: 39.6
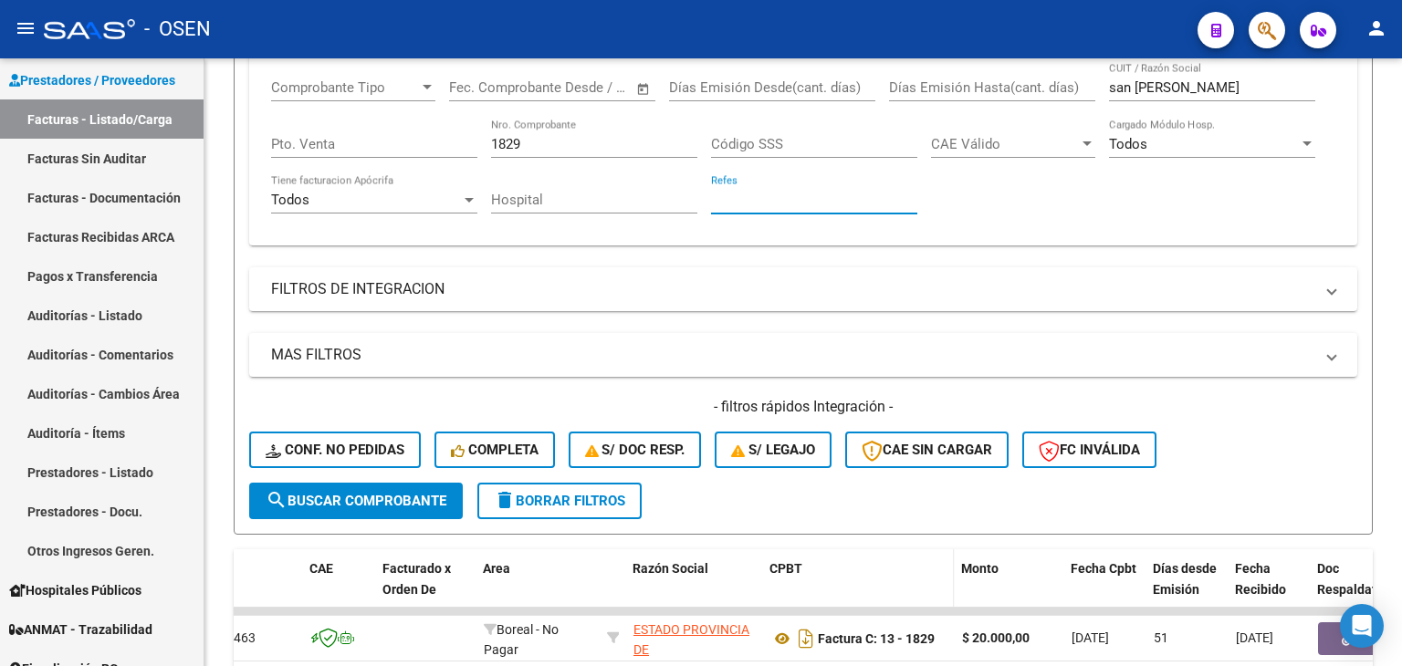
drag, startPoint x: 895, startPoint y: 433, endPoint x: 892, endPoint y: 453, distance: 20.3
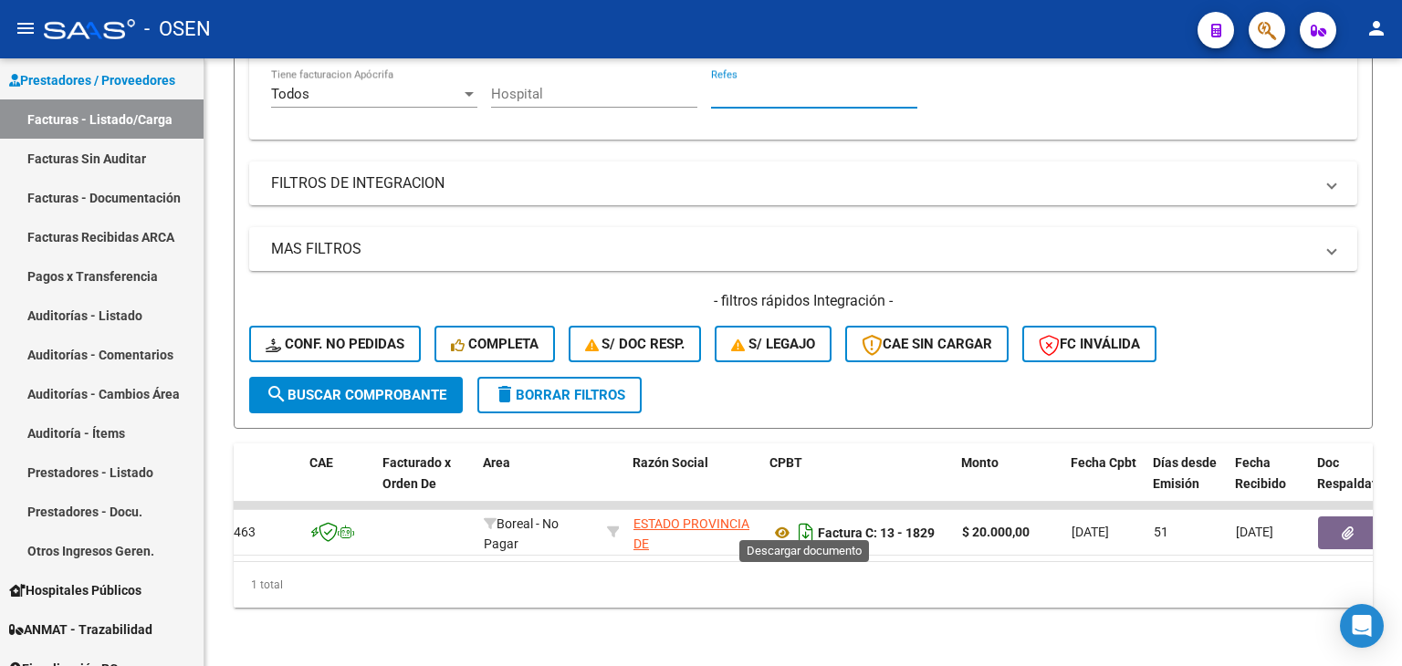
click at [797, 526] on icon "Descargar documento" at bounding box center [806, 532] width 24 height 29
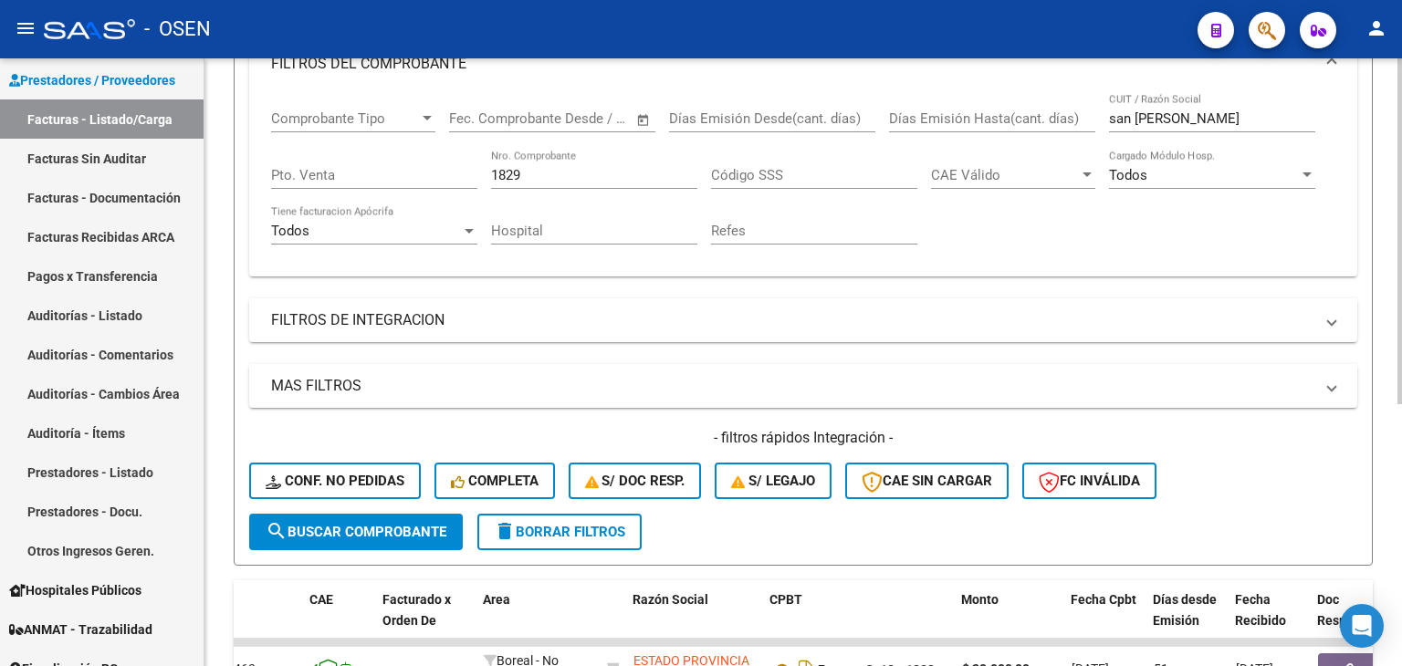
drag, startPoint x: 601, startPoint y: 184, endPoint x: 562, endPoint y: 183, distance: 39.2
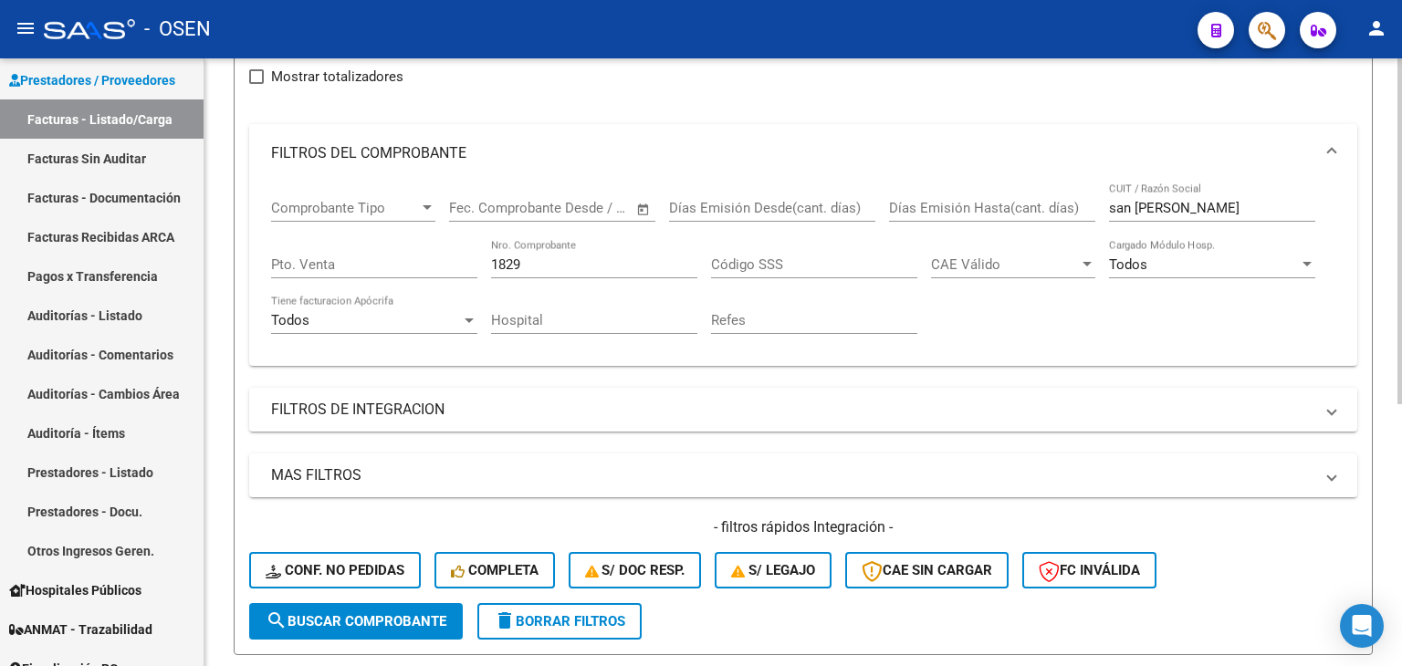
click at [547, 267] on input "1829" at bounding box center [594, 264] width 206 height 16
click at [546, 267] on input "1829" at bounding box center [594, 264] width 206 height 16
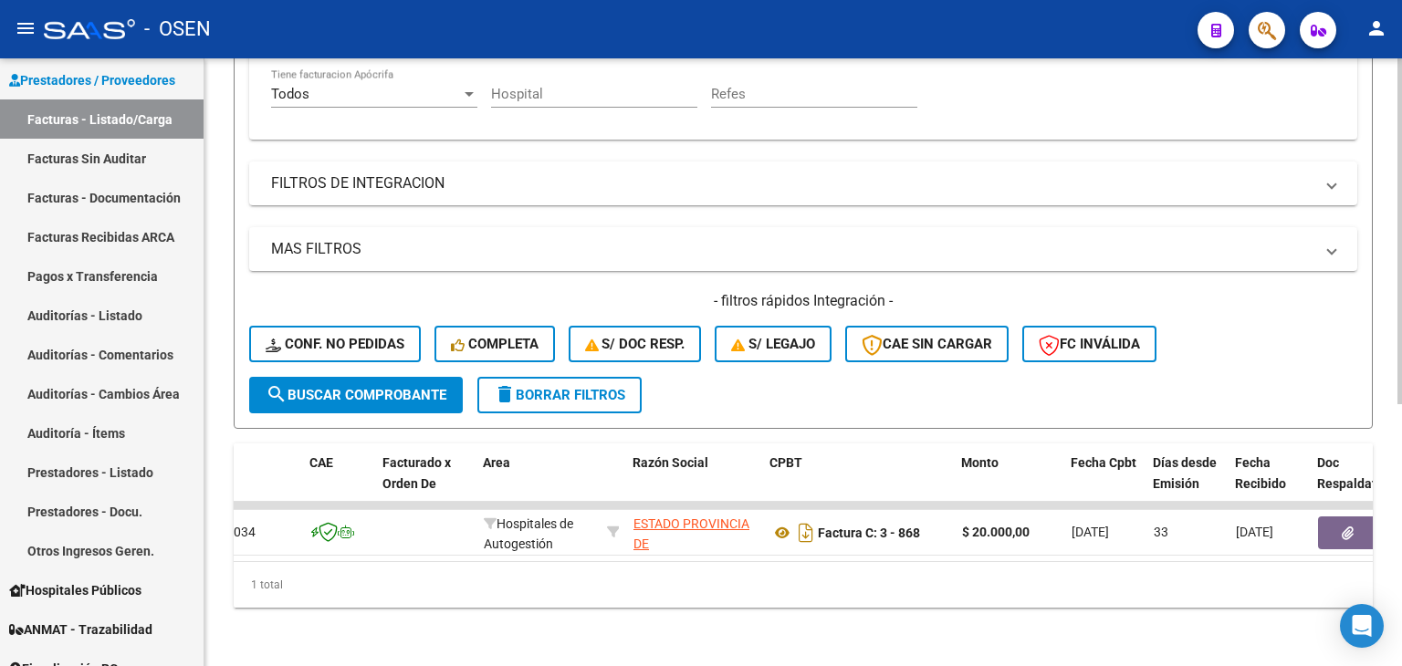
scroll to position [460, 0]
drag, startPoint x: 610, startPoint y: 95, endPoint x: 628, endPoint y: 201, distance: 107.4
click at [744, 140] on div "Filtros Id Area Area Seleccionar Gerenciador Seleccionar Gerenciador Todos Conf…" at bounding box center [803, 80] width 1108 height 594
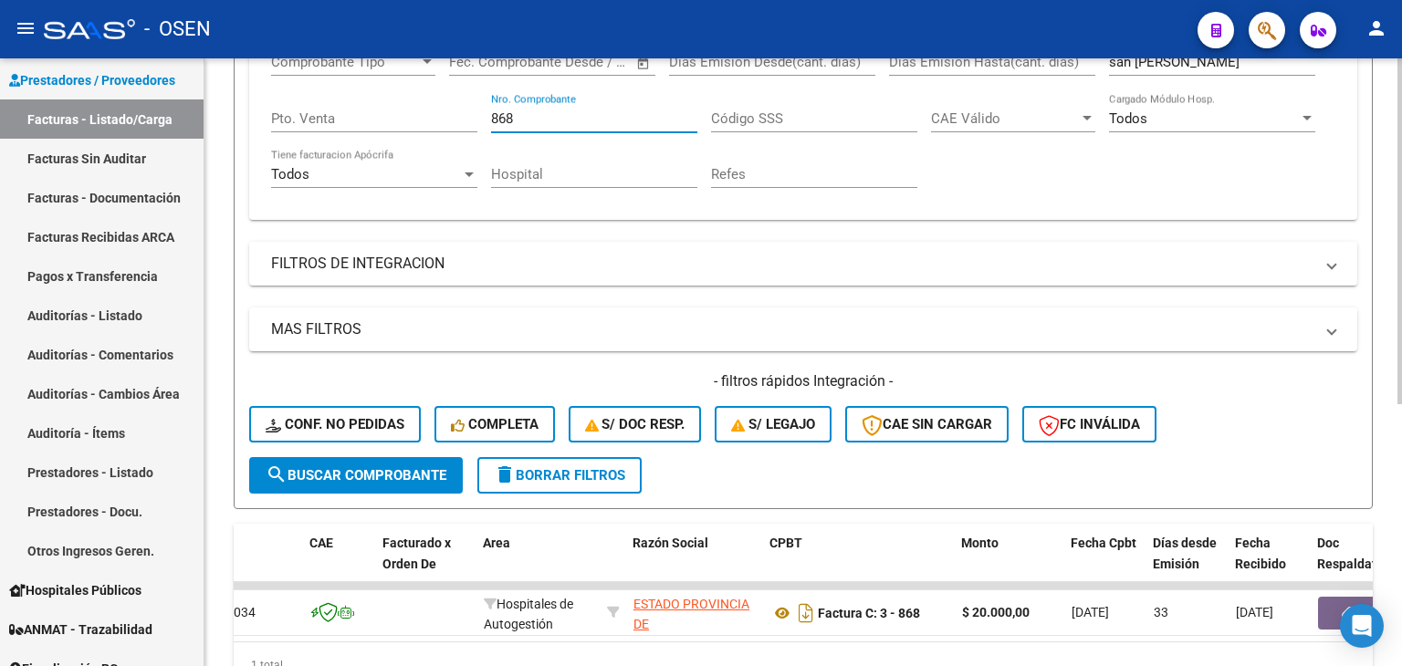
drag, startPoint x: 542, startPoint y: 112, endPoint x: 353, endPoint y: 95, distance: 189.7
click at [353, 95] on div "Comprobante Tipo Comprobante Tipo Fecha inicio – Fecha fin Fec. Comprobante Des…" at bounding box center [803, 120] width 1064 height 169
drag, startPoint x: 540, startPoint y: 114, endPoint x: 224, endPoint y: 102, distance: 316.8
click at [254, 102] on div "Comprobante Tipo Comprobante Tipo Fecha inicio – Fecha fin Fec. Comprobante Des…" at bounding box center [803, 127] width 1108 height 183
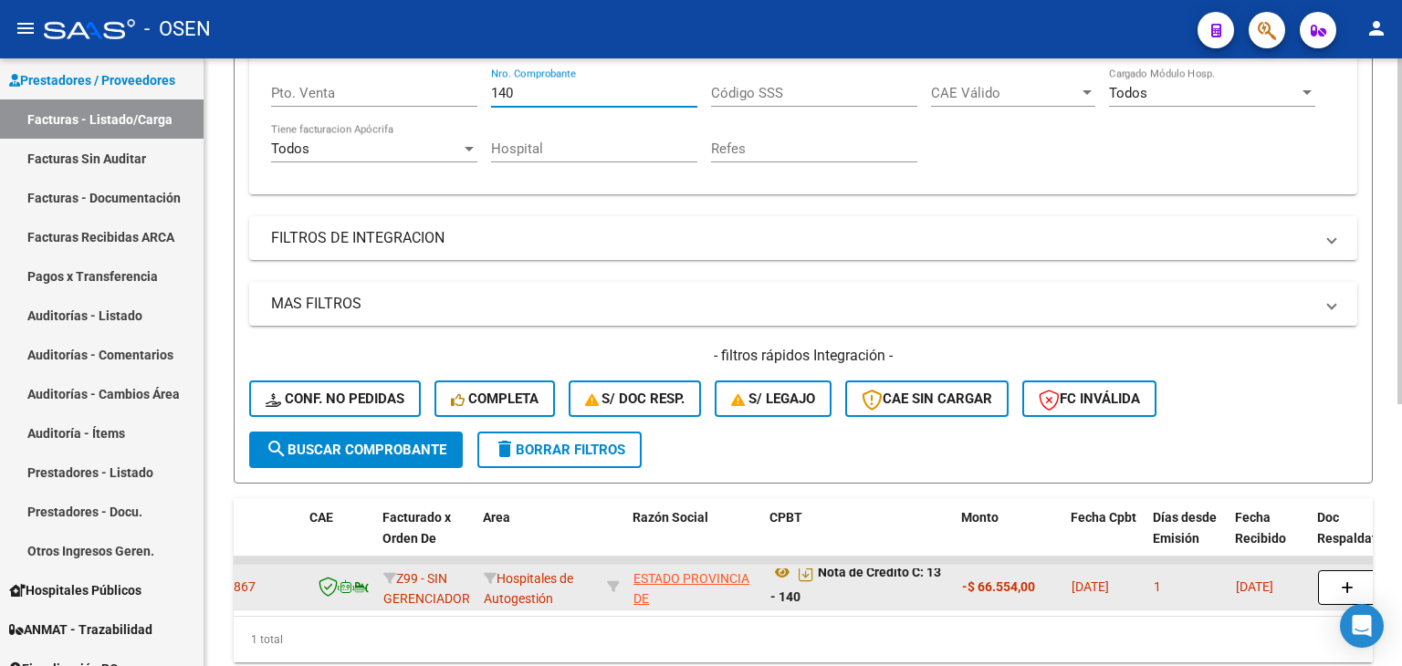
scroll to position [460, 0]
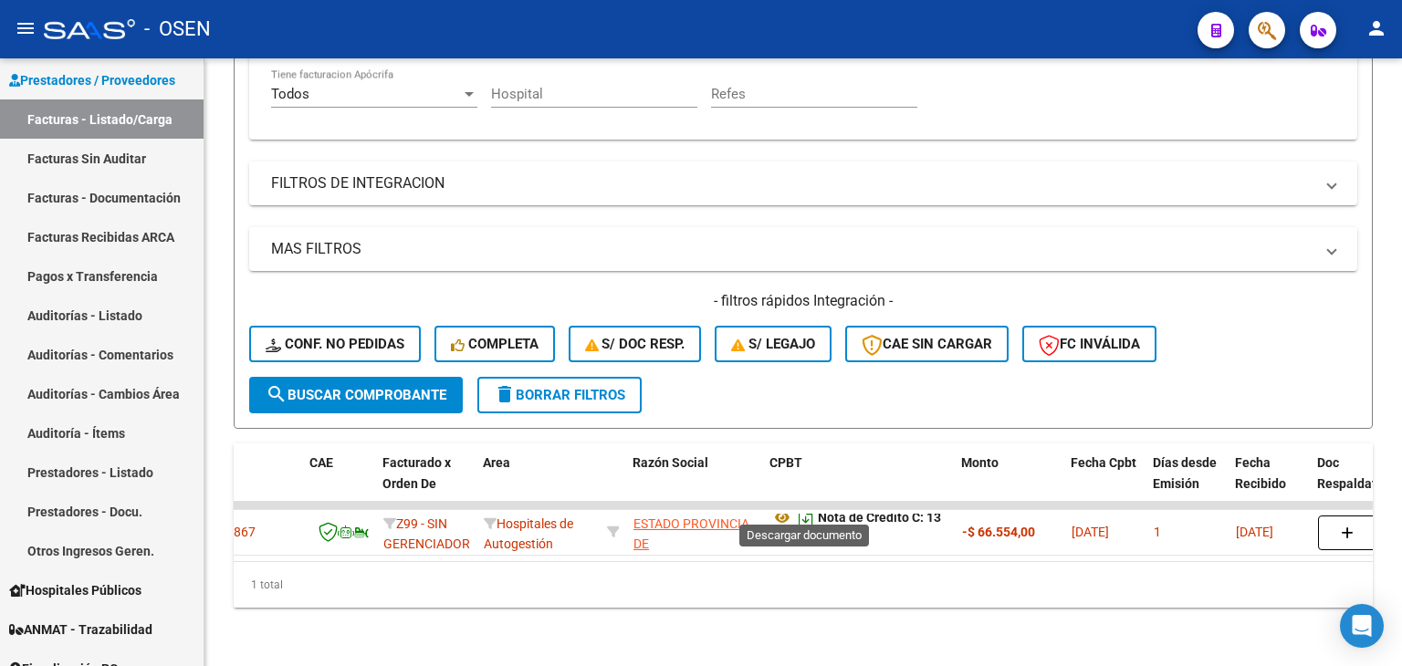
click at [799, 508] on icon "Descargar documento" at bounding box center [806, 517] width 24 height 29
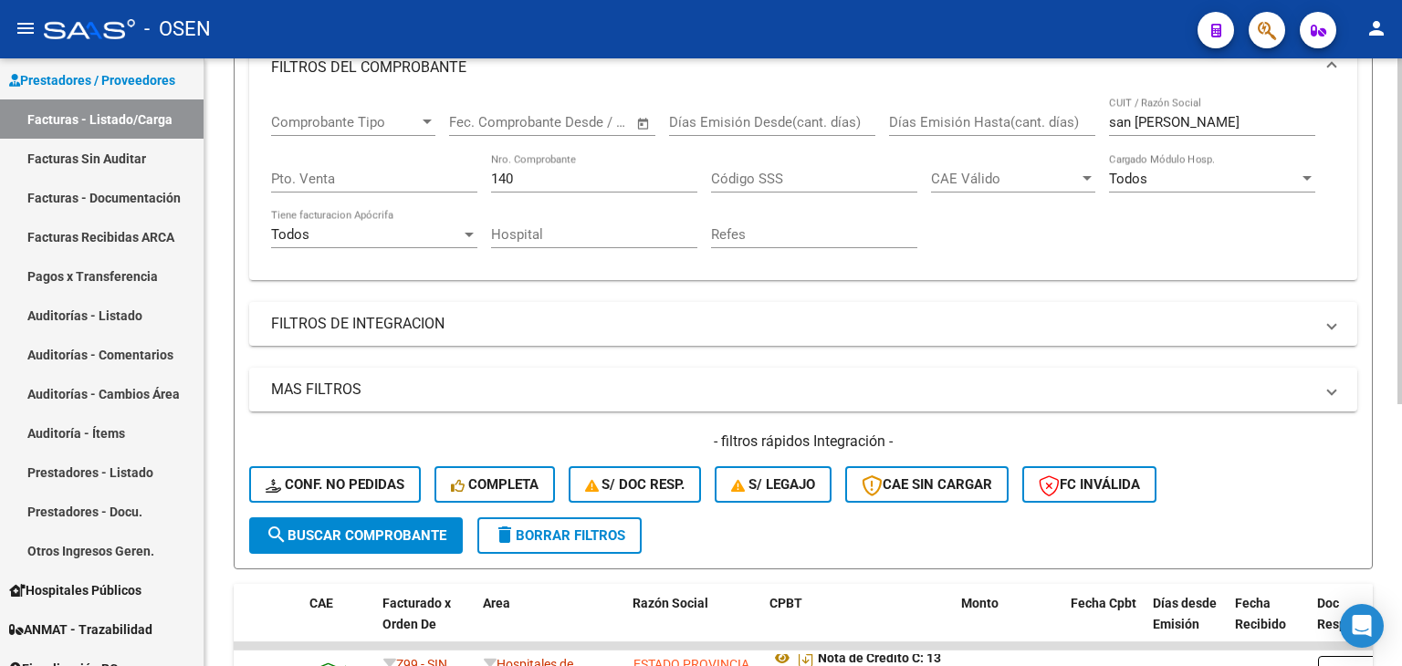
scroll to position [277, 0]
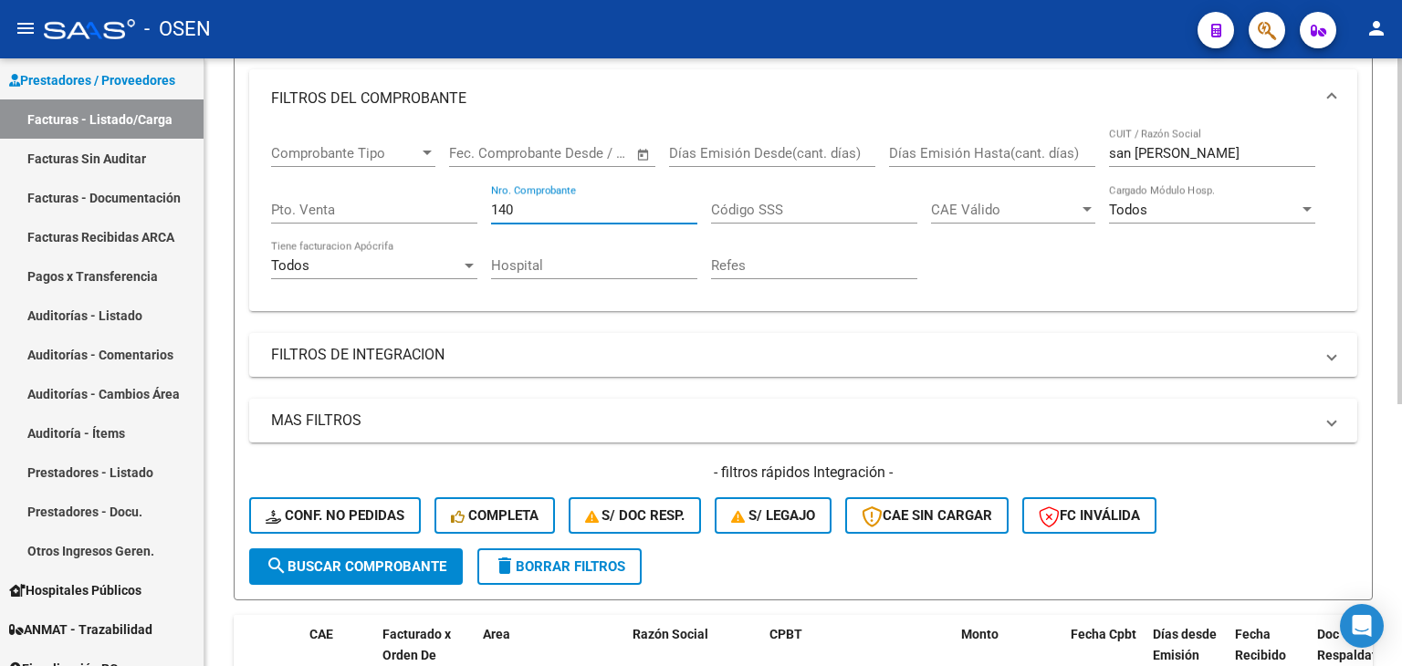
drag, startPoint x: 523, startPoint y: 203, endPoint x: 456, endPoint y: 209, distance: 66.9
click at [456, 209] on div "Comprobante Tipo Comprobante Tipo Fecha inicio – Fecha fin Fec. Comprobante Des…" at bounding box center [803, 212] width 1064 height 169
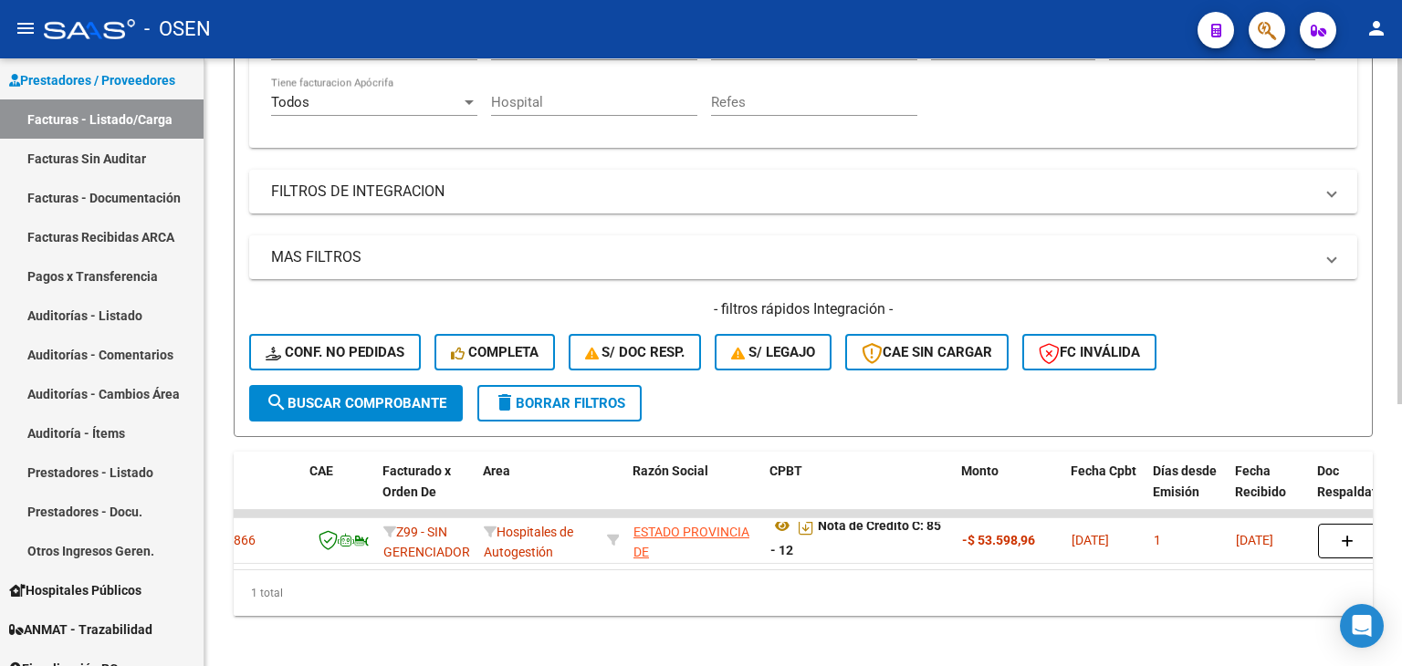
drag, startPoint x: 770, startPoint y: 205, endPoint x: 771, endPoint y: 313, distance: 107.7
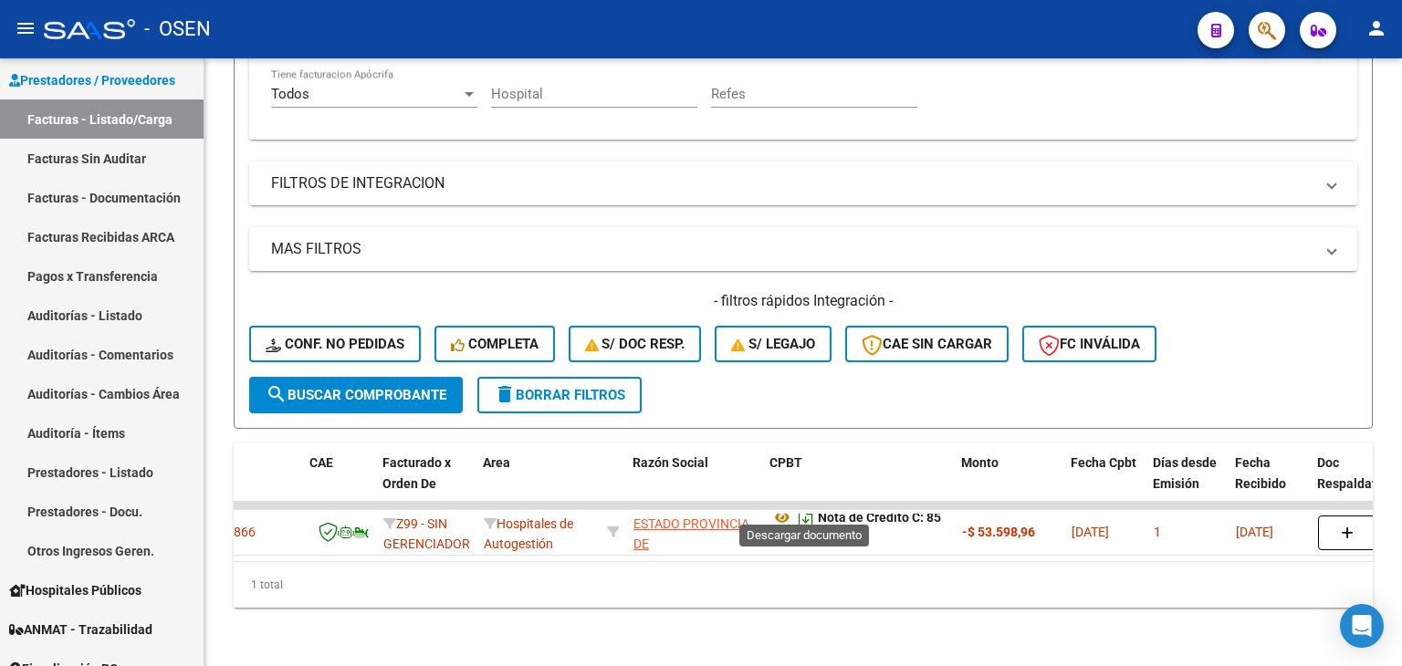
click at [803, 505] on icon "Descargar documento" at bounding box center [806, 517] width 24 height 29
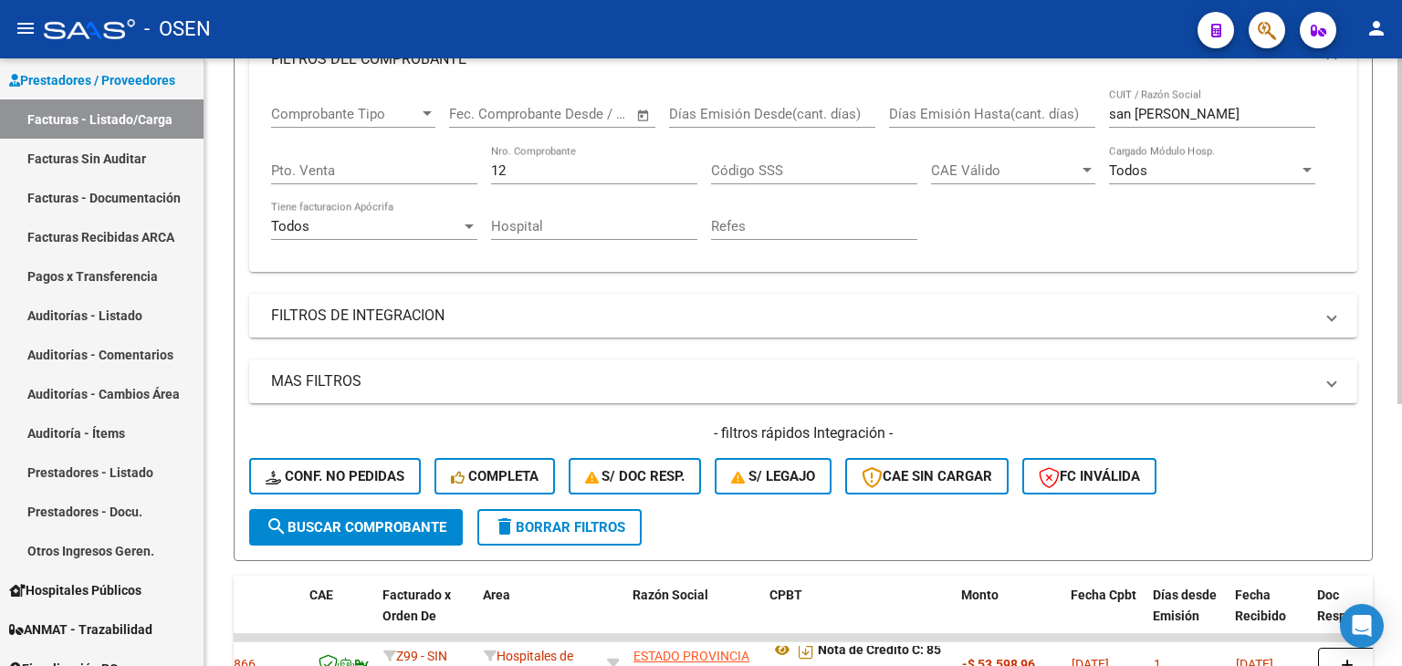
drag, startPoint x: 590, startPoint y: 219, endPoint x: 555, endPoint y: 242, distance: 42.3
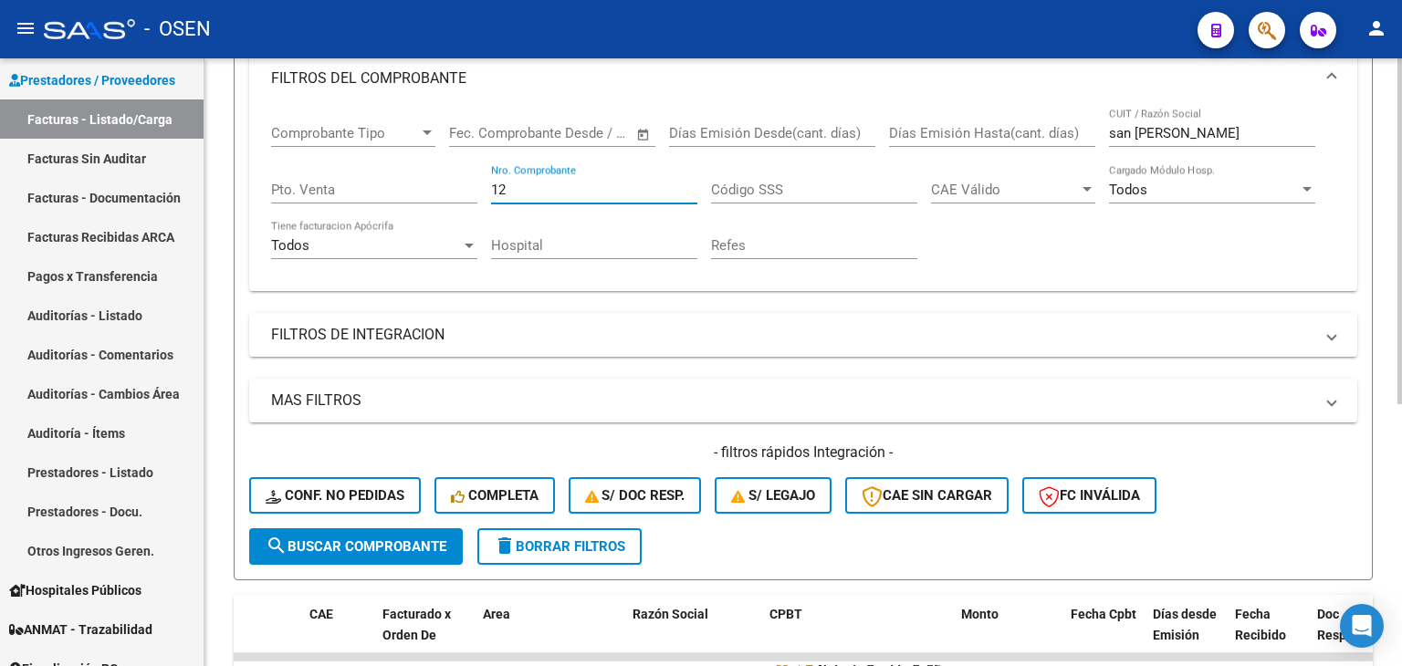
click at [539, 189] on input "12" at bounding box center [594, 190] width 206 height 16
click at [540, 189] on input "12" at bounding box center [594, 190] width 206 height 16
click at [541, 189] on input "12" at bounding box center [594, 190] width 206 height 16
drag, startPoint x: 426, startPoint y: 542, endPoint x: 446, endPoint y: 484, distance: 61.8
click at [427, 543] on span "search Buscar Comprobante" at bounding box center [356, 546] width 181 height 16
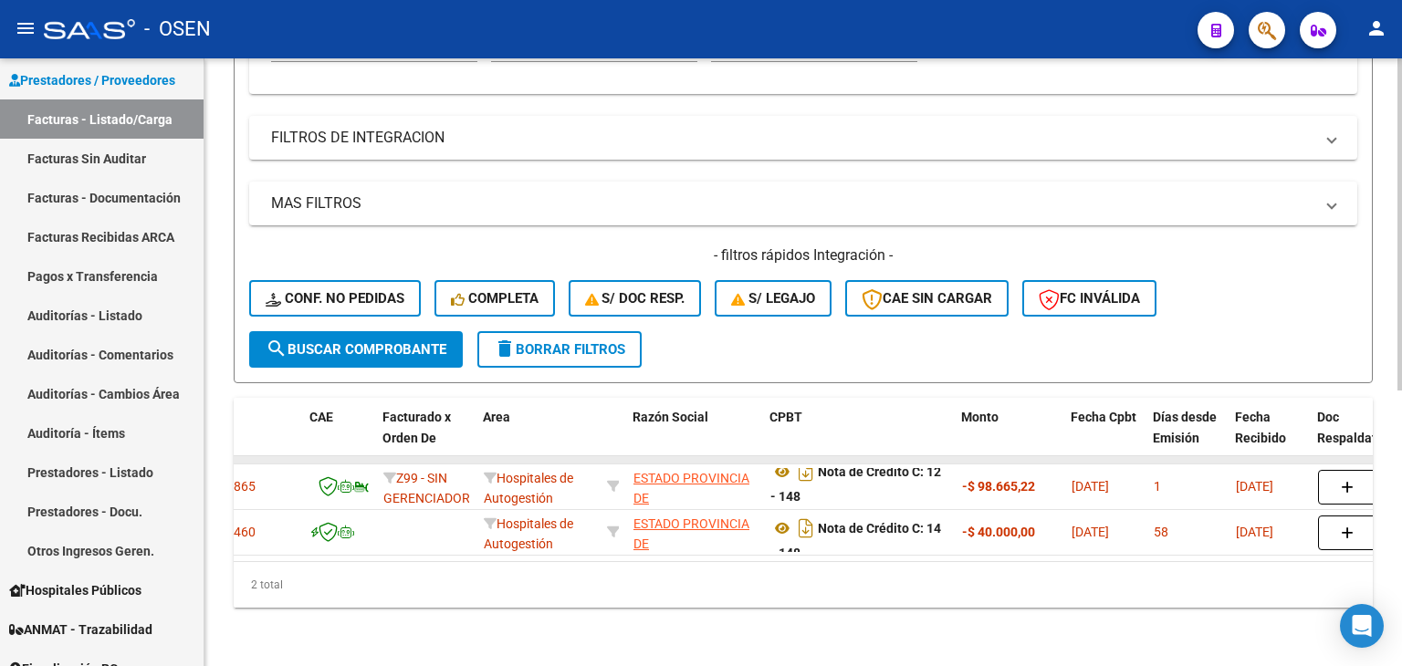
drag, startPoint x: 860, startPoint y: 272, endPoint x: 854, endPoint y: 443, distance: 171.7
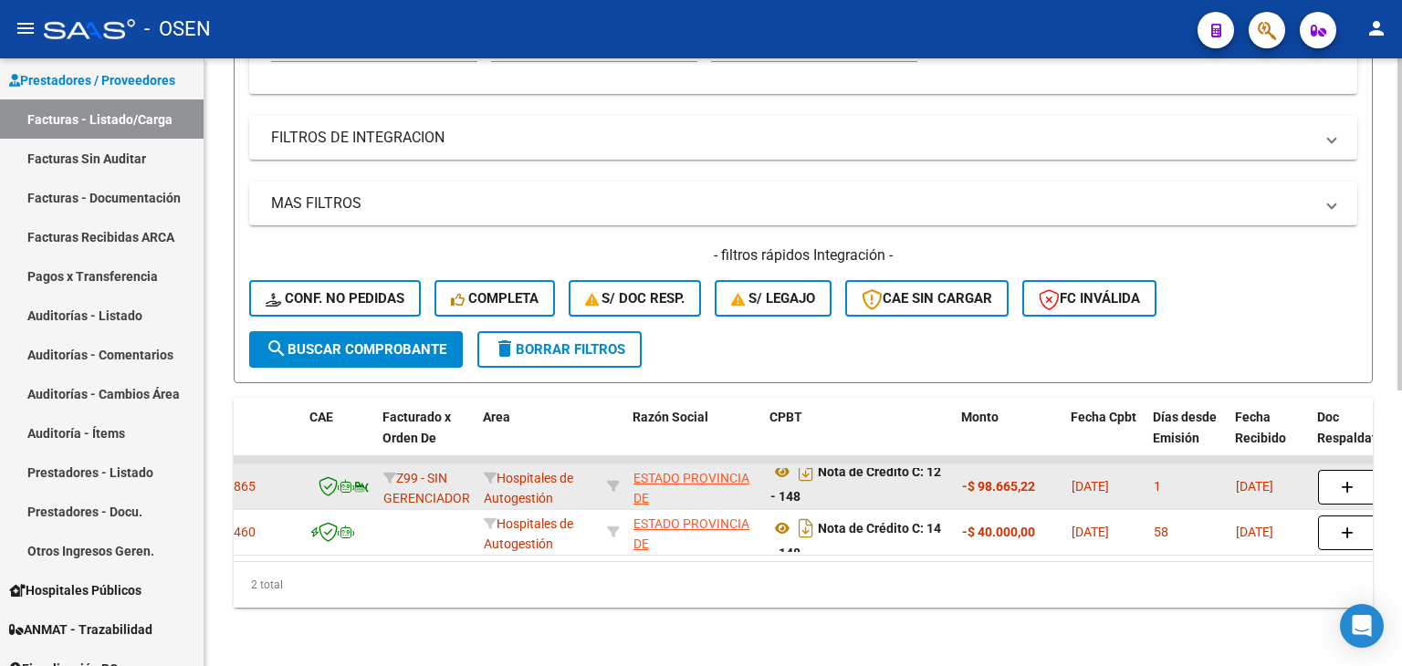
scroll to position [505, 0]
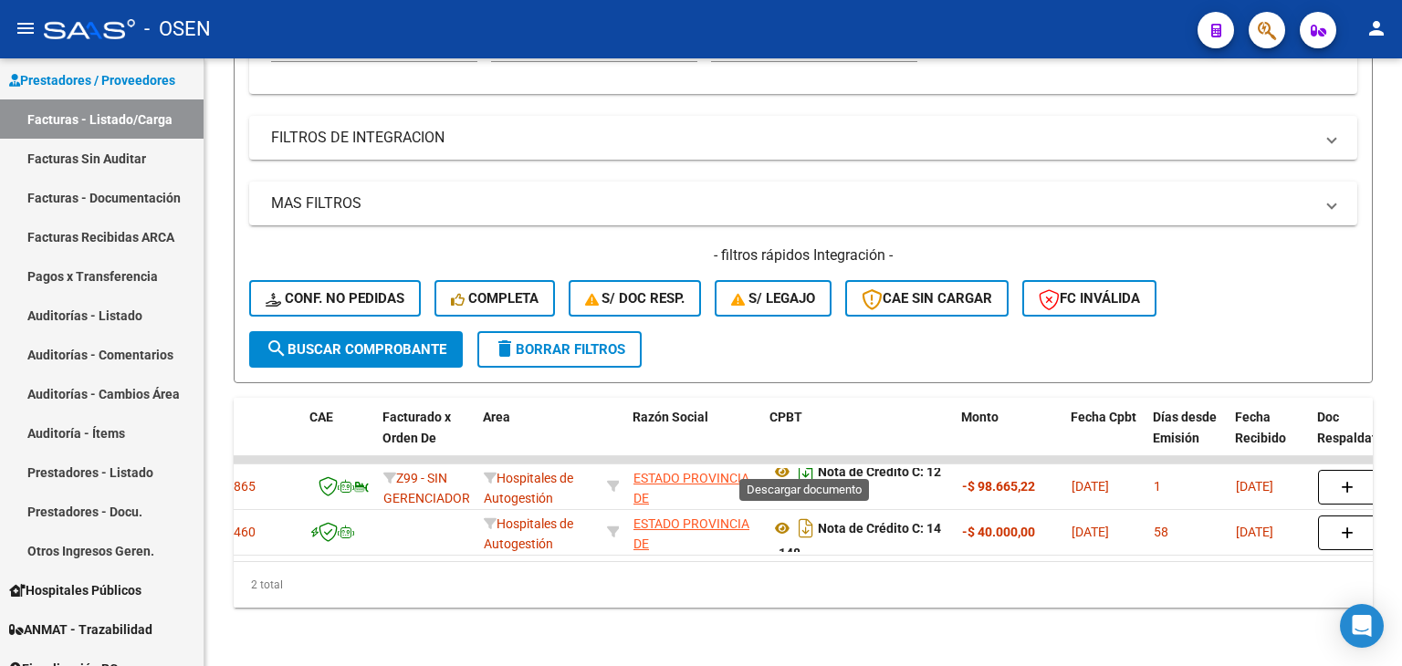
click at [807, 461] on icon "Descargar documento" at bounding box center [806, 471] width 24 height 29
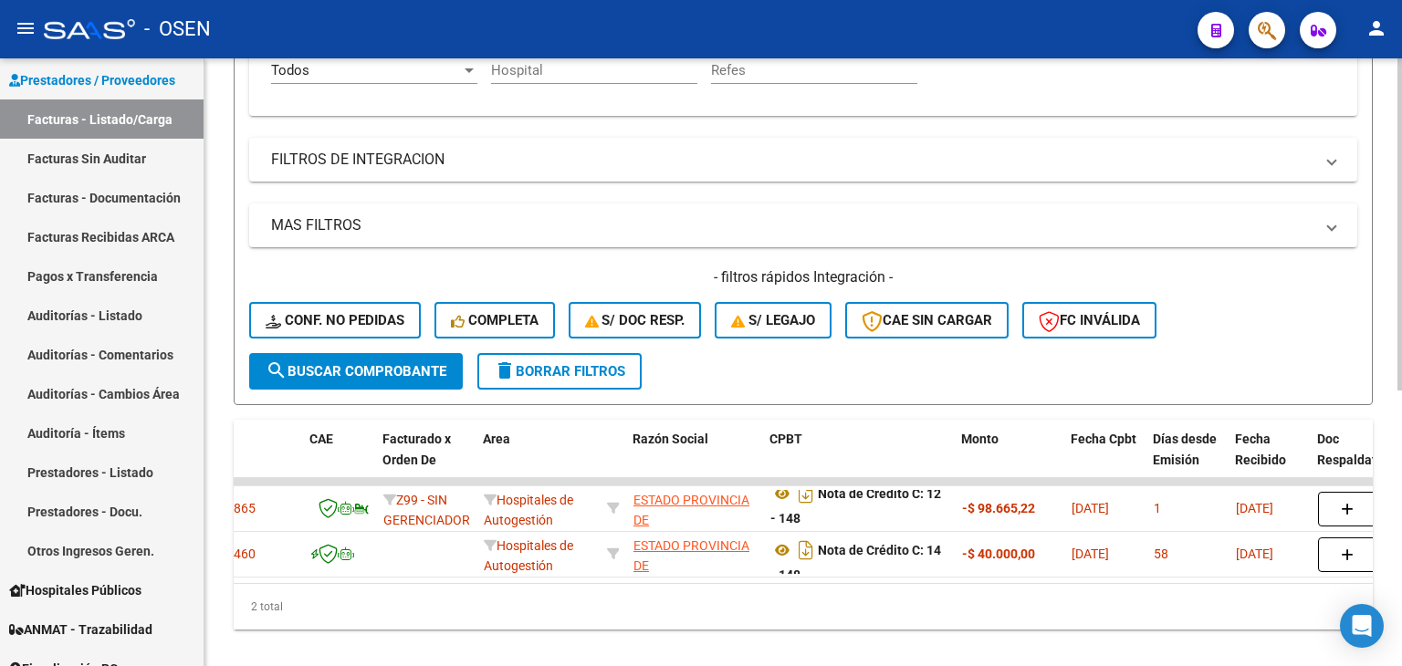
scroll to position [316, 0]
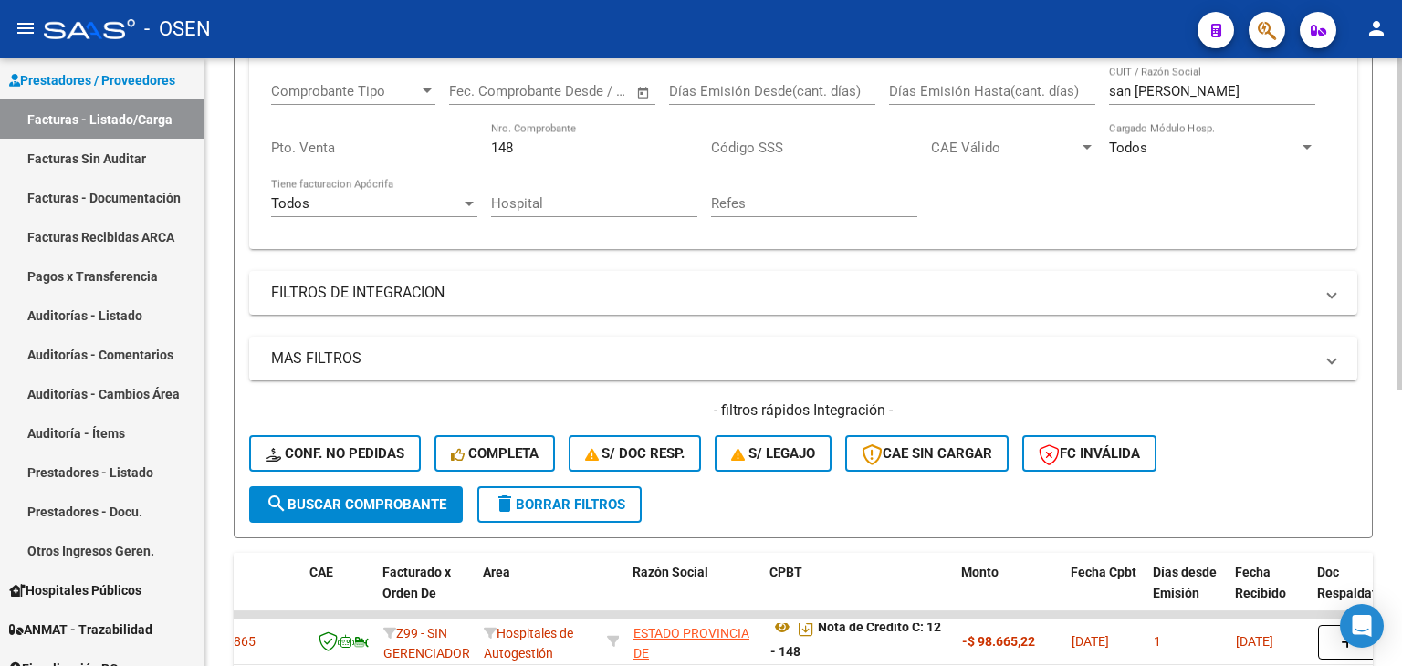
drag, startPoint x: 685, startPoint y: 202, endPoint x: 635, endPoint y: 171, distance: 59.0
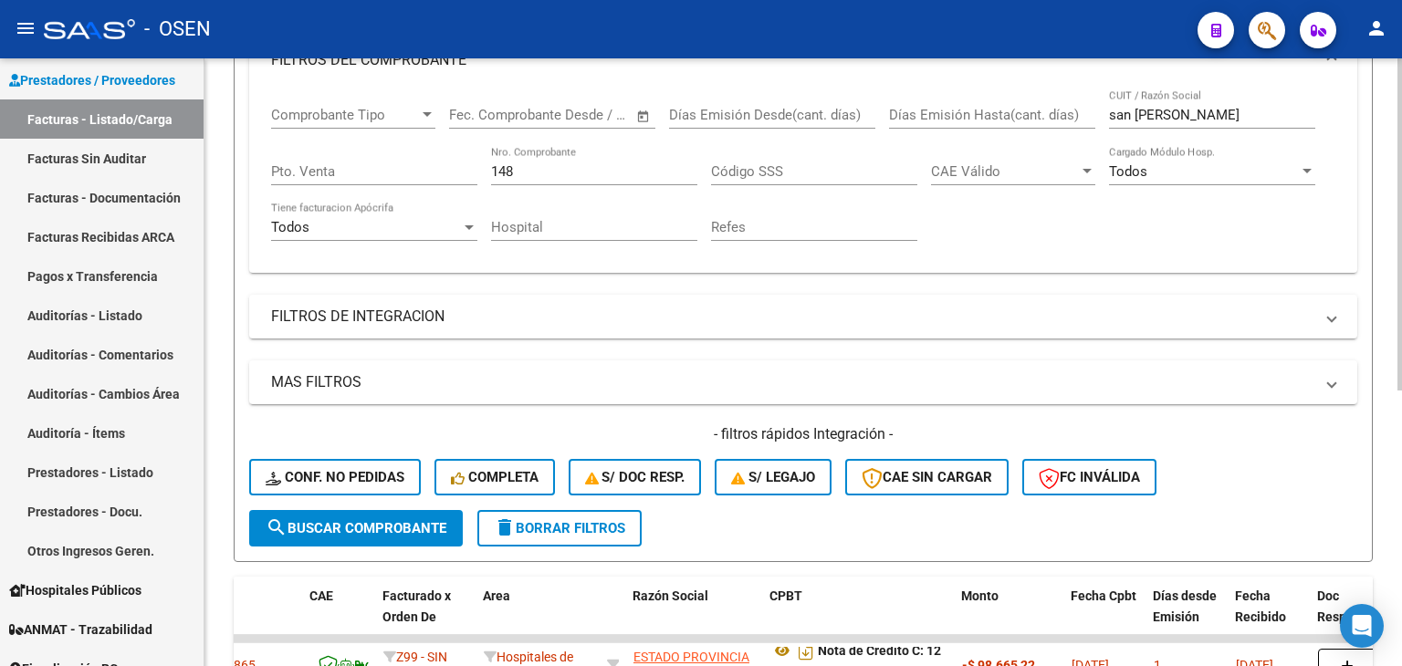
drag, startPoint x: 553, startPoint y: 165, endPoint x: 395, endPoint y: 182, distance: 158.8
click at [410, 176] on div "Comprobante Tipo Comprobante Tipo Fecha inicio – Fecha fin Fec. Comprobante Des…" at bounding box center [803, 173] width 1064 height 169
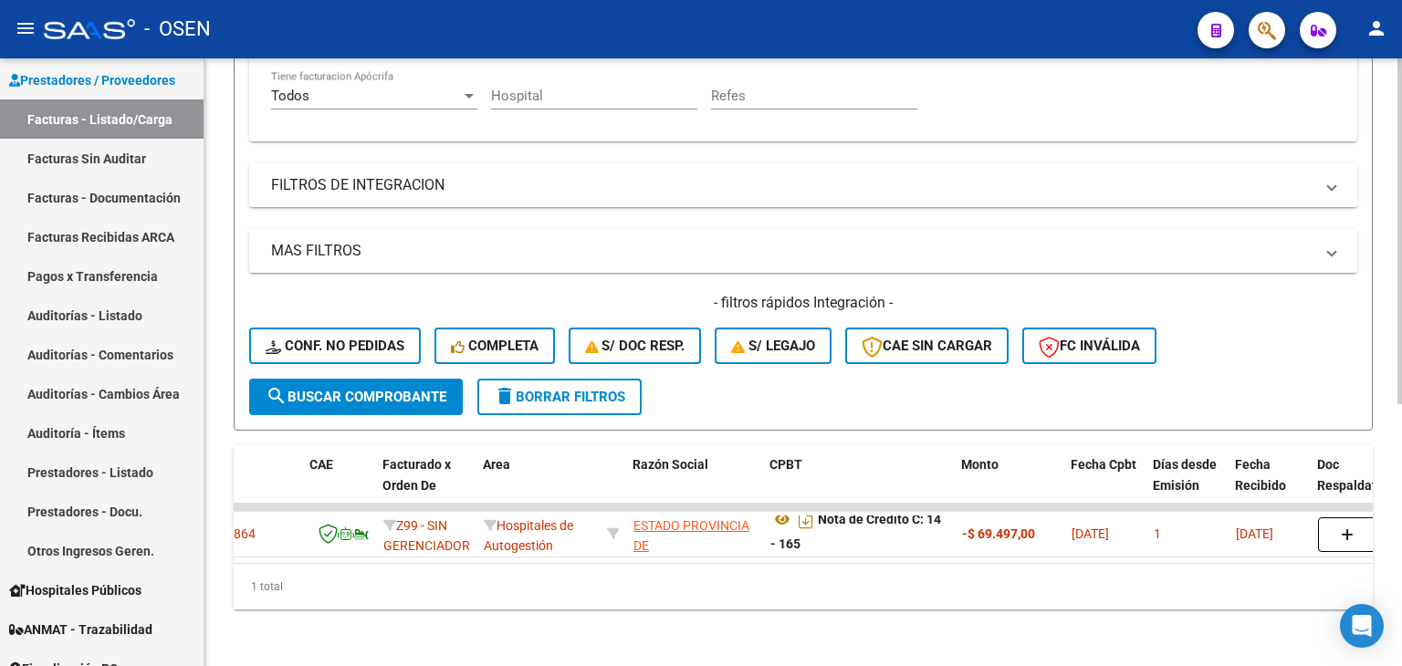
scroll to position [460, 0]
drag, startPoint x: 815, startPoint y: 286, endPoint x: 803, endPoint y: 382, distance: 97.4
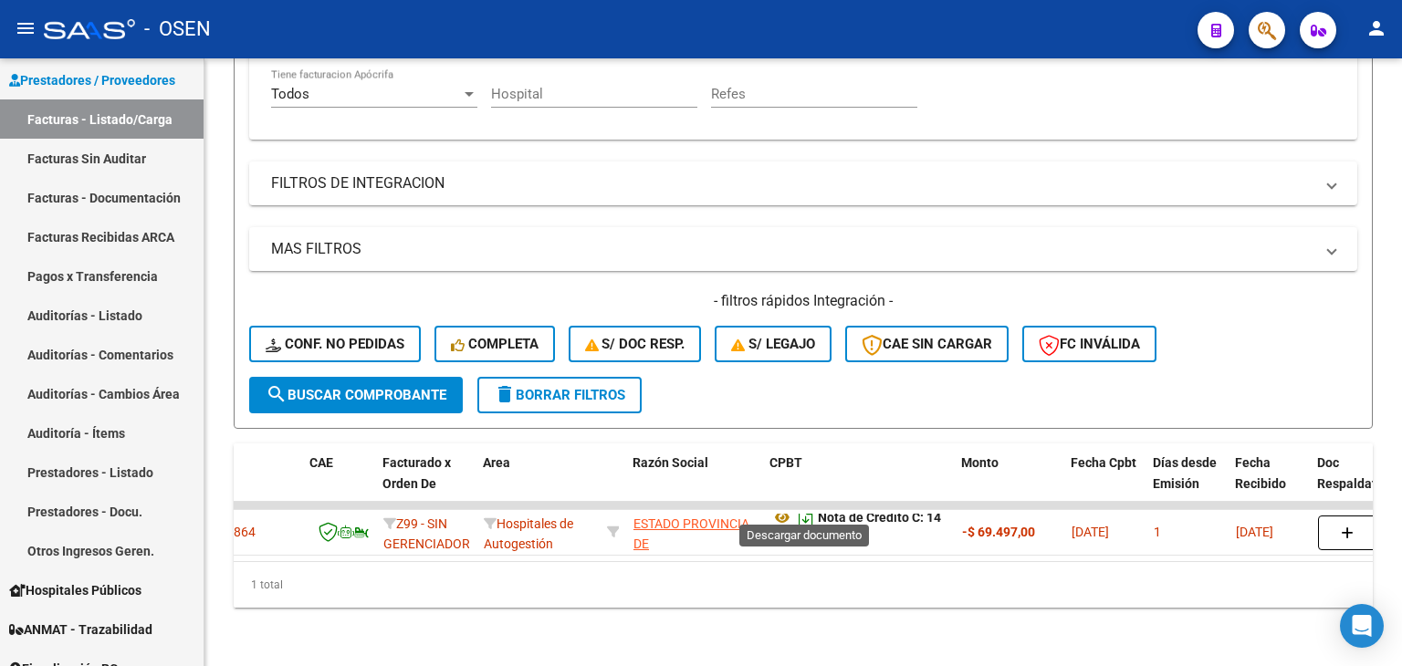
click at [801, 507] on icon "Descargar documento" at bounding box center [806, 517] width 24 height 29
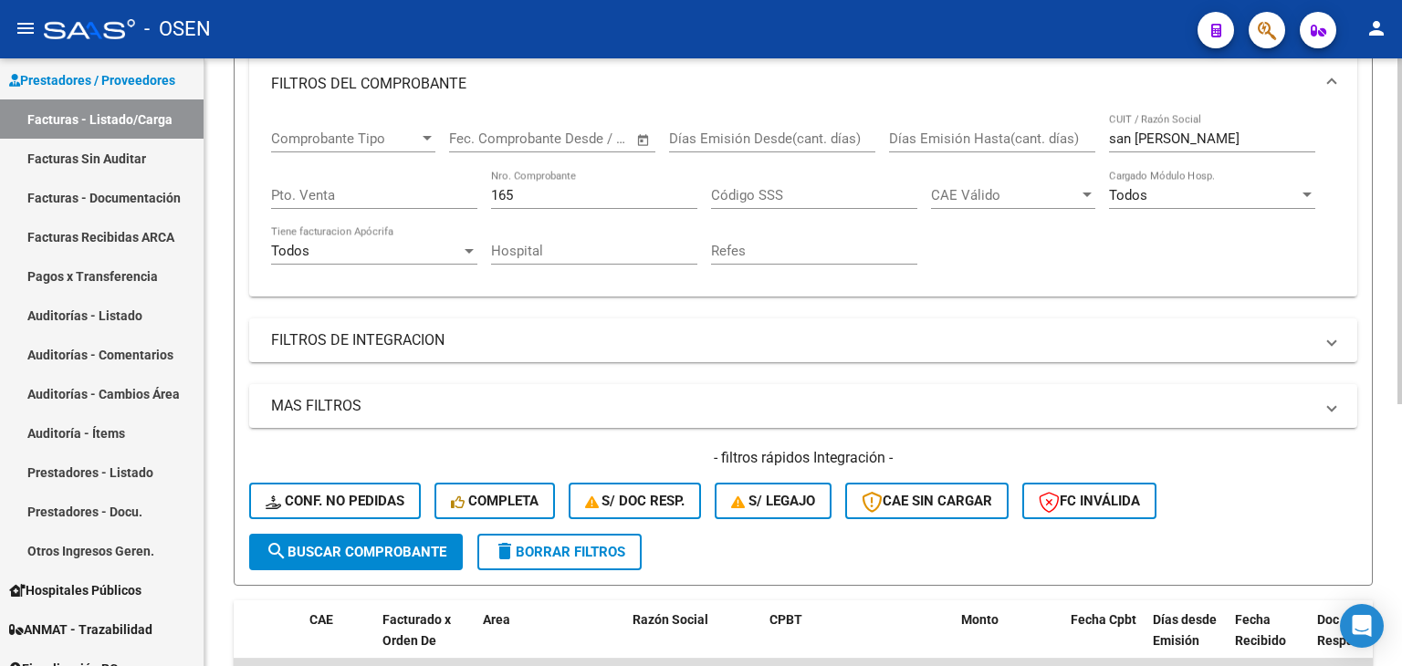
drag, startPoint x: 693, startPoint y: 232, endPoint x: 559, endPoint y: 228, distance: 134.2
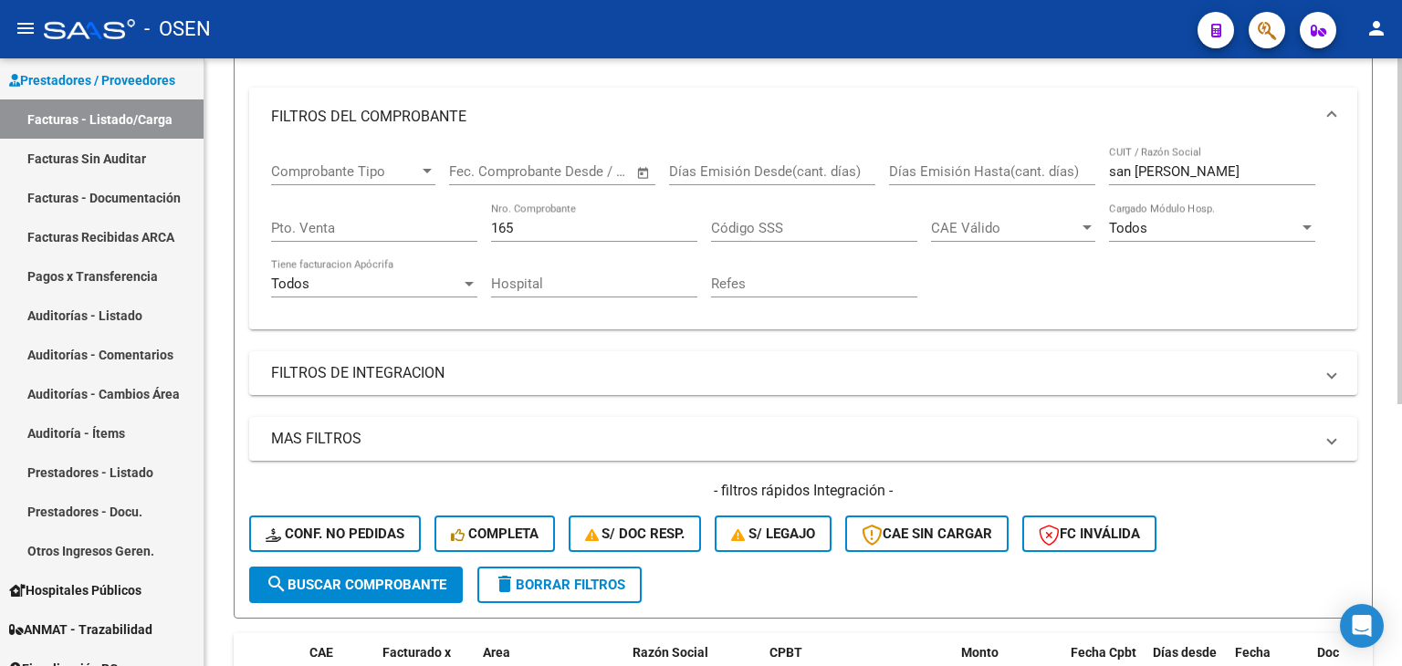
drag, startPoint x: 561, startPoint y: 234, endPoint x: 495, endPoint y: 236, distance: 66.6
click at [500, 234] on div "165 Nro. Comprobante" at bounding box center [594, 222] width 206 height 39
click at [503, 234] on input "165" at bounding box center [594, 228] width 206 height 16
click at [503, 233] on input "165" at bounding box center [594, 228] width 206 height 16
click at [502, 233] on input "165" at bounding box center [594, 228] width 206 height 16
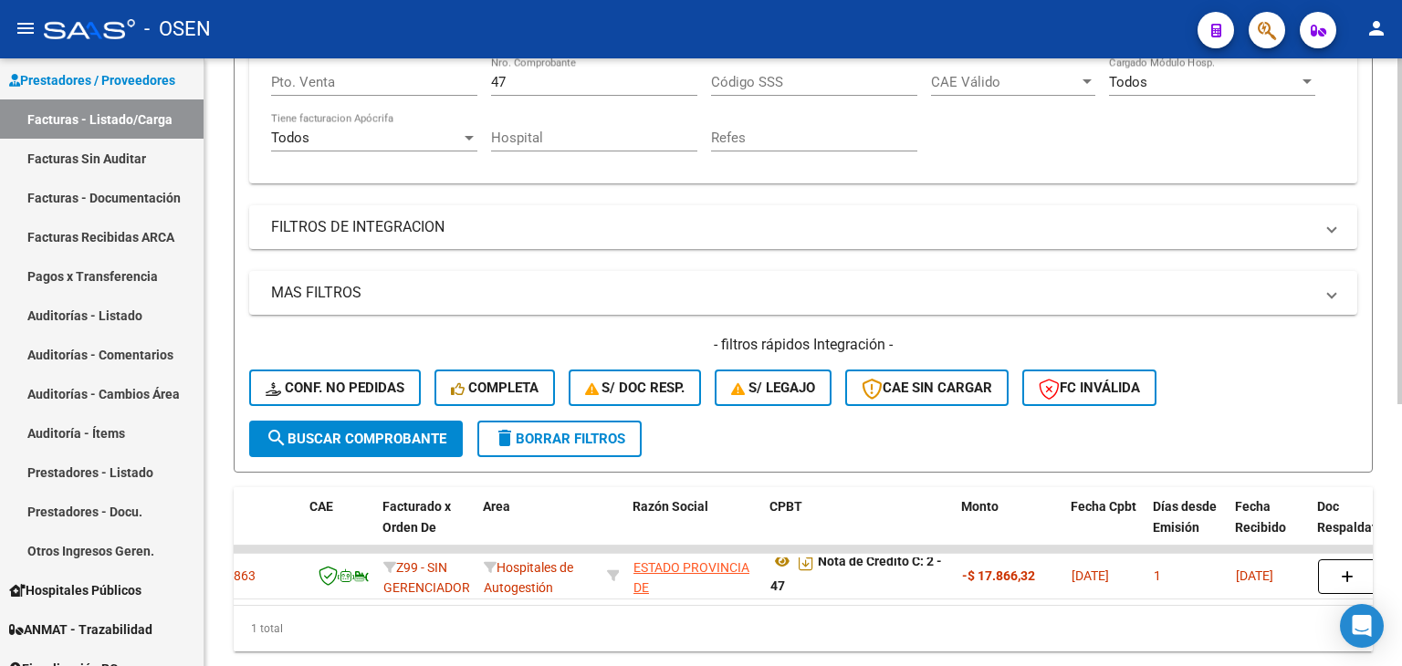
drag, startPoint x: 884, startPoint y: 244, endPoint x: 913, endPoint y: 331, distance: 92.3
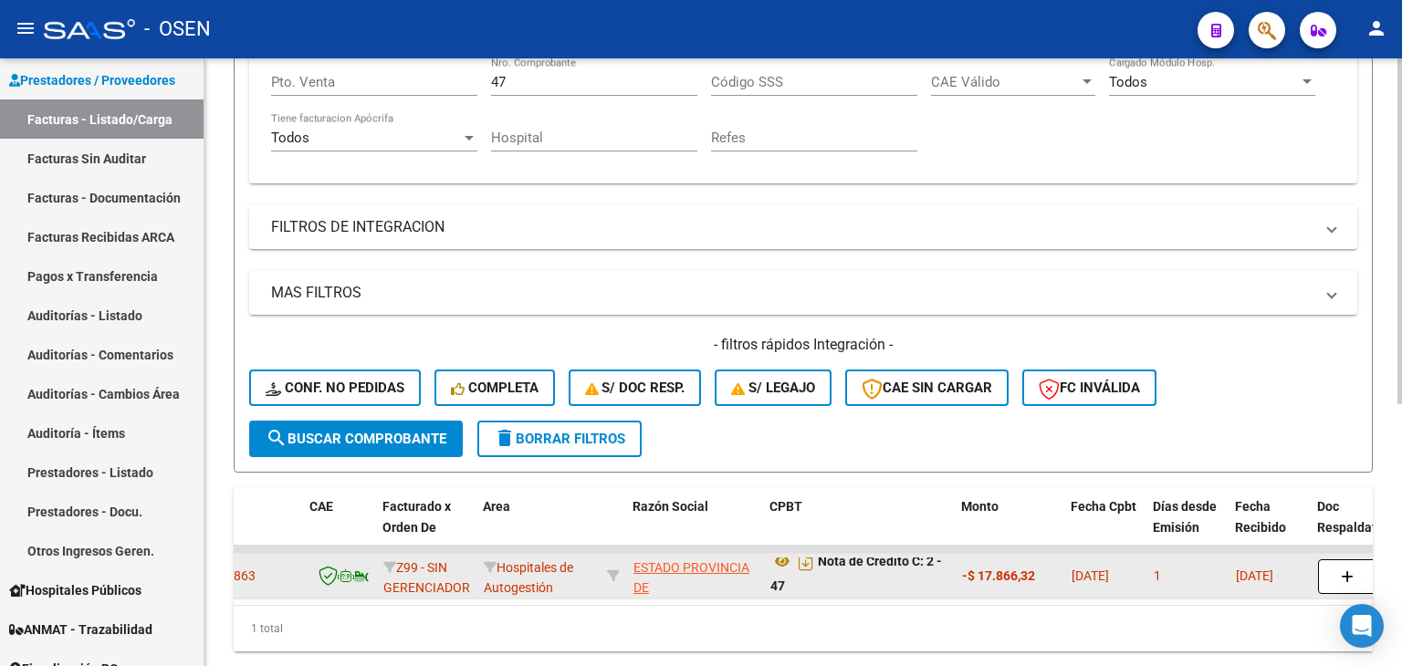
scroll to position [460, 0]
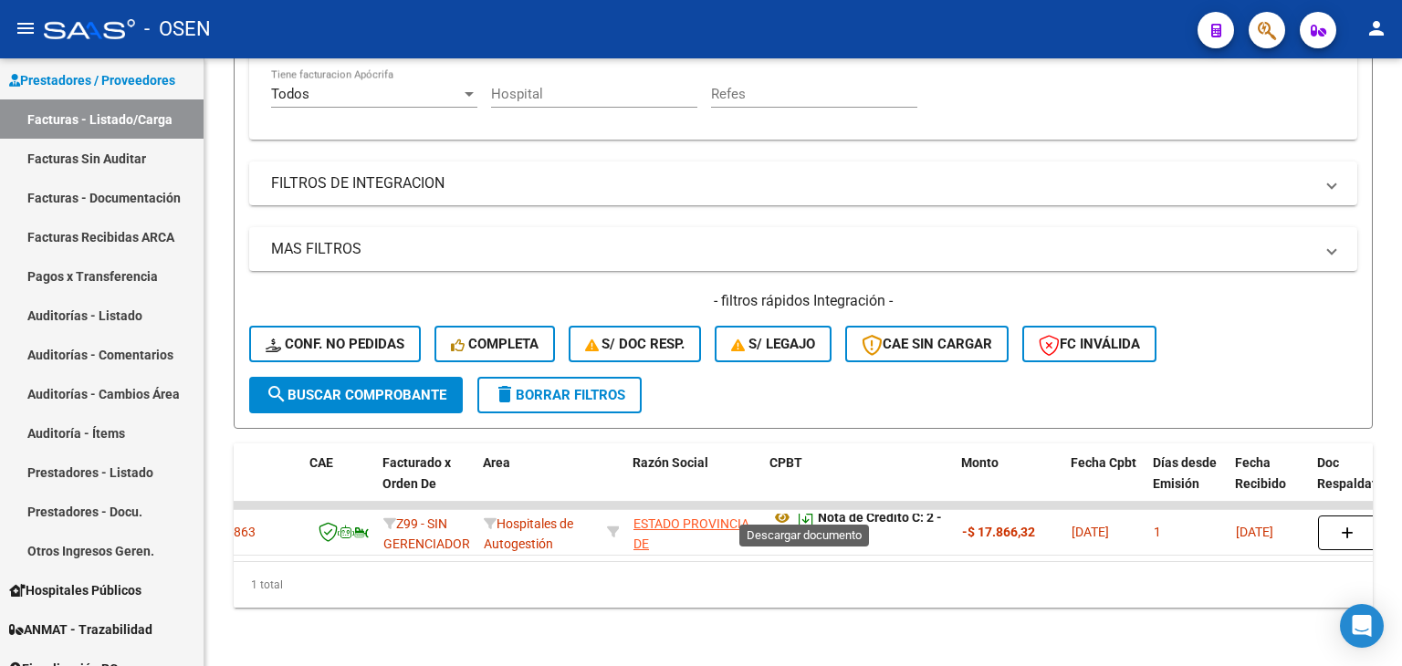
click at [798, 511] on icon "Descargar documento" at bounding box center [806, 517] width 24 height 29
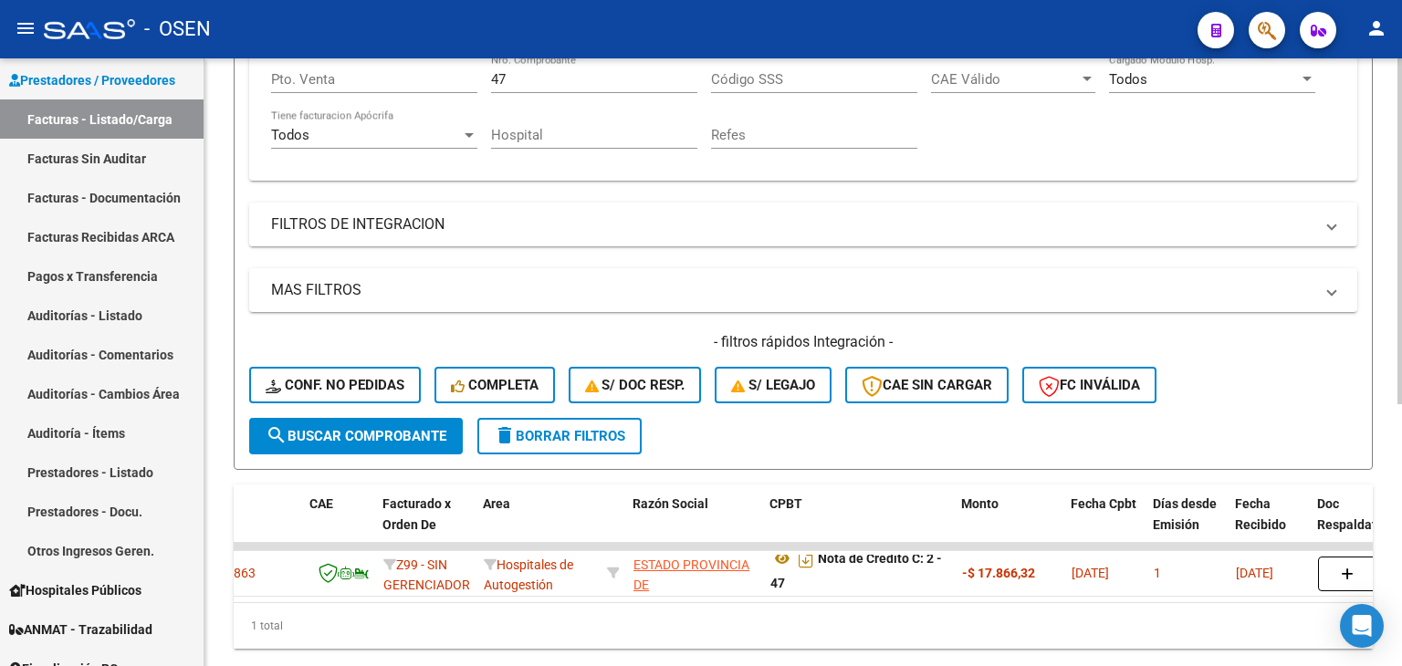
drag, startPoint x: 443, startPoint y: 132, endPoint x: 503, endPoint y: 97, distance: 69.9
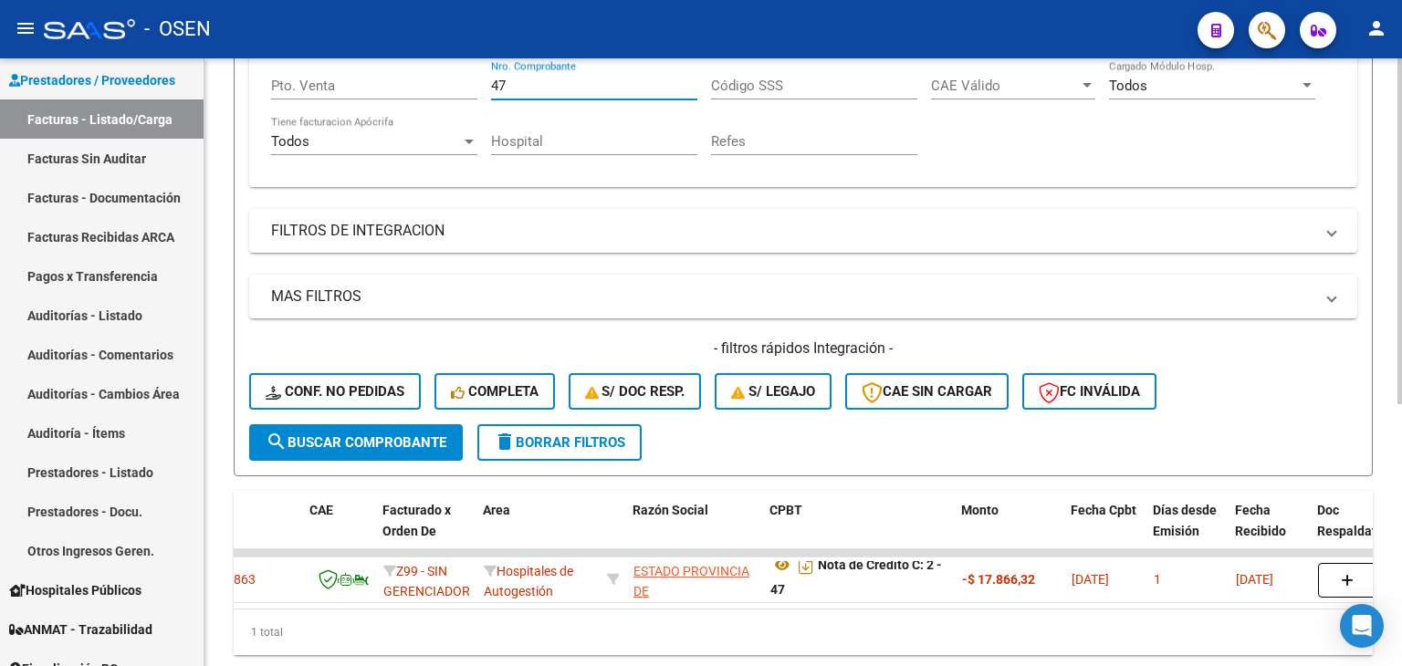
drag, startPoint x: 526, startPoint y: 89, endPoint x: 463, endPoint y: 90, distance: 63.0
click at [468, 91] on div "Comprobante Tipo Comprobante Tipo Fecha inicio – Fecha fin Fec. Comprobante Des…" at bounding box center [803, 88] width 1064 height 169
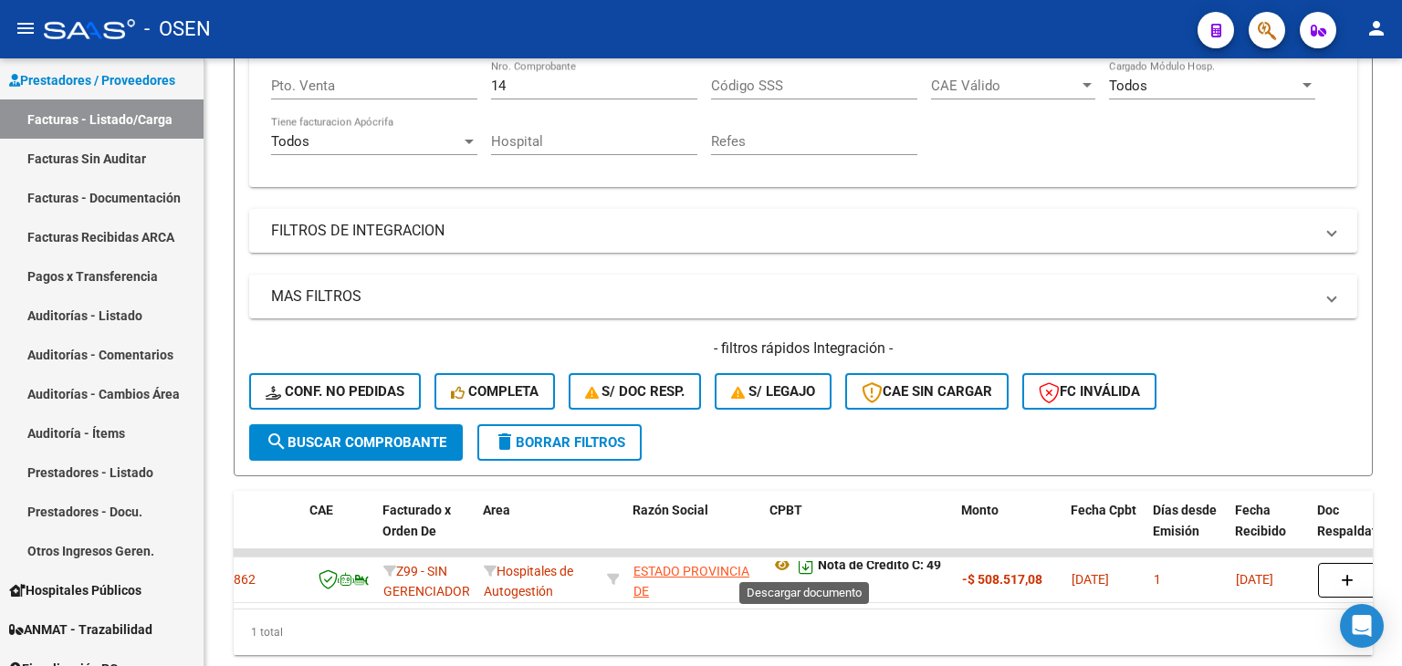
click at [802, 567] on icon "Descargar documento" at bounding box center [806, 564] width 24 height 29
drag, startPoint x: 533, startPoint y: 78, endPoint x: 419, endPoint y: 96, distance: 115.4
click at [420, 96] on div "Comprobante Tipo Comprobante Tipo Fecha inicio – Fecha fin Fec. Comprobante Des…" at bounding box center [803, 88] width 1064 height 169
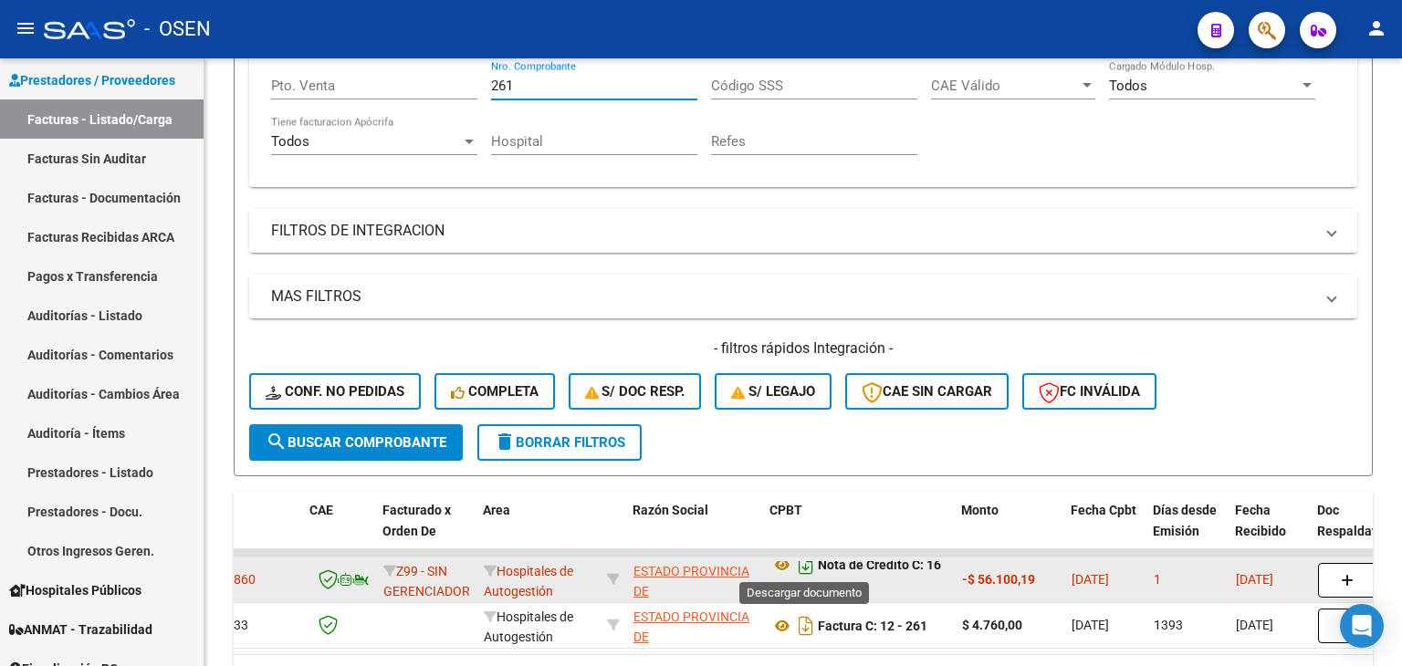
click at [807, 570] on icon "Descargar documento" at bounding box center [806, 564] width 24 height 29
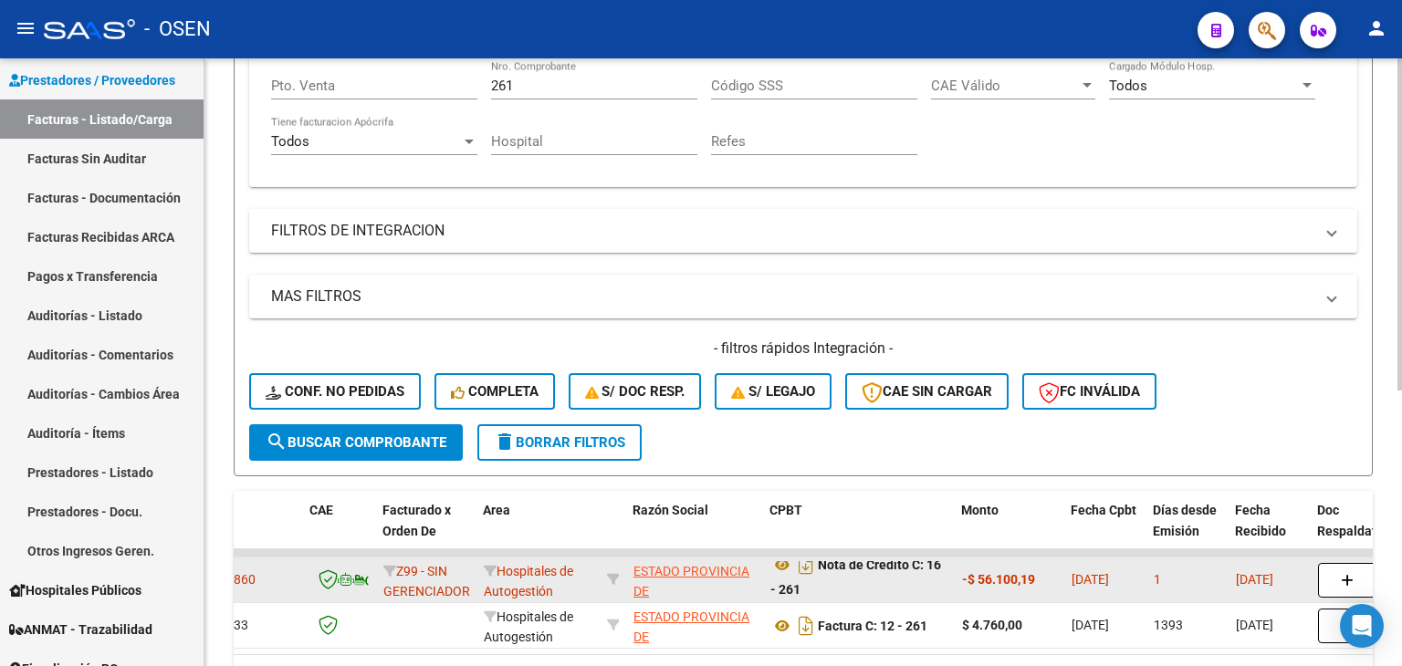
drag, startPoint x: 560, startPoint y: 103, endPoint x: 538, endPoint y: 94, distance: 23.7
click at [541, 97] on div "261 Nro. Comprobante" at bounding box center [594, 88] width 206 height 57
click at [536, 92] on div "261 Nro. Comprobante" at bounding box center [594, 79] width 206 height 39
click at [531, 90] on input "261" at bounding box center [594, 86] width 206 height 16
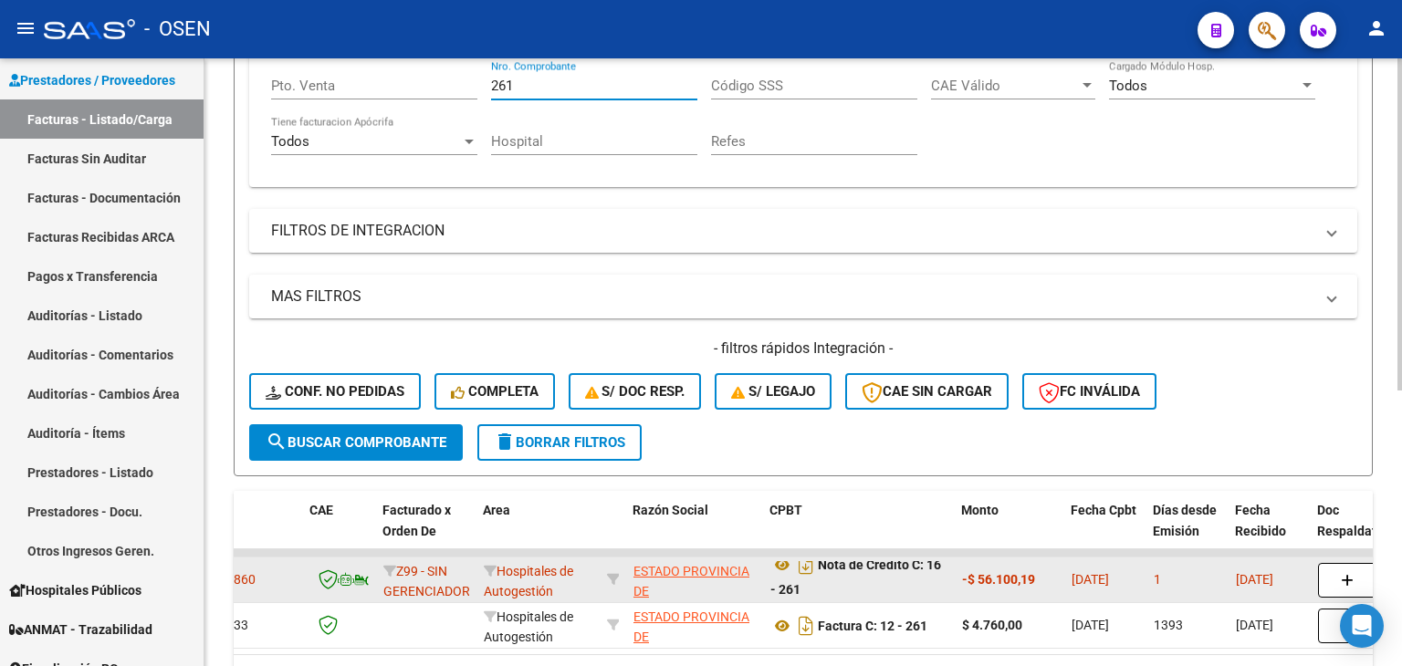
drag, startPoint x: 531, startPoint y: 90, endPoint x: 538, endPoint y: 61, distance: 30.1
click at [532, 90] on input "261" at bounding box center [594, 86] width 206 height 16
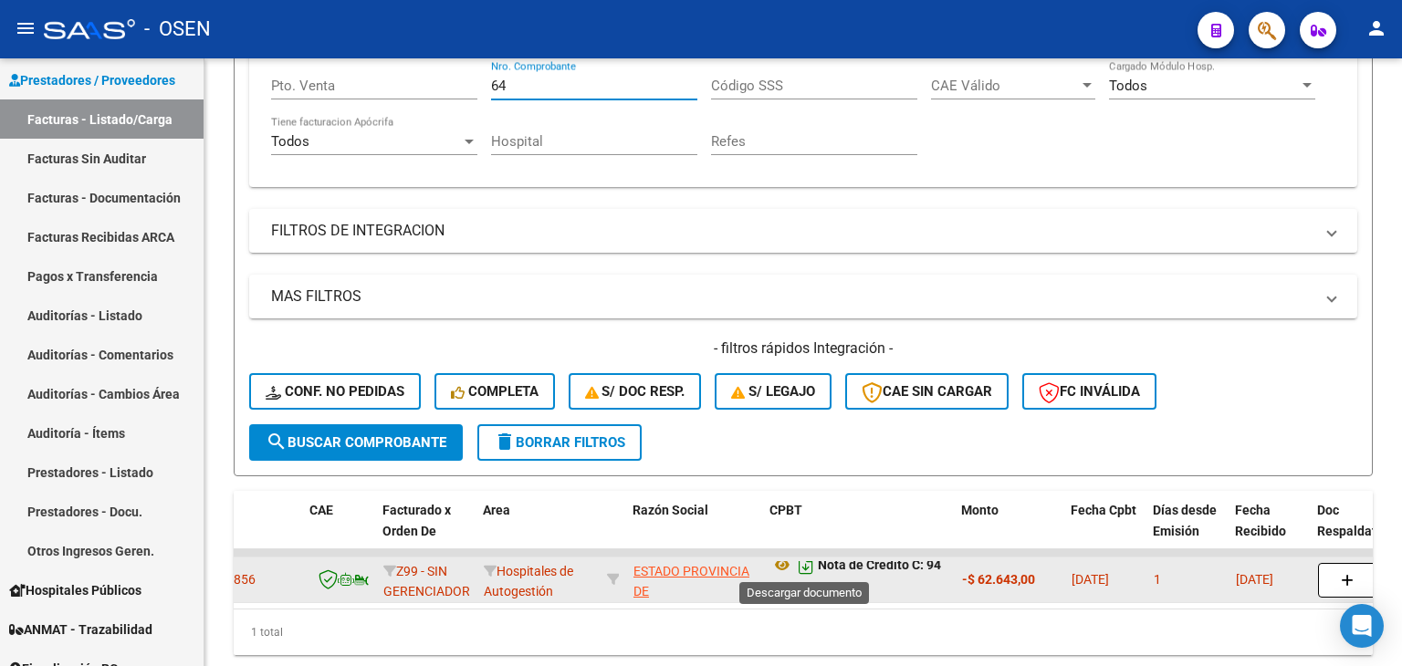
click at [810, 567] on icon "Descargar documento" at bounding box center [806, 564] width 24 height 29
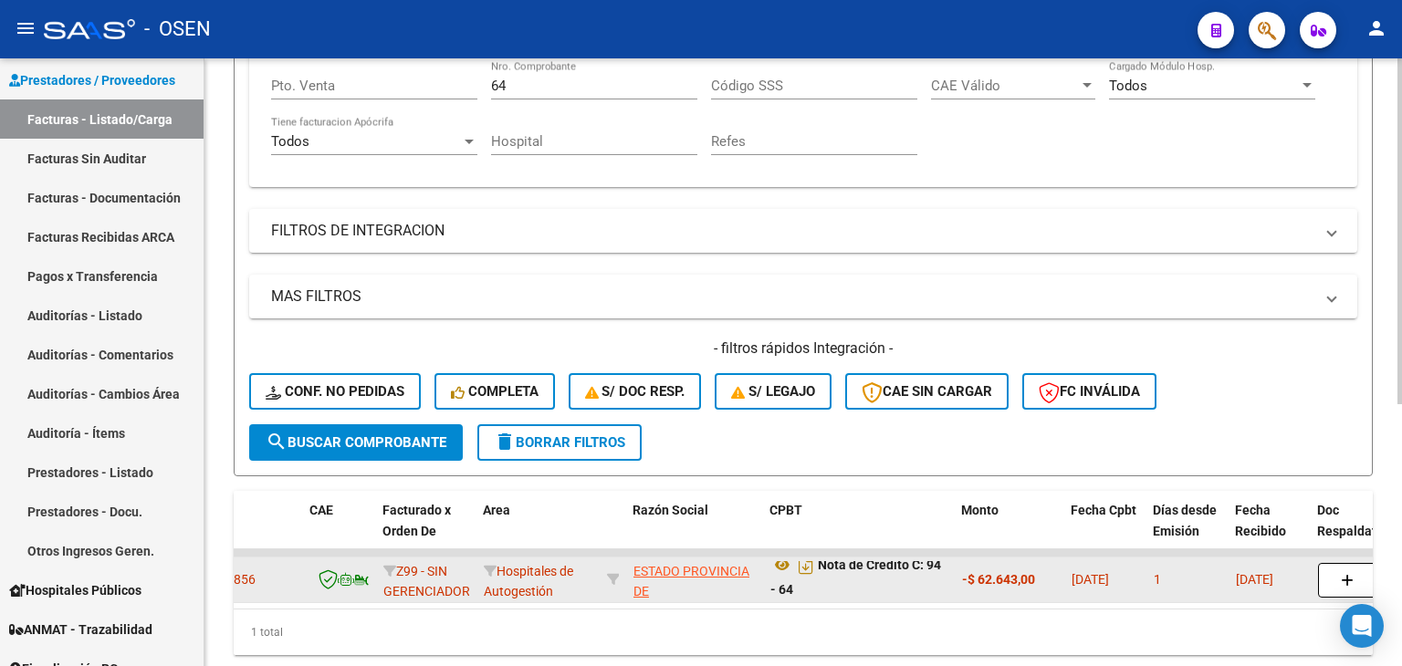
click at [525, 94] on div "64 Nro. Comprobante" at bounding box center [594, 79] width 206 height 39
click at [521, 89] on input "64" at bounding box center [594, 86] width 206 height 16
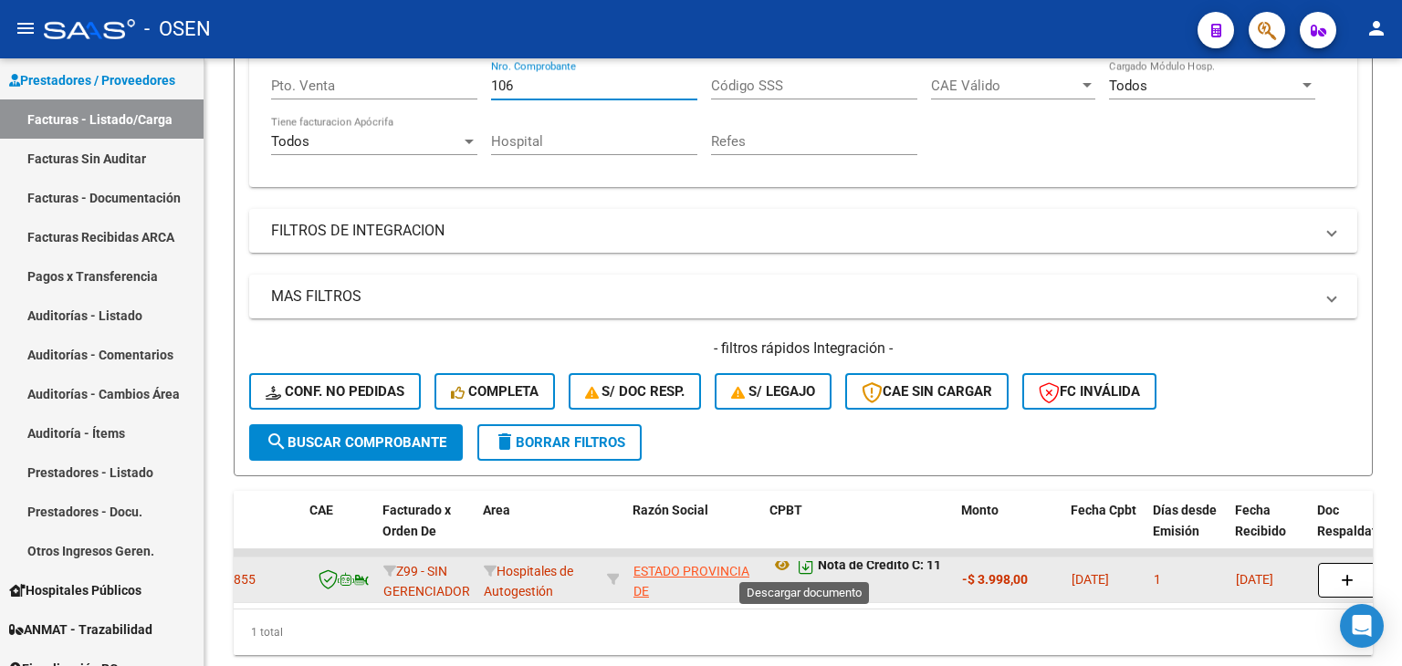
click at [804, 568] on icon "Descargar documento" at bounding box center [806, 564] width 24 height 29
click at [519, 89] on input "106" at bounding box center [594, 86] width 206 height 16
type input "63"
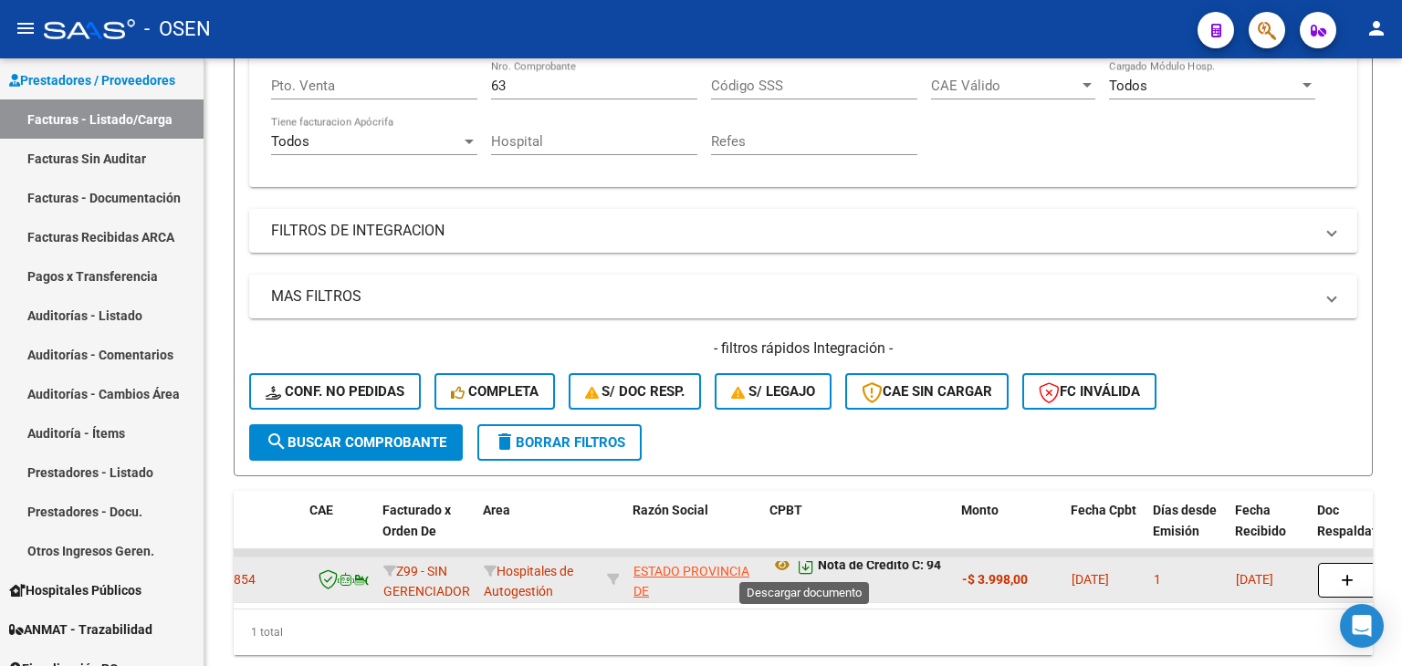
click at [810, 565] on icon "Descargar documento" at bounding box center [806, 564] width 24 height 29
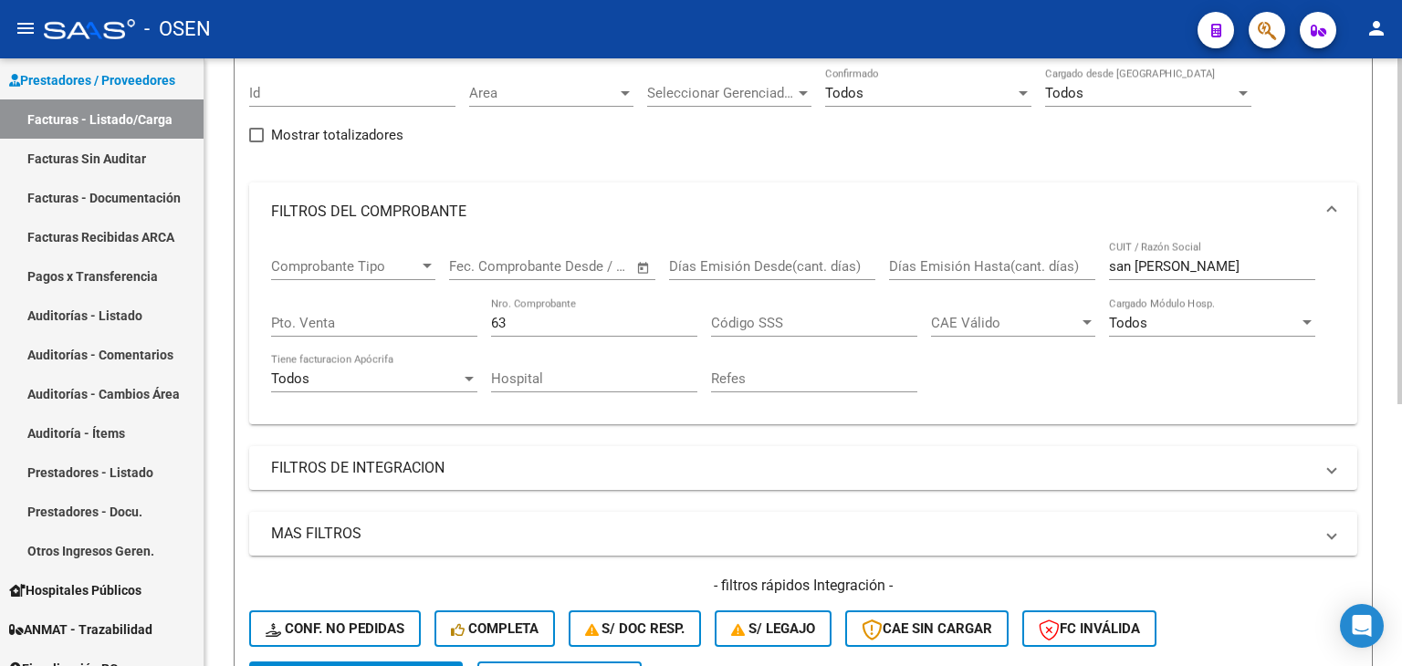
drag, startPoint x: 699, startPoint y: 266, endPoint x: 697, endPoint y: 210, distance: 55.7
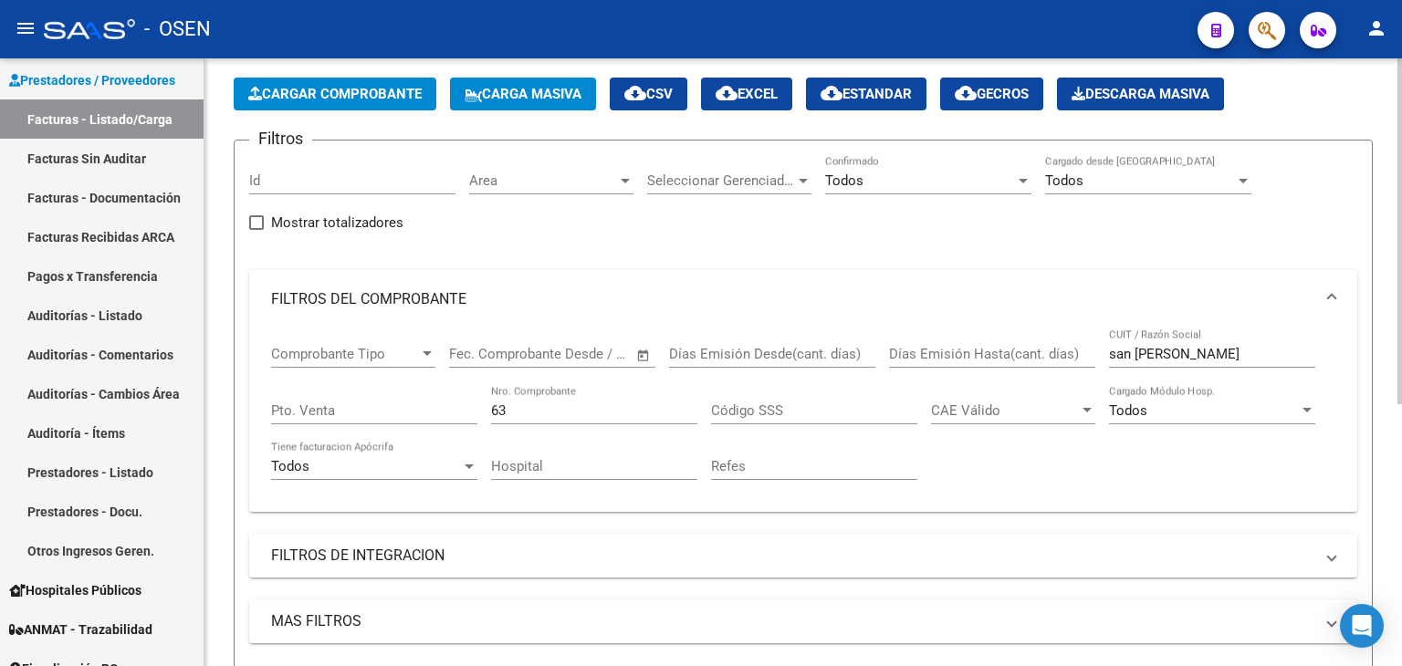
drag, startPoint x: 684, startPoint y: 227, endPoint x: 659, endPoint y: 148, distance: 83.4
